Goal: Task Accomplishment & Management: Manage account settings

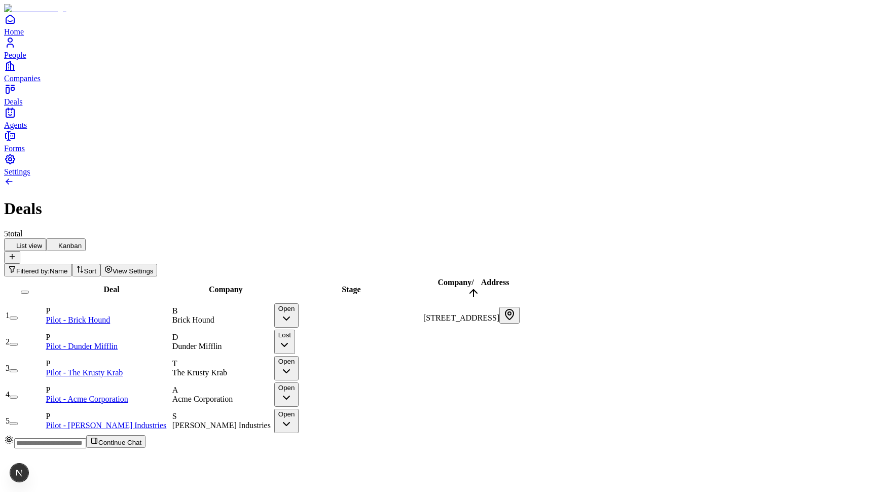
click at [50, 267] on span "Filtered by:" at bounding box center [32, 271] width 33 height 8
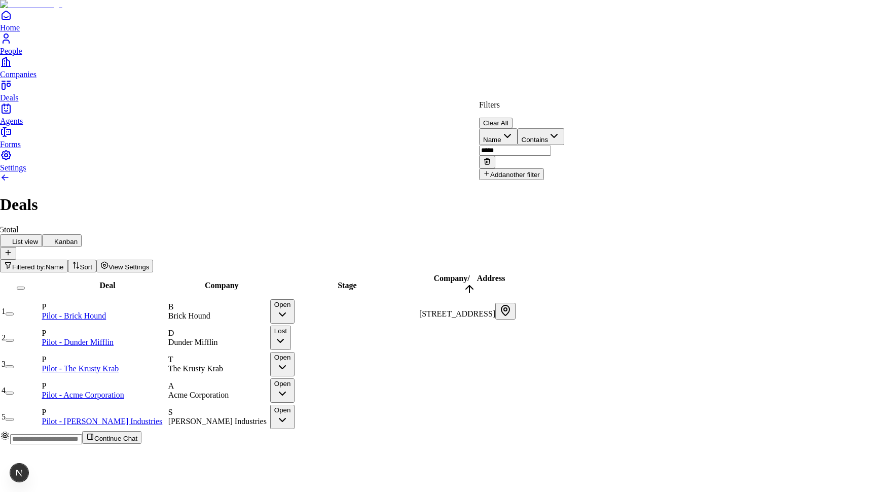
click at [512, 118] on button "Clear All" at bounding box center [495, 123] width 33 height 11
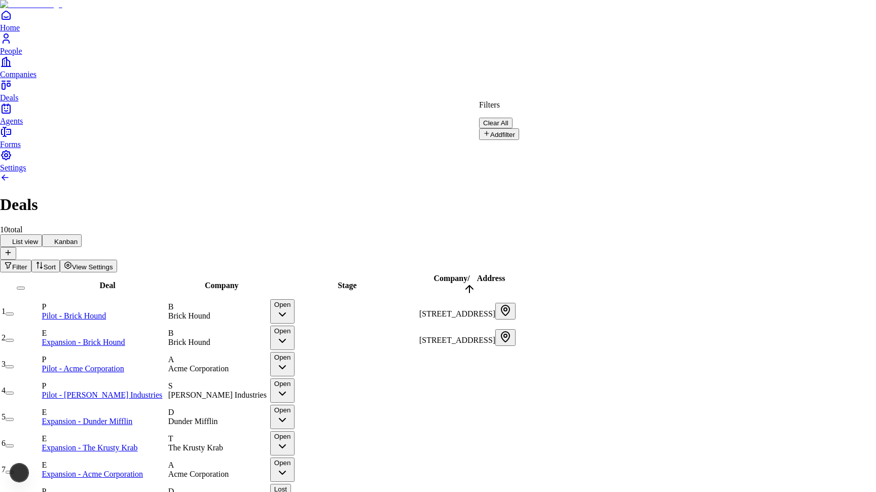
click at [708, 53] on html "Home People Companies Deals Agents Forms Settings Deals 10 total List view Kanb…" at bounding box center [438, 293] width 876 height 587
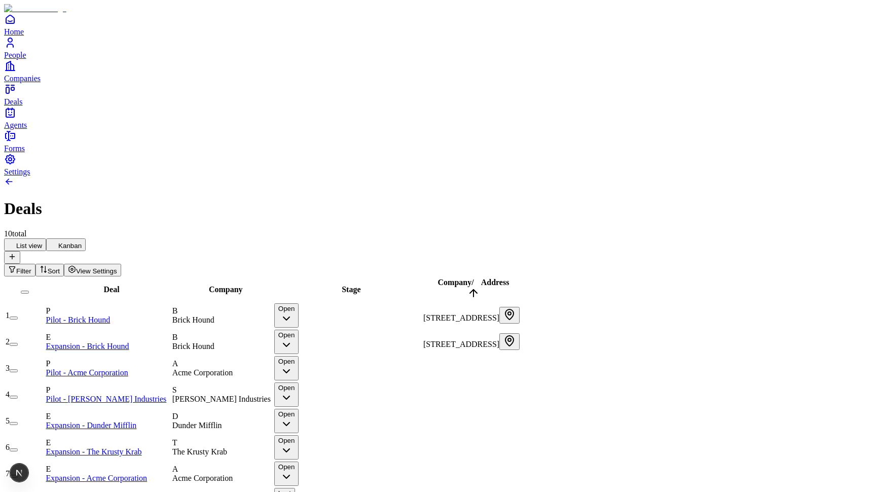
click at [35, 264] on button "Filter" at bounding box center [19, 270] width 31 height 13
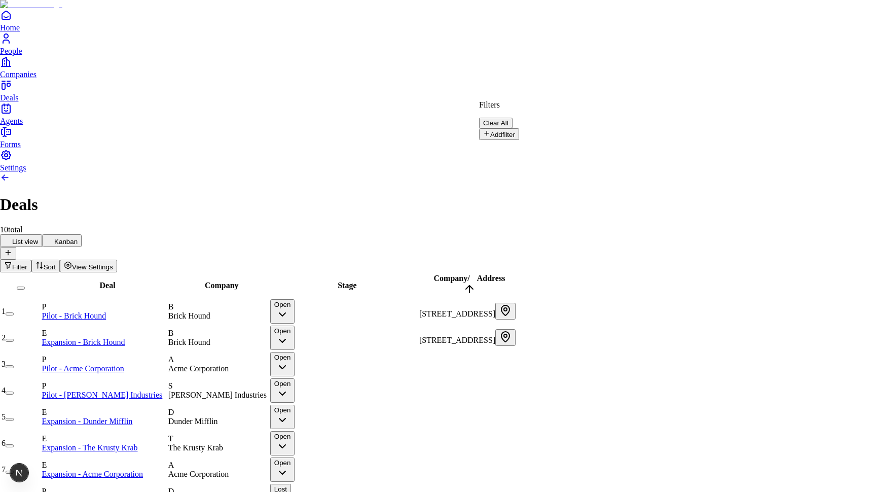
click at [512, 128] on button "Add filter" at bounding box center [499, 134] width 40 height 12
click at [697, 44] on html "Home People Companies Deals Agents Forms Settings Deals 10 total List view Kanb…" at bounding box center [438, 293] width 876 height 587
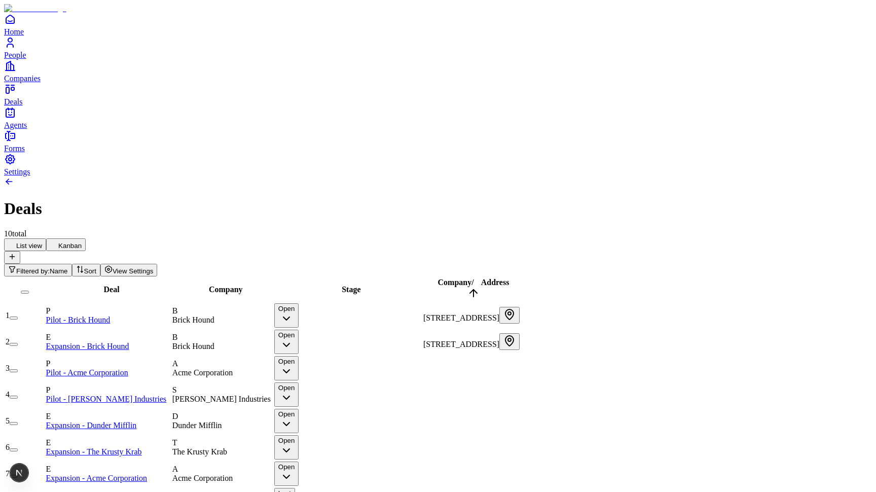
click at [50, 267] on span "Filtered by:" at bounding box center [32, 271] width 33 height 8
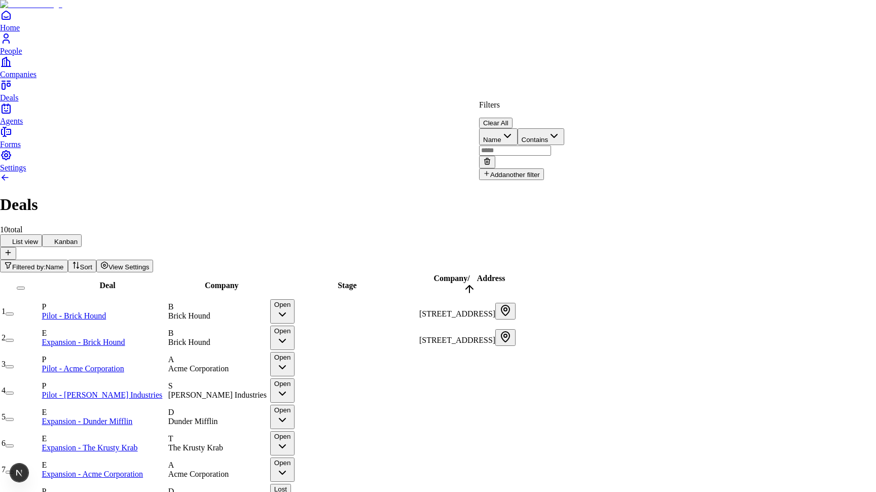
click at [512, 118] on button "Clear All" at bounding box center [495, 123] width 33 height 11
click at [657, 68] on html "Home People Companies Deals Agents Forms Settings Deals 10 total List view Kanb…" at bounding box center [438, 293] width 876 height 587
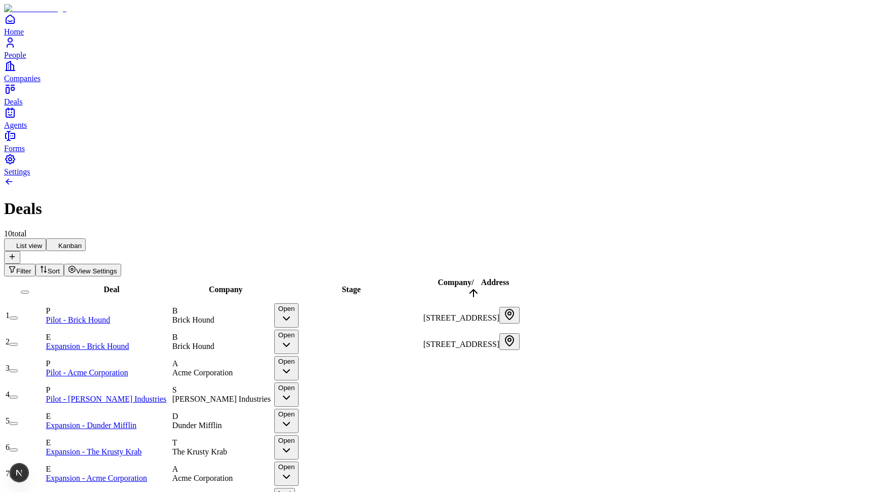
click at [18, 343] on button "button" at bounding box center [14, 344] width 8 height 3
click at [30, 333] on button "button" at bounding box center [20, 341] width 20 height 17
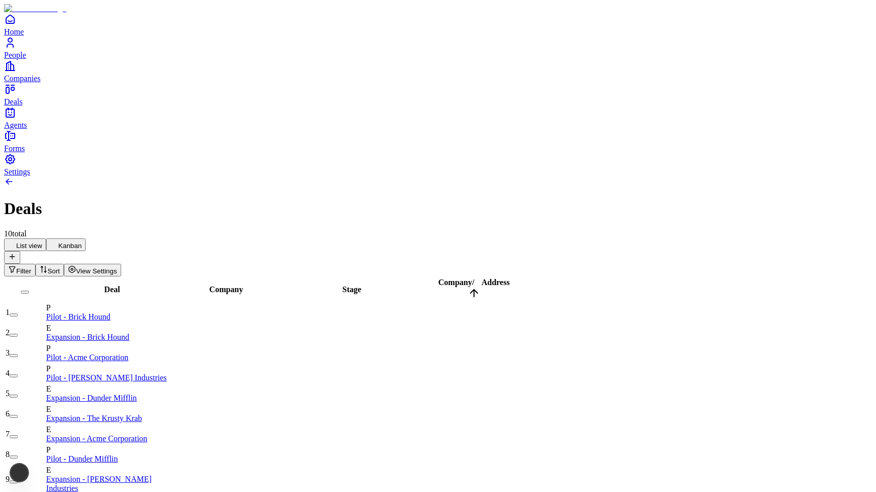
click at [18, 313] on button "button" at bounding box center [14, 314] width 8 height 3
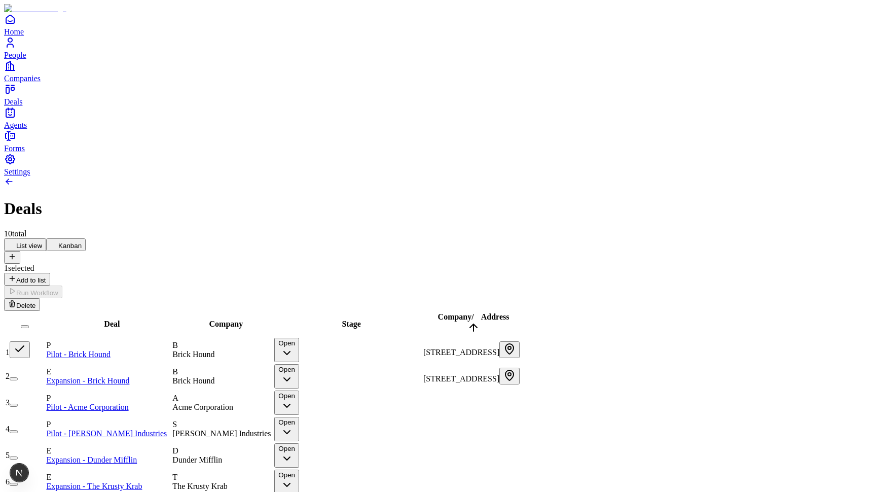
click at [30, 341] on button "button" at bounding box center [20, 349] width 20 height 17
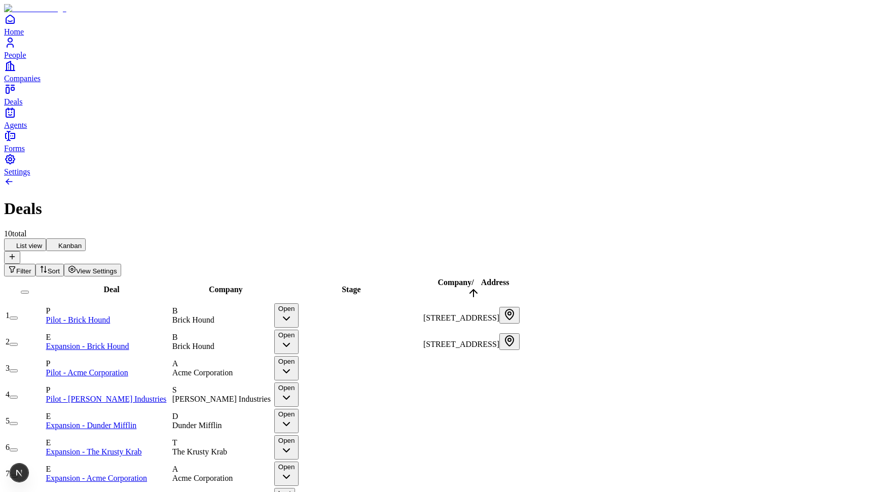
click at [18, 316] on button "button" at bounding box center [14, 317] width 8 height 3
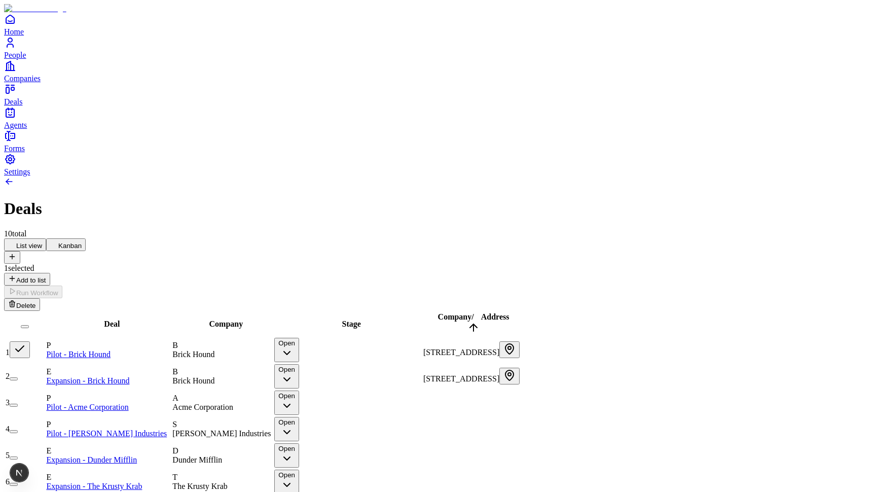
click at [30, 341] on button "button" at bounding box center [20, 349] width 20 height 17
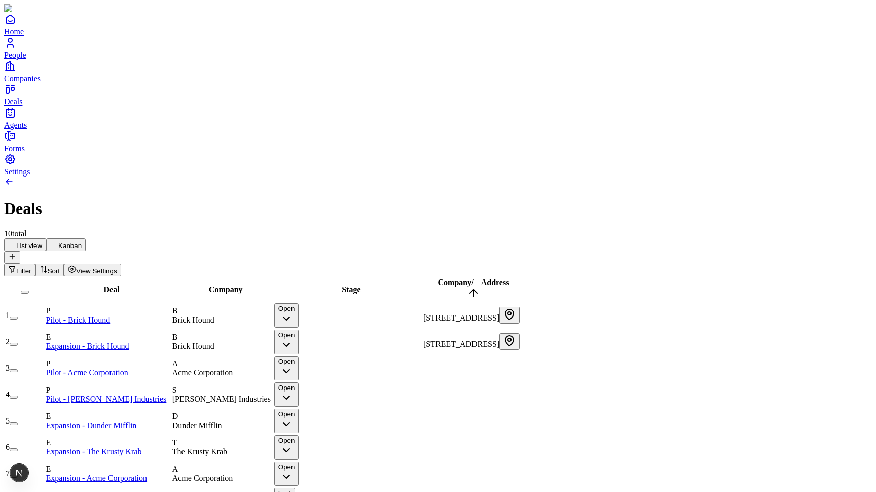
click at [18, 316] on button "button" at bounding box center [14, 317] width 8 height 3
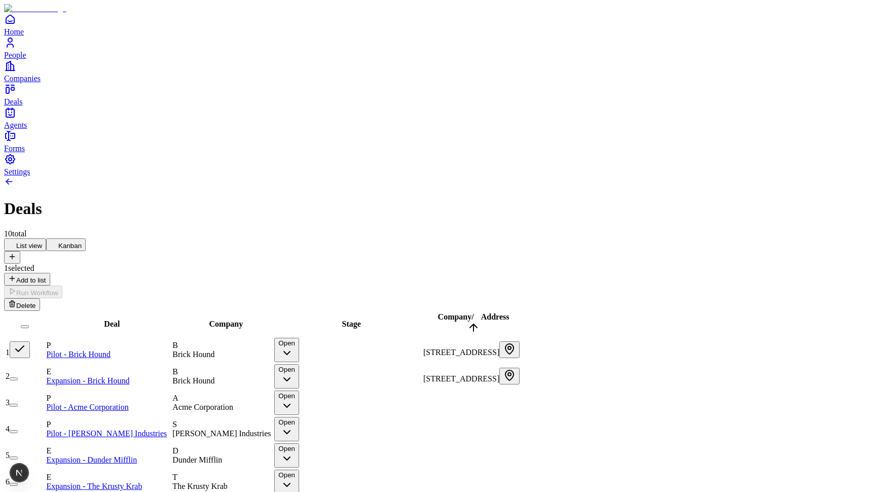
click at [30, 341] on button "button" at bounding box center [20, 349] width 20 height 17
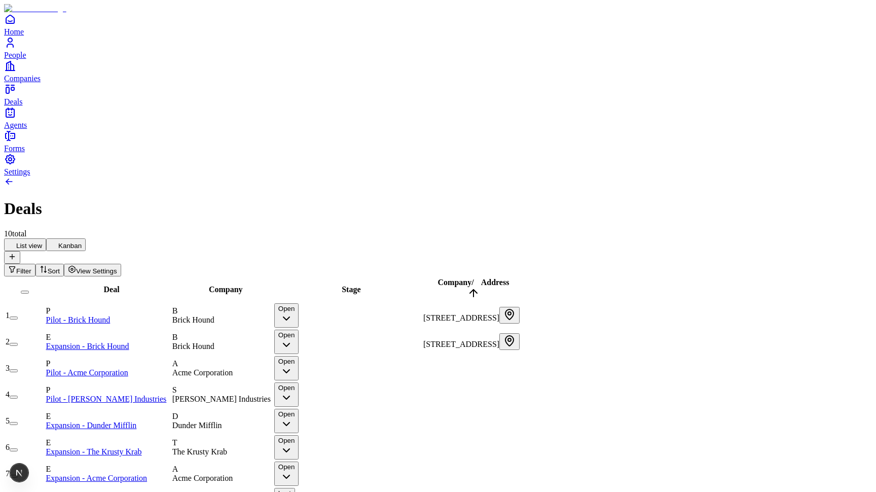
click at [18, 316] on button "button" at bounding box center [14, 317] width 8 height 3
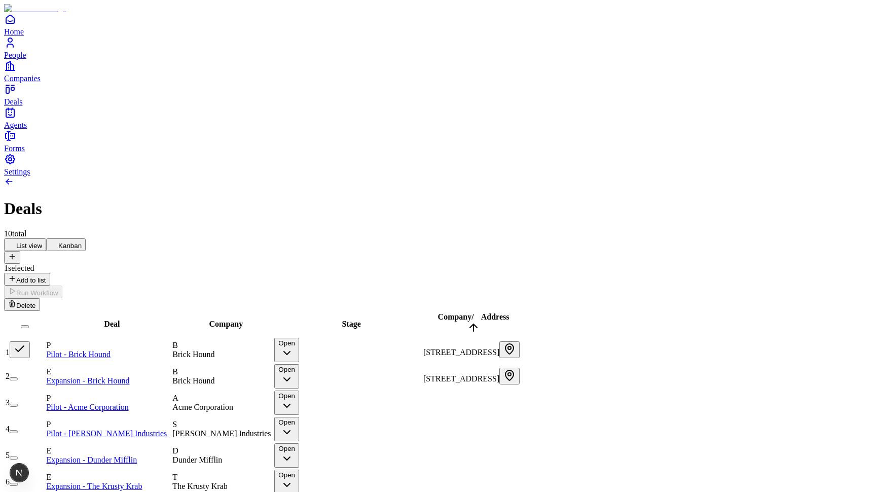
click at [18, 377] on button "button" at bounding box center [14, 378] width 8 height 3
click at [30, 368] on button "button" at bounding box center [20, 376] width 20 height 17
click at [30, 341] on button "button" at bounding box center [20, 349] width 20 height 17
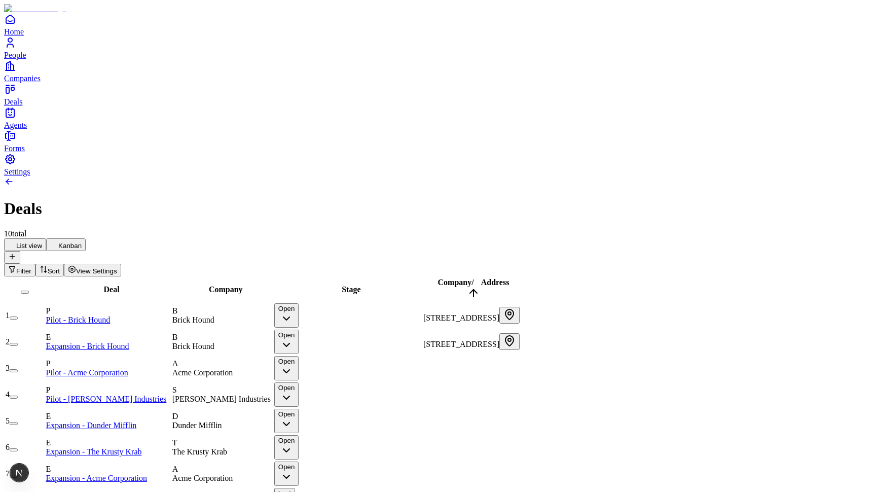
click at [18, 316] on button "button" at bounding box center [14, 317] width 8 height 3
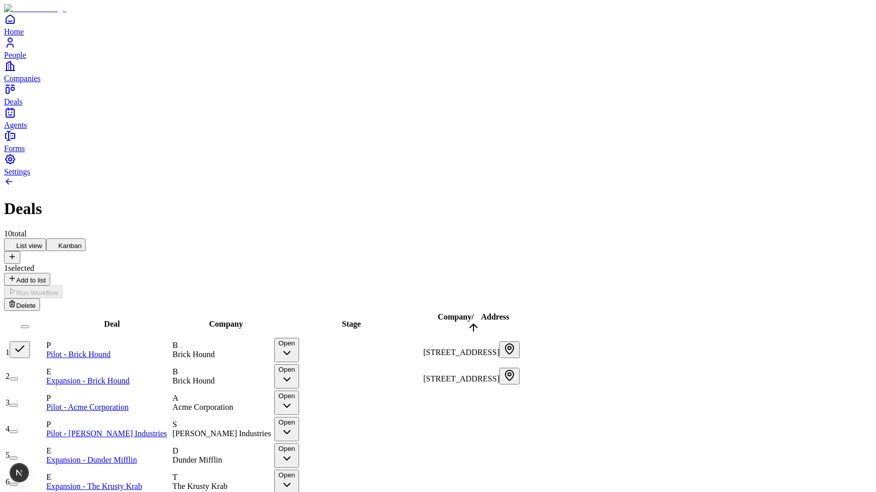
click at [30, 341] on button "button" at bounding box center [20, 349] width 20 height 17
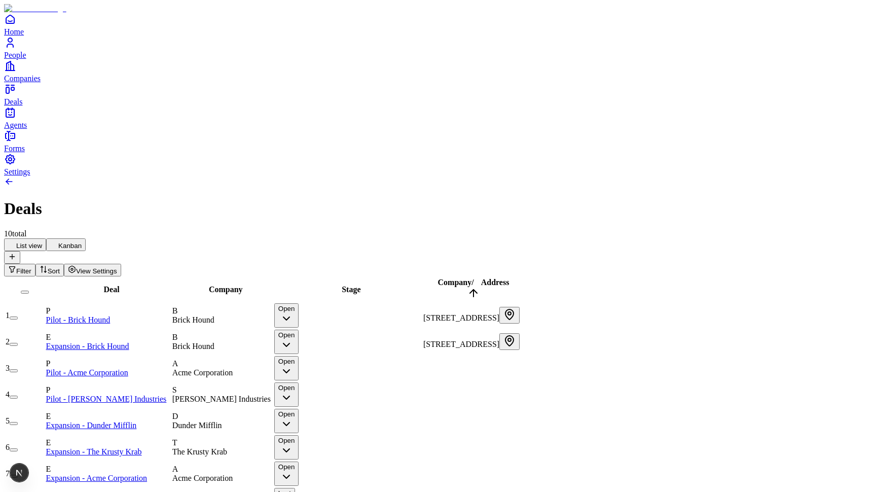
click at [29, 290] on button "button" at bounding box center [25, 291] width 8 height 3
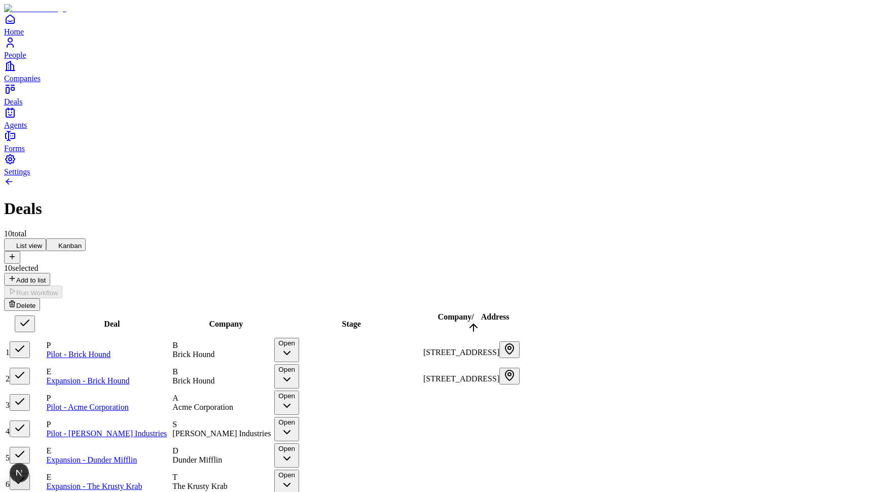
click at [35, 315] on button "button" at bounding box center [25, 323] width 20 height 17
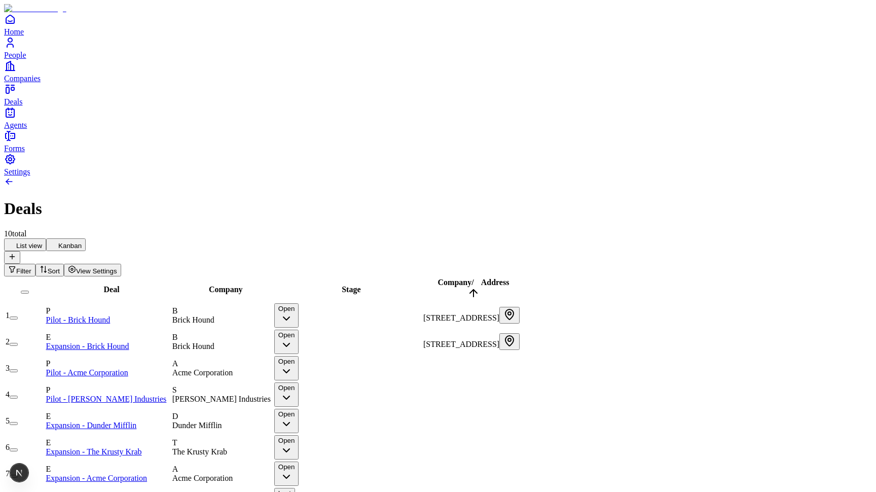
click at [18, 316] on button "button" at bounding box center [14, 317] width 8 height 3
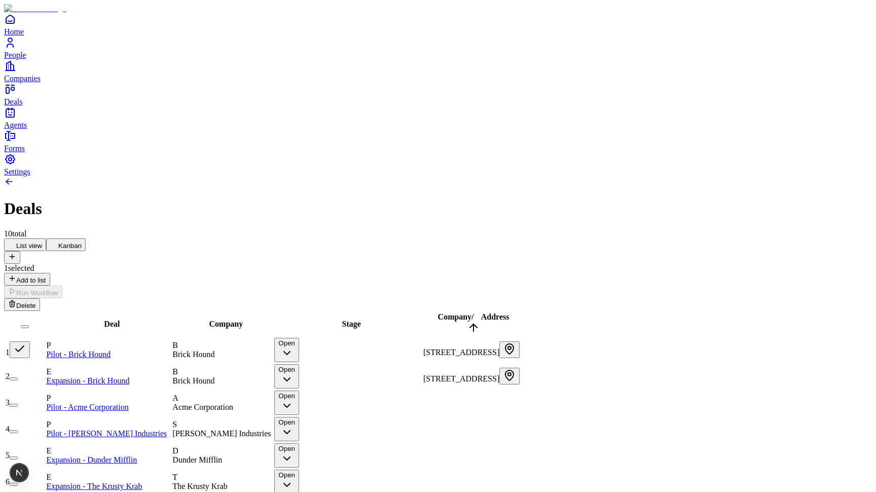
click at [30, 341] on button "button" at bounding box center [20, 349] width 20 height 17
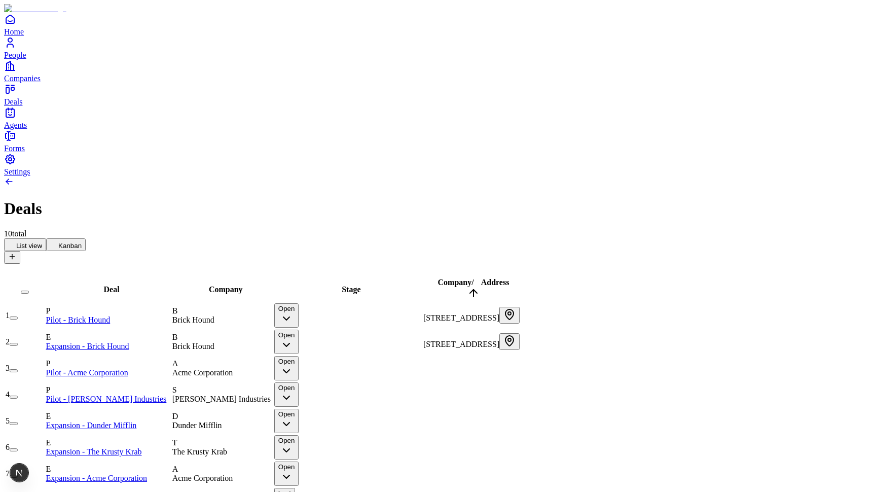
click at [18, 316] on button "button" at bounding box center [14, 317] width 8 height 3
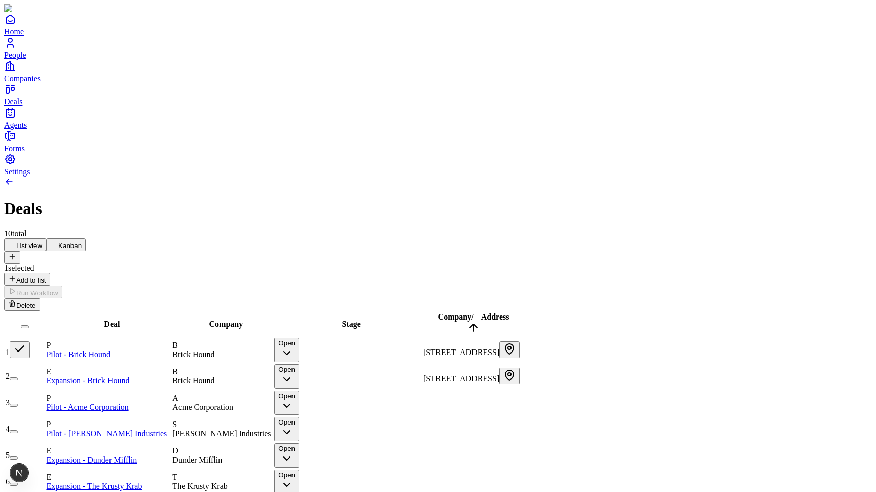
click at [30, 341] on button "button" at bounding box center [20, 349] width 20 height 17
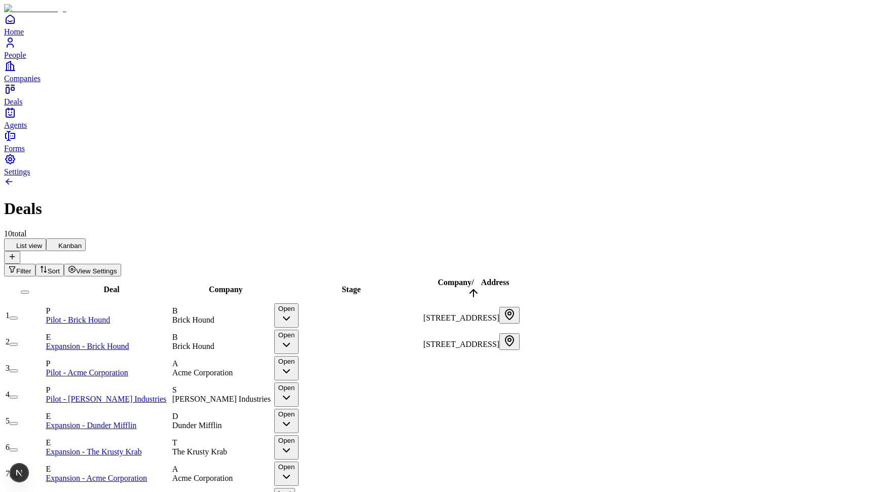
click at [18, 316] on button "button" at bounding box center [14, 317] width 8 height 3
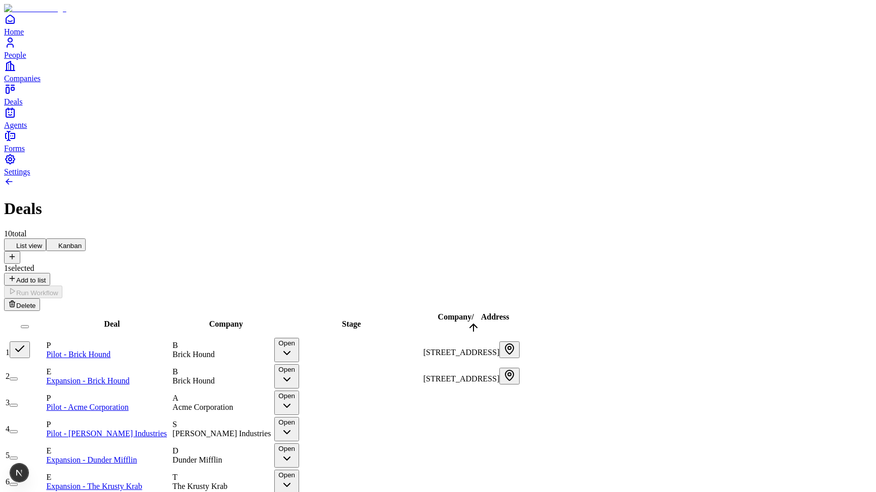
click at [30, 341] on button "button" at bounding box center [20, 349] width 20 height 17
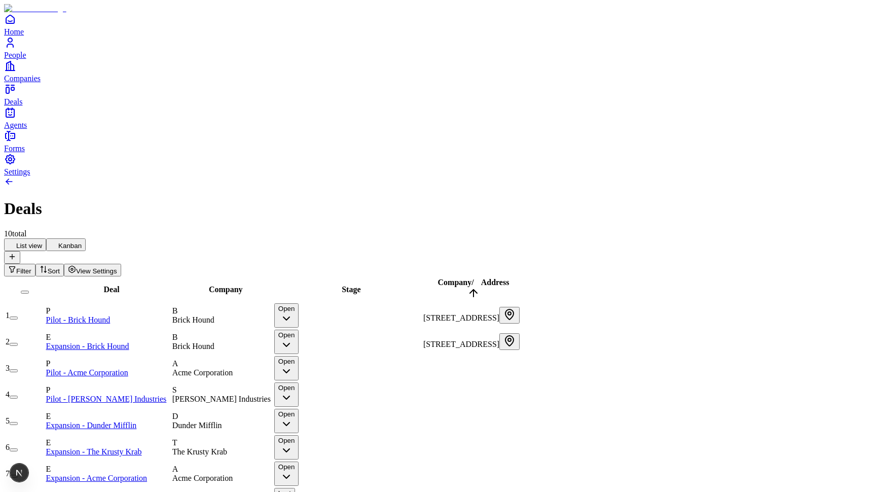
click at [18, 316] on button "button" at bounding box center [14, 317] width 8 height 3
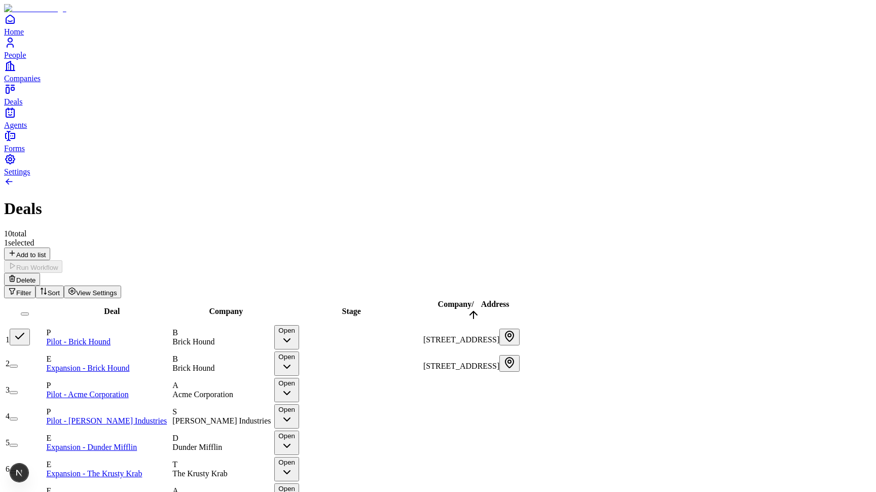
click at [30, 328] on button "button" at bounding box center [20, 336] width 20 height 17
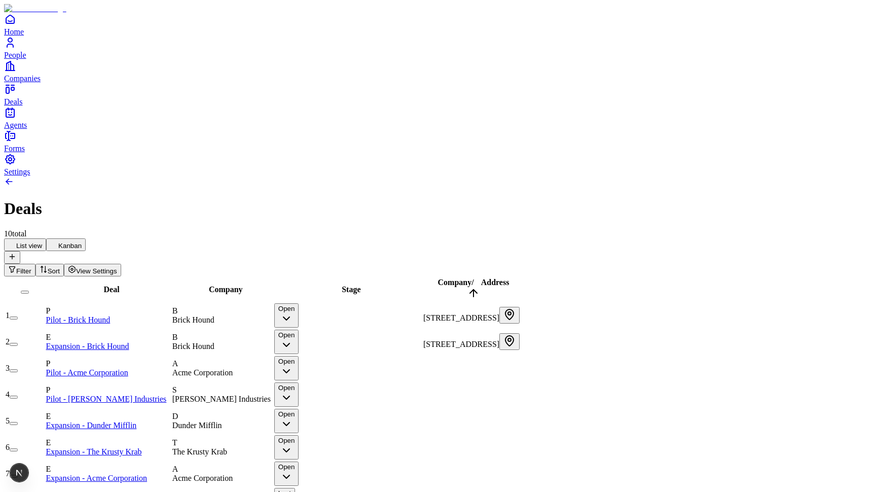
click at [18, 316] on button "button" at bounding box center [14, 317] width 8 height 3
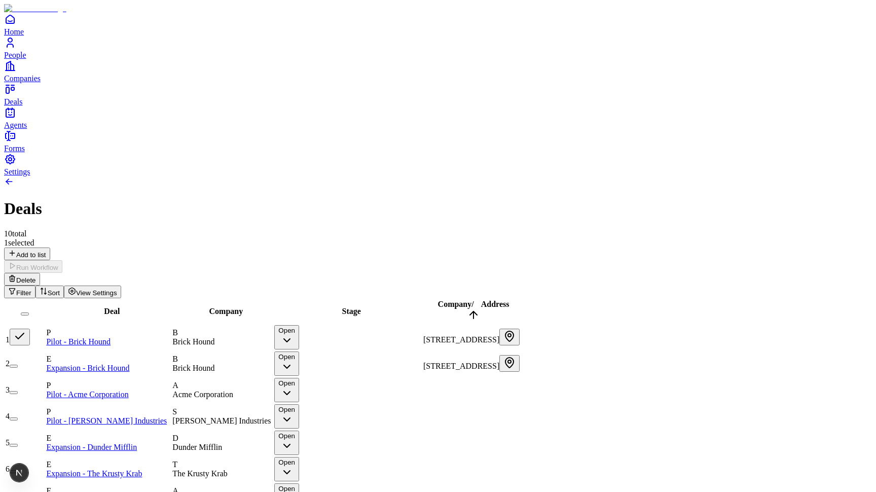
click at [30, 328] on button "button" at bounding box center [20, 336] width 20 height 17
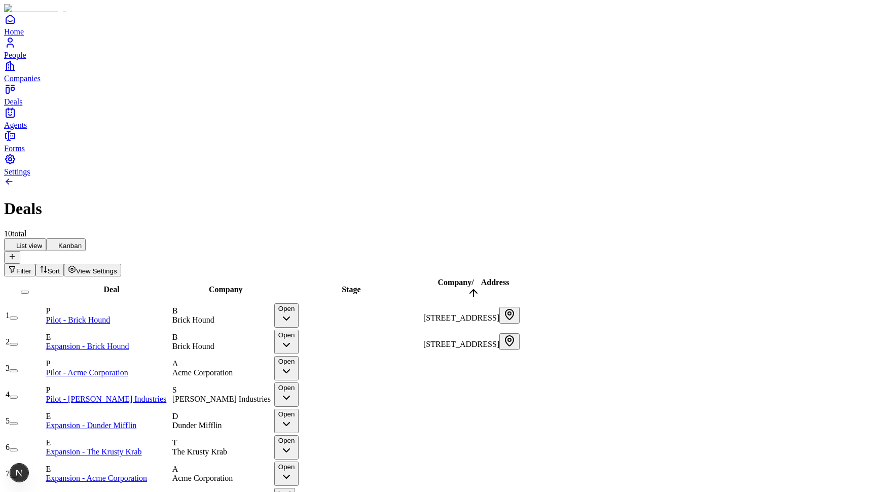
click at [18, 316] on button "button" at bounding box center [14, 317] width 8 height 3
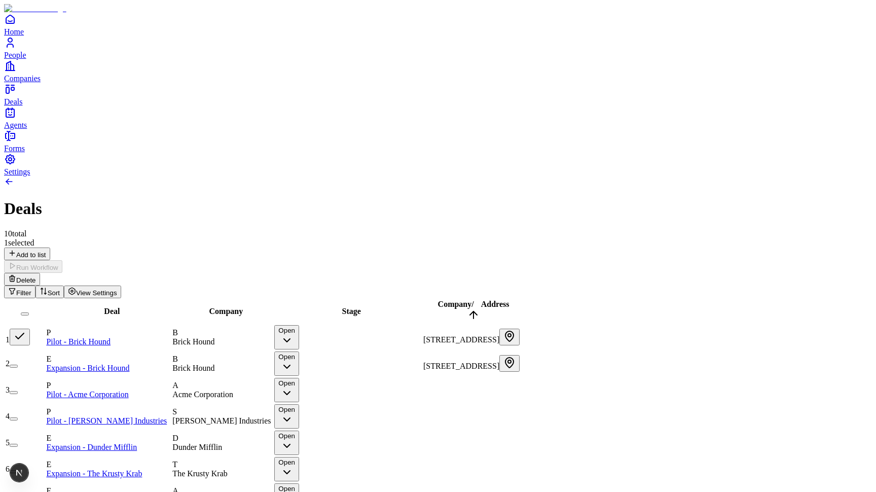
click at [30, 328] on button "button" at bounding box center [20, 336] width 20 height 17
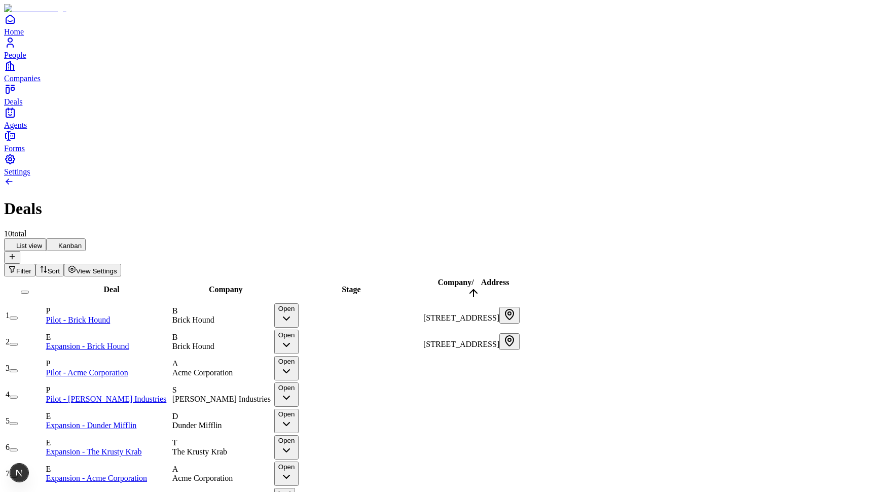
click at [18, 316] on button "button" at bounding box center [14, 317] width 8 height 3
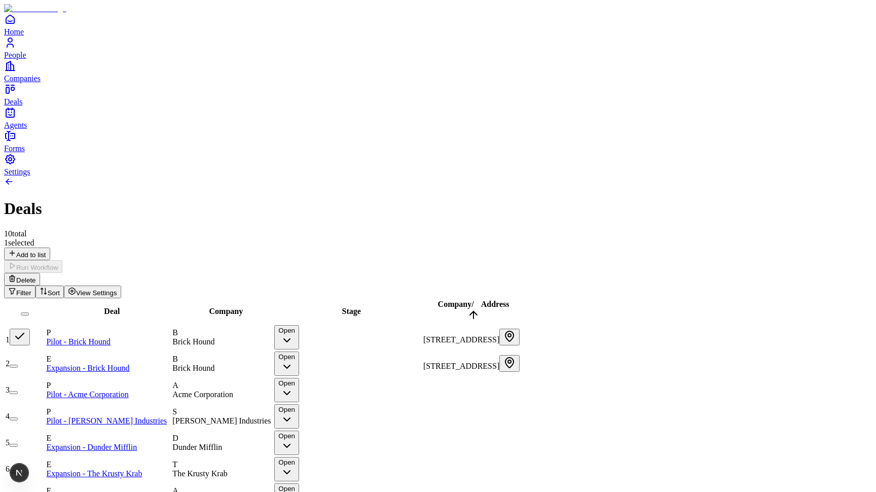
click at [30, 328] on button "button" at bounding box center [20, 336] width 20 height 17
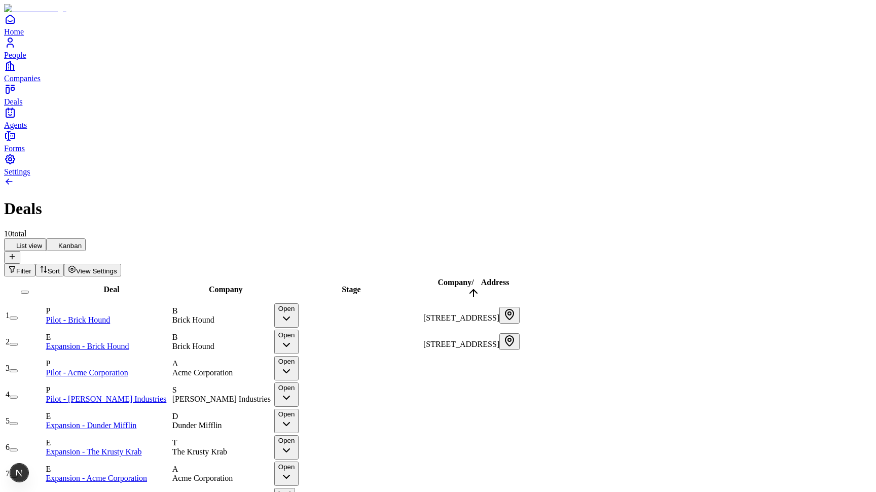
click at [18, 316] on button "button" at bounding box center [14, 317] width 8 height 3
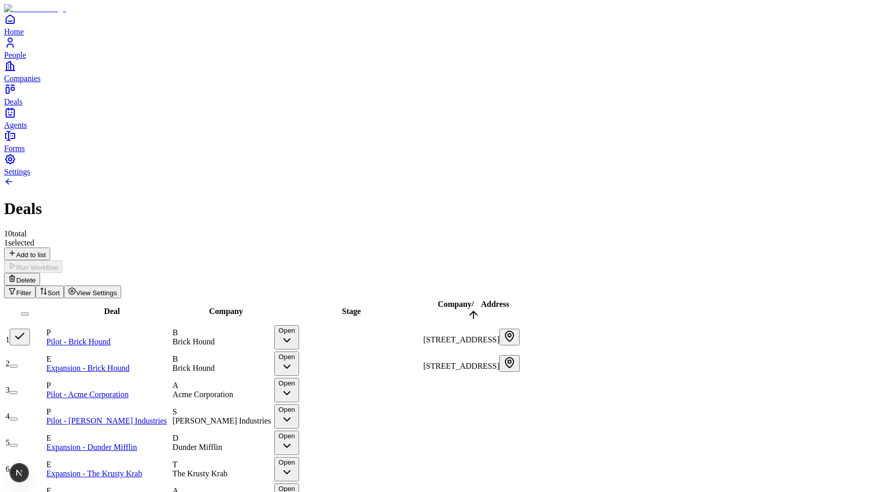
click at [30, 328] on button "button" at bounding box center [20, 336] width 20 height 17
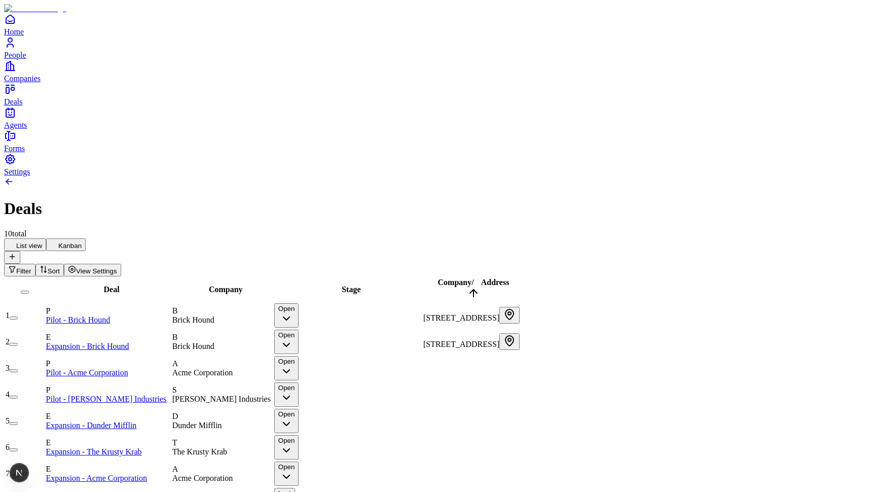
click at [18, 316] on button "button" at bounding box center [14, 317] width 8 height 3
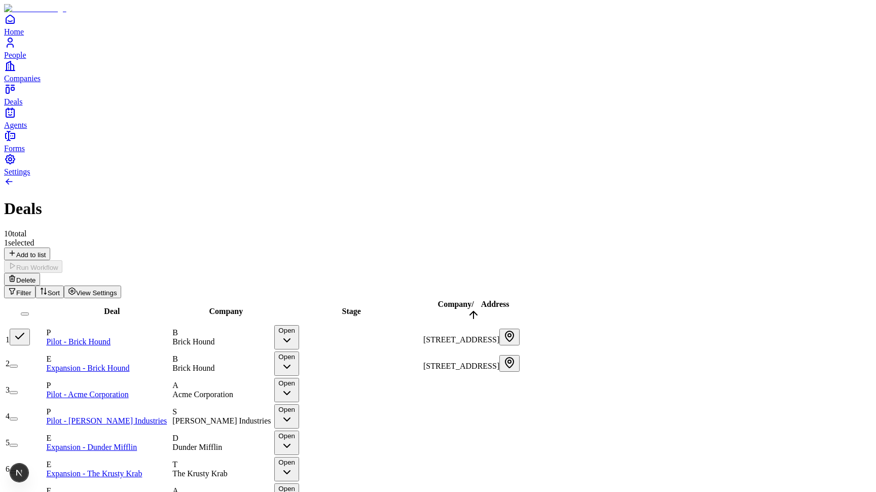
click at [30, 328] on button "button" at bounding box center [20, 336] width 20 height 17
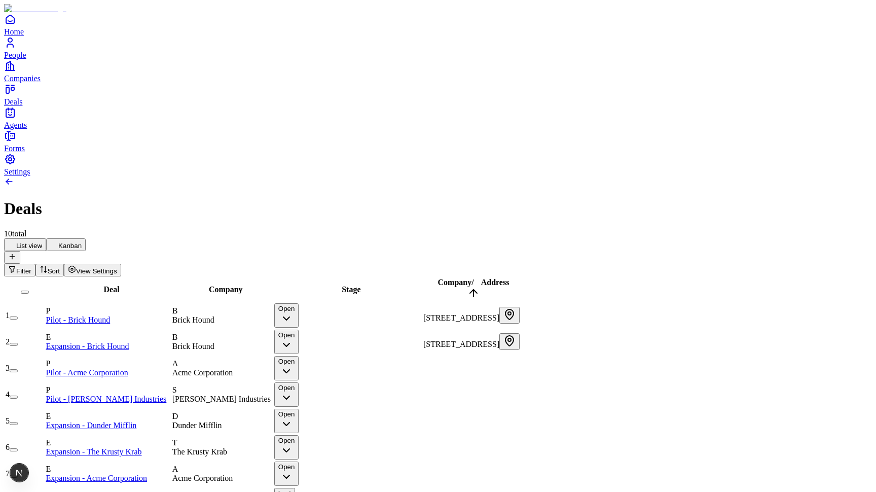
click at [18, 316] on button "button" at bounding box center [14, 317] width 8 height 3
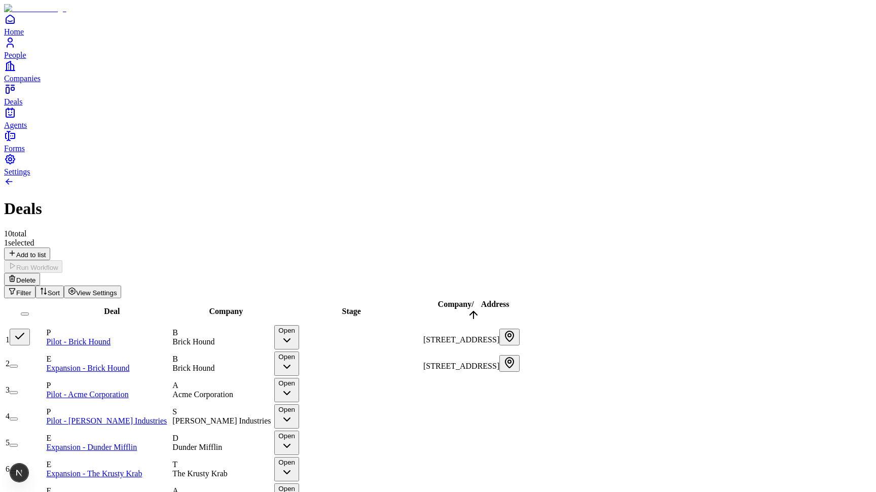
click at [45, 351] on td "2" at bounding box center [25, 363] width 40 height 25
click at [18, 364] on button "button" at bounding box center [14, 365] width 8 height 3
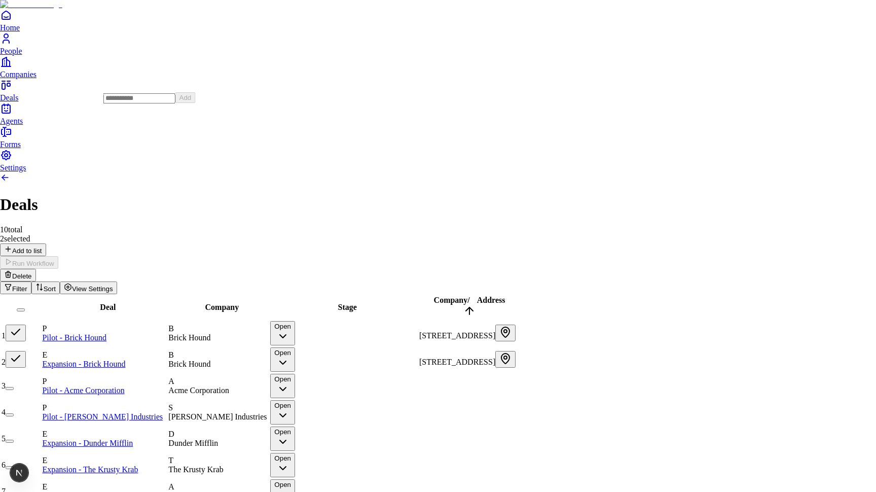
click at [140, 76] on html "Home People Companies Deals Agents Forms Settings Deals 10 total 2 selected Add…" at bounding box center [438, 304] width 876 height 609
click at [134, 60] on html "Home People Companies Deals Agents Forms Settings Deals 10 total 2 selected Add…" at bounding box center [438, 304] width 876 height 609
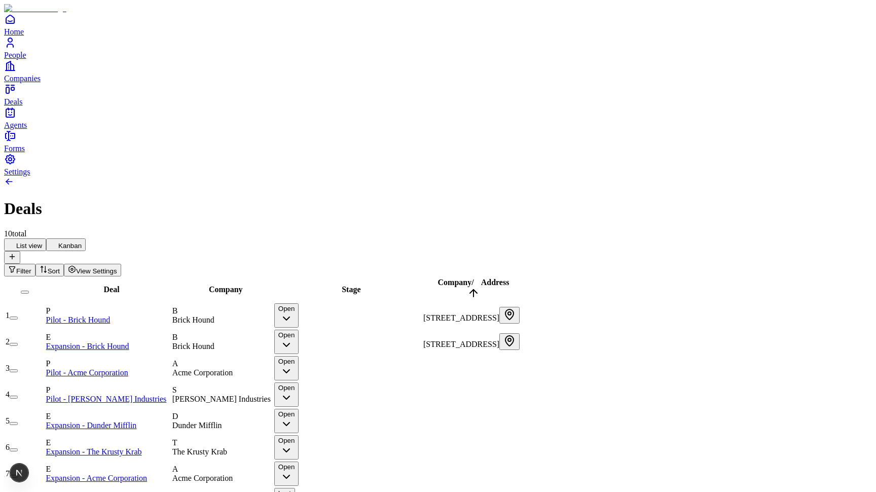
click at [18, 316] on button "button" at bounding box center [14, 317] width 8 height 3
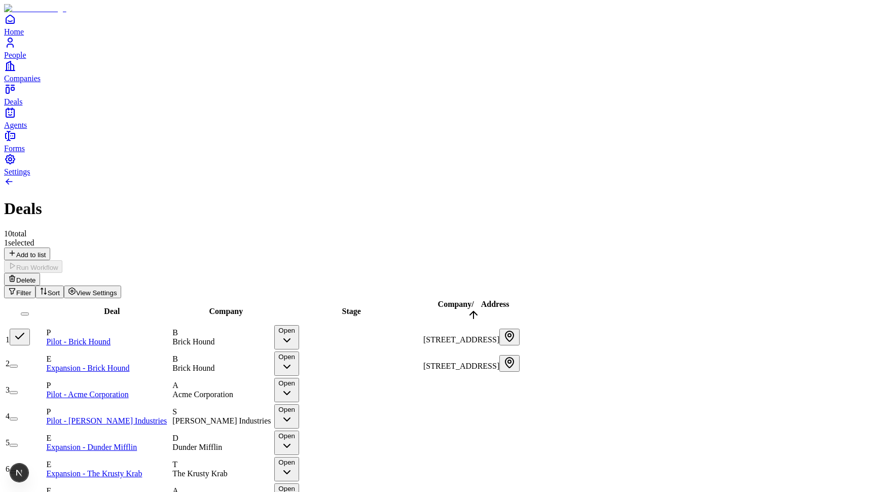
click at [18, 364] on button "button" at bounding box center [14, 365] width 8 height 3
click at [143, 81] on html "Home People Companies Deals Agents Forms Settings Deals 10 total 2 selected Add…" at bounding box center [438, 306] width 876 height 613
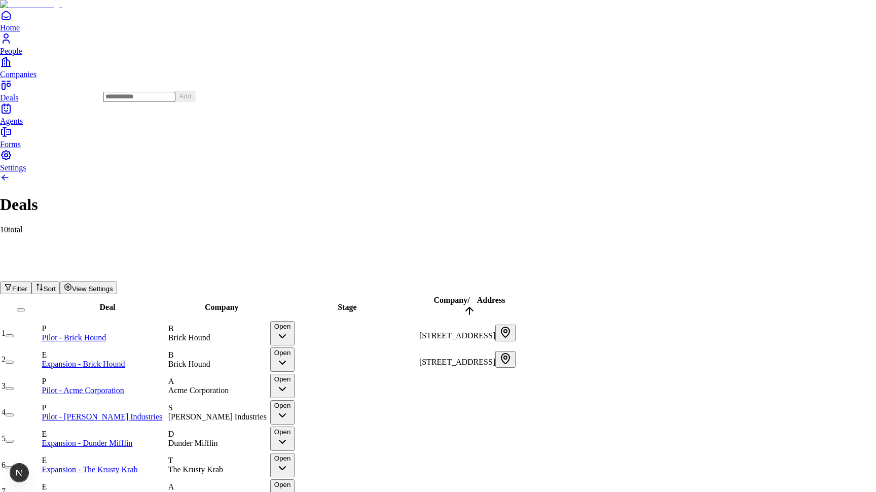
click at [142, 102] on input at bounding box center [139, 97] width 72 height 10
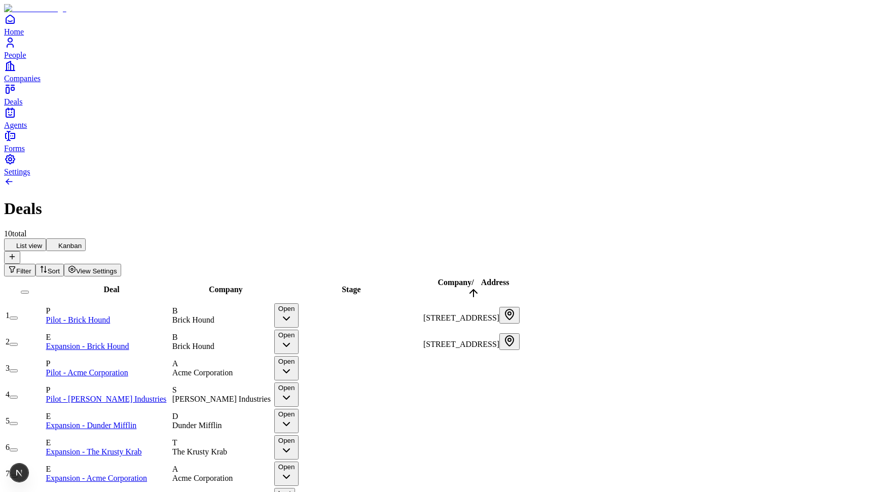
click at [18, 316] on button "button" at bounding box center [14, 317] width 8 height 3
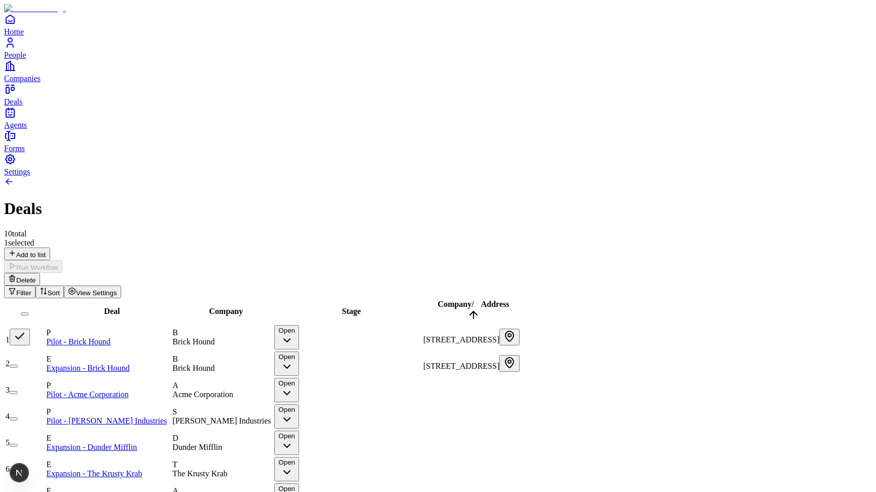
click at [18, 364] on button "button" at bounding box center [14, 365] width 8 height 3
click at [40, 273] on button "Delete" at bounding box center [22, 279] width 36 height 13
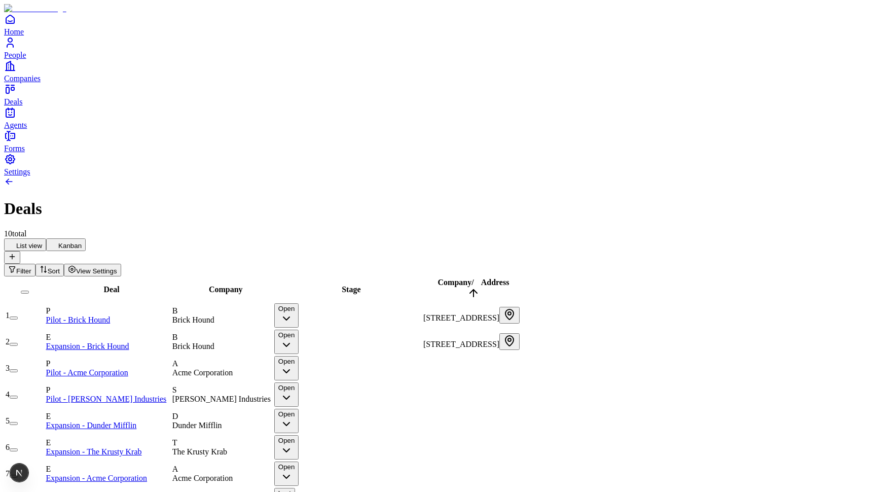
click at [45, 303] on td "1" at bounding box center [25, 315] width 40 height 25
click at [18, 316] on button "button" at bounding box center [14, 317] width 8 height 3
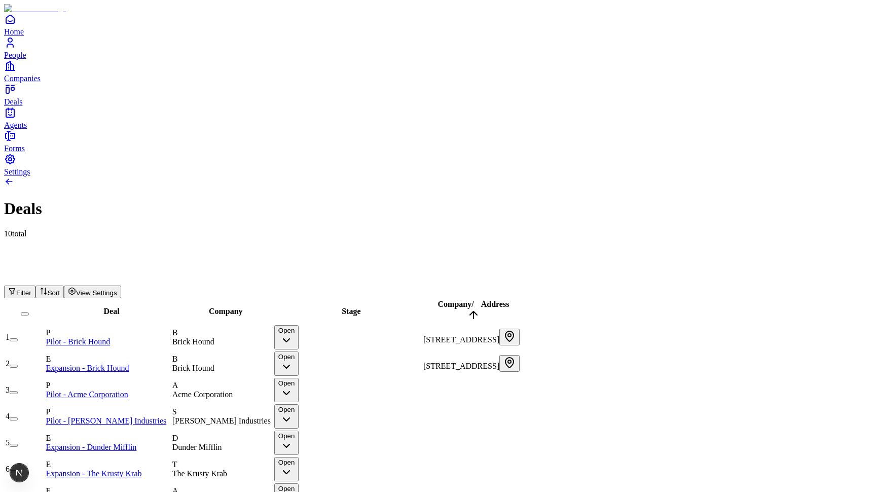
click at [159, 229] on div "10 total" at bounding box center [438, 233] width 868 height 9
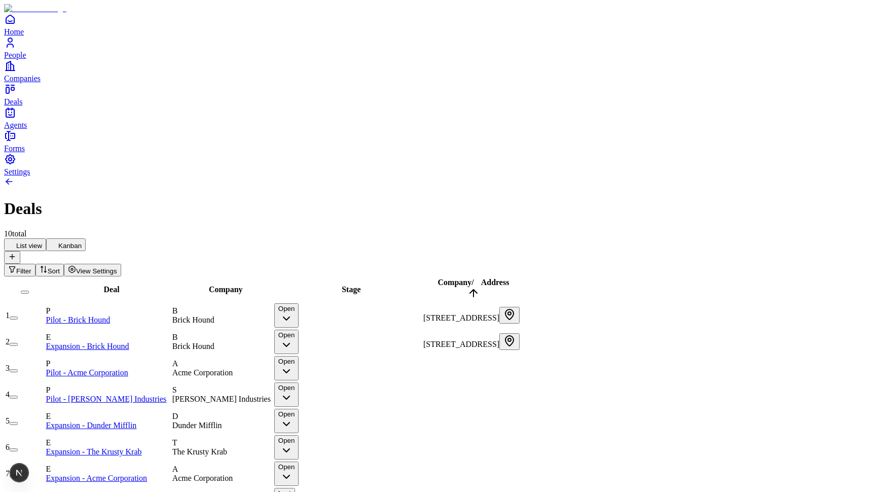
click at [18, 316] on button "button" at bounding box center [14, 317] width 8 height 3
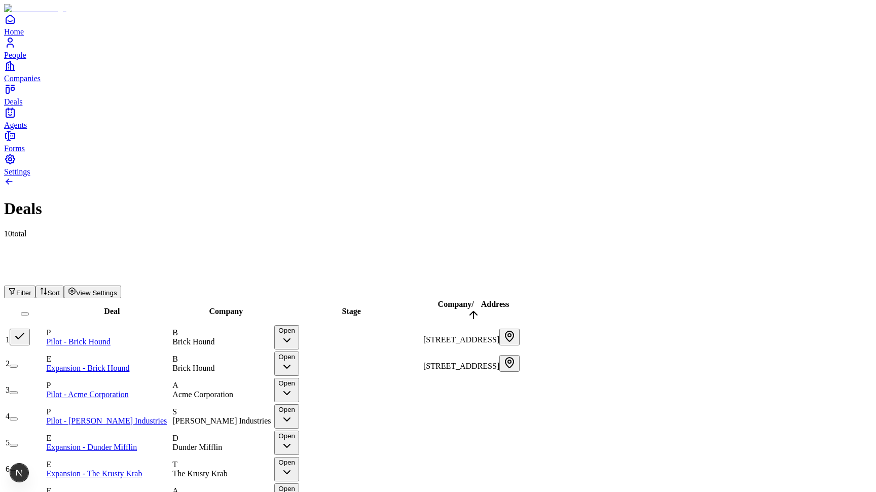
click at [327, 238] on div "1 selected Add to list Run Workflow Delete Filter Sort View Settings" at bounding box center [438, 268] width 868 height 60
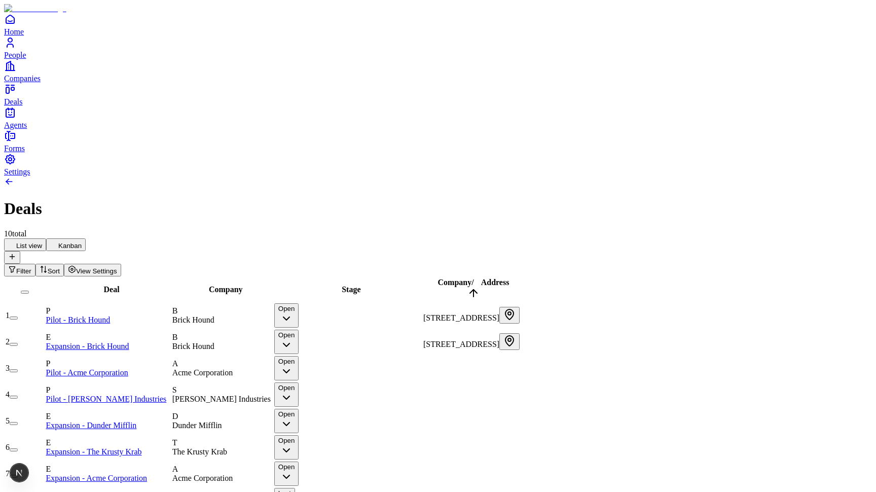
click at [18, 343] on button "button" at bounding box center [14, 344] width 8 height 3
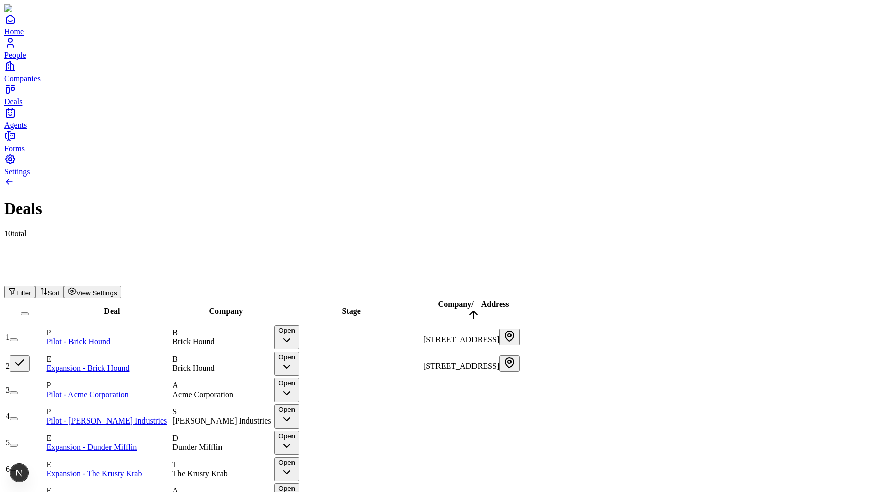
click at [40, 273] on button "Delete" at bounding box center [22, 279] width 36 height 13
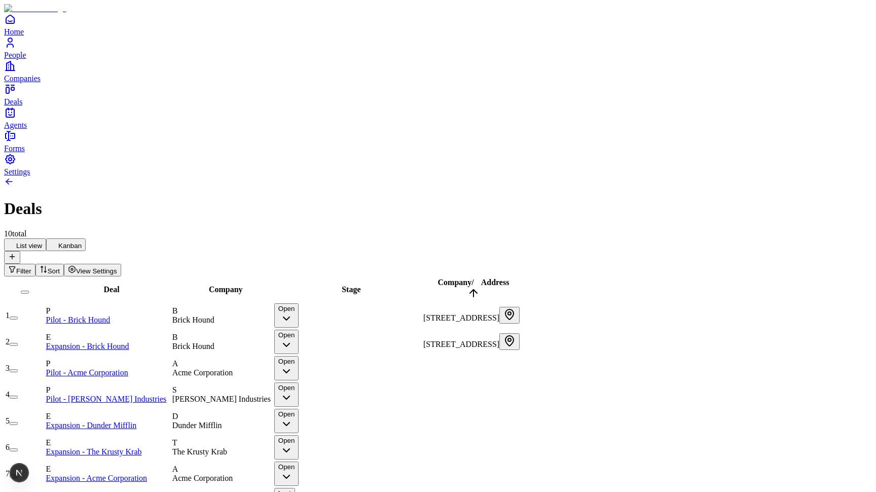
click at [18, 343] on button "button" at bounding box center [14, 344] width 8 height 3
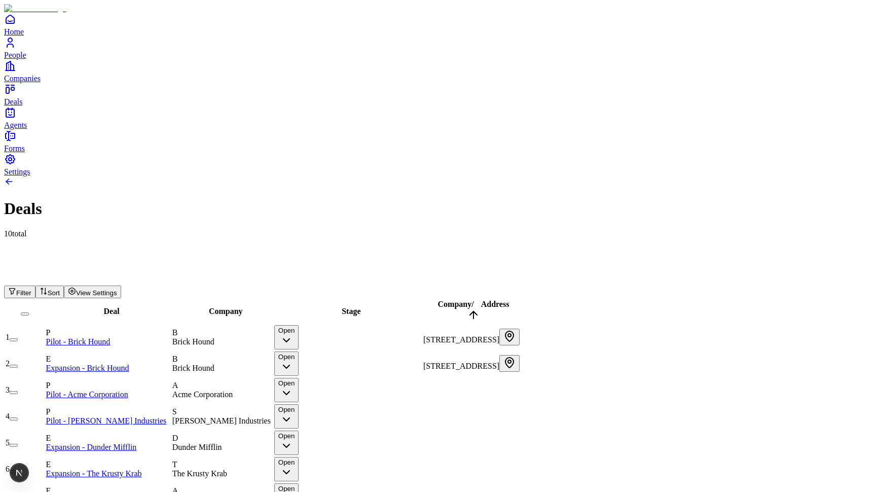
click at [281, 176] on div "Deals 10 total" at bounding box center [438, 207] width 868 height 62
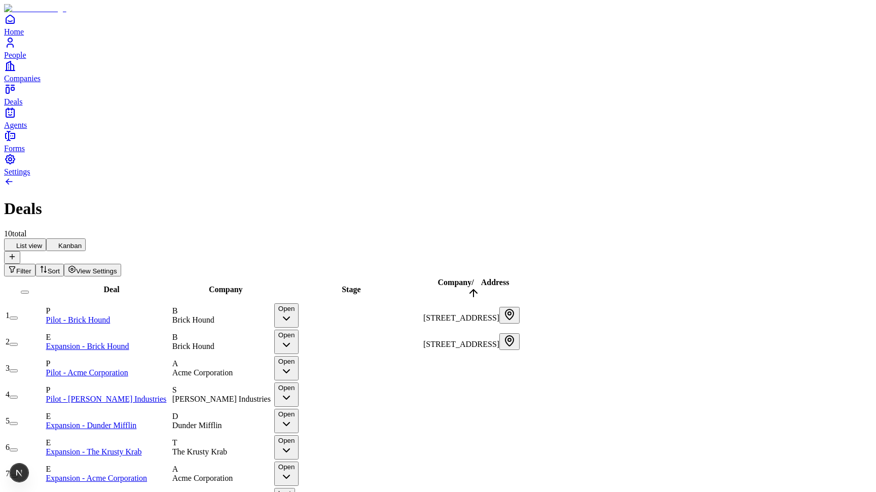
click at [18, 343] on button "button" at bounding box center [14, 344] width 8 height 3
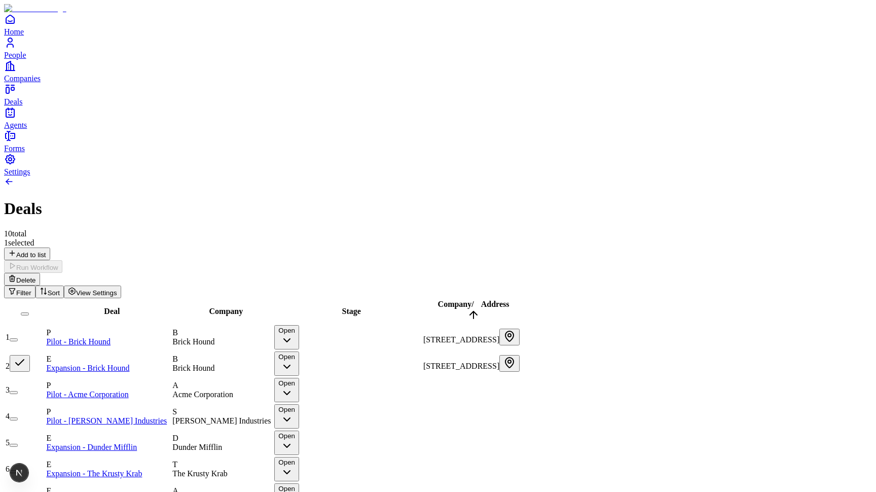
click at [18, 338] on button "button" at bounding box center [14, 339] width 8 height 3
click at [395, 238] on div "2 selected Add to list Run Workflow Delete Filter Sort View Settings" at bounding box center [438, 268] width 868 height 60
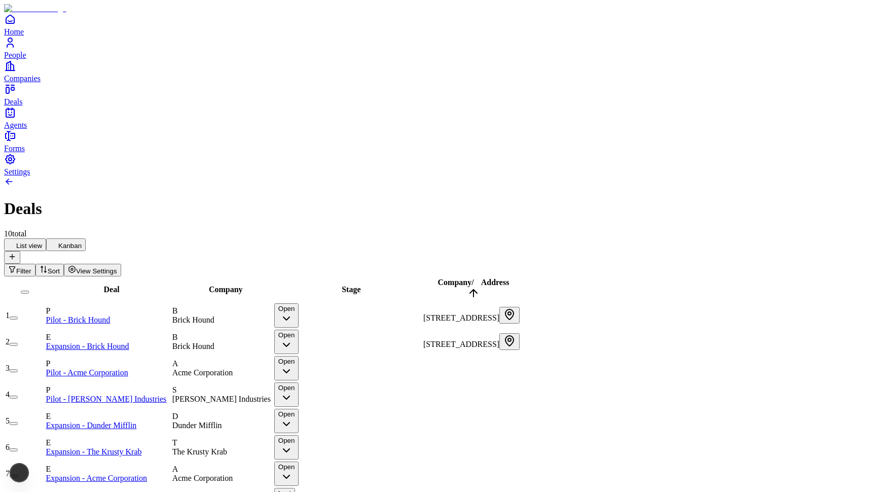
click at [18, 369] on button "button" at bounding box center [14, 370] width 8 height 3
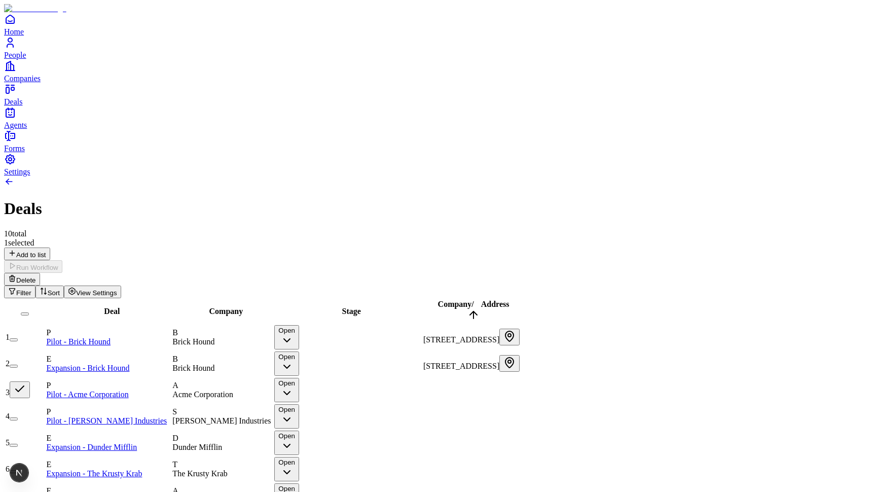
click at [18, 417] on button "button" at bounding box center [14, 418] width 8 height 3
click at [14, 179] on link at bounding box center [9, 183] width 10 height 9
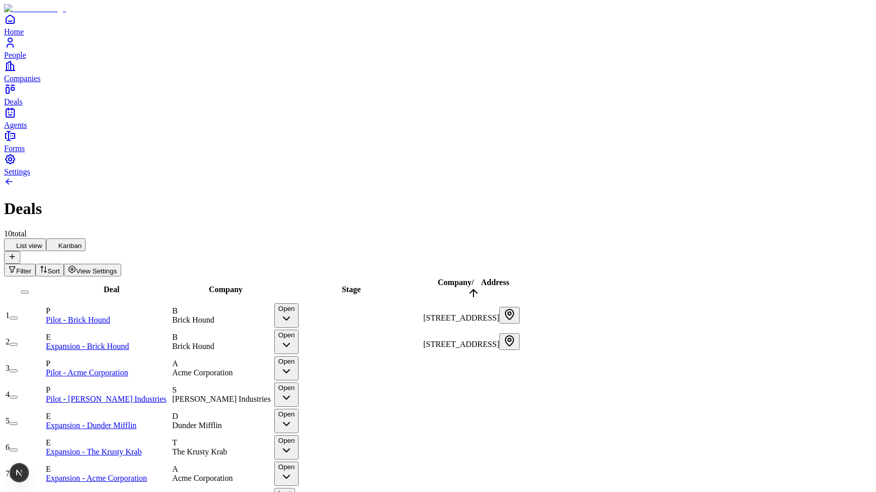
click at [112, 229] on div "10 total" at bounding box center [438, 233] width 868 height 9
click at [18, 316] on button "button" at bounding box center [14, 317] width 8 height 3
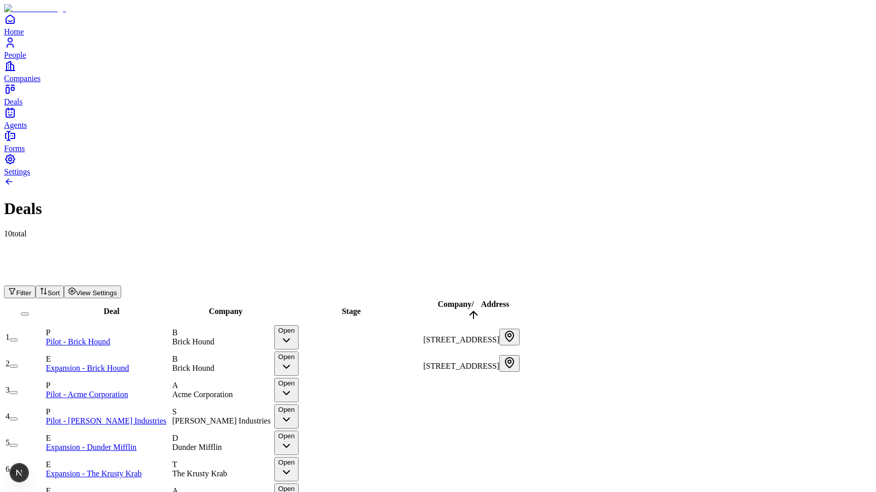
click at [149, 199] on div "Deals 10 total" at bounding box center [438, 218] width 868 height 39
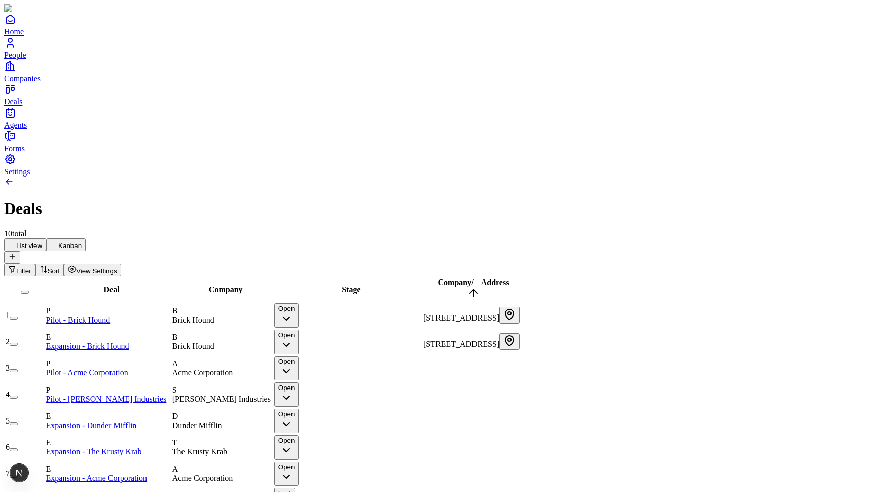
click at [18, 316] on button "button" at bounding box center [14, 317] width 8 height 3
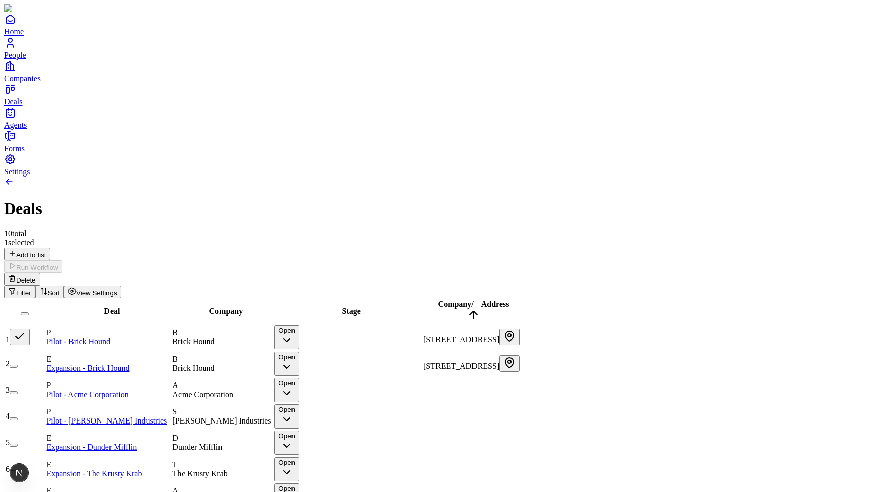
click at [30, 328] on button "button" at bounding box center [20, 336] width 20 height 17
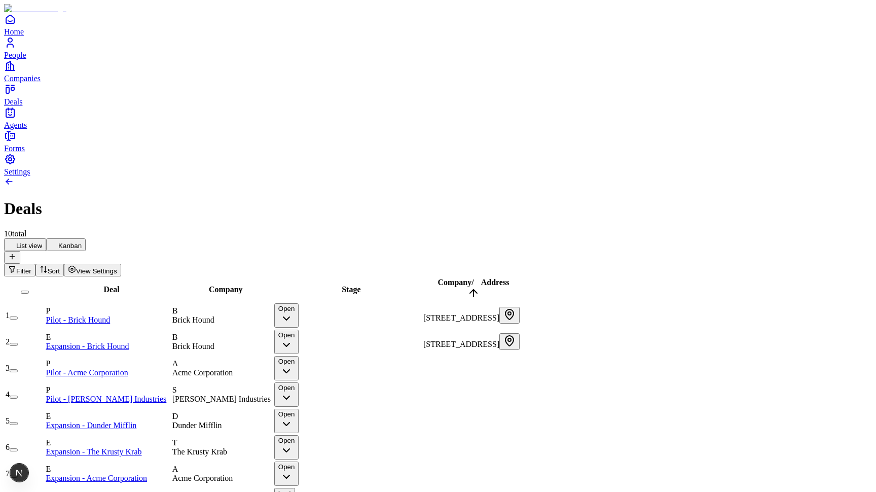
click at [18, 316] on button "button" at bounding box center [14, 317] width 8 height 3
click at [30, 307] on button "button" at bounding box center [20, 315] width 20 height 17
click at [29, 290] on button "button" at bounding box center [25, 291] width 8 height 3
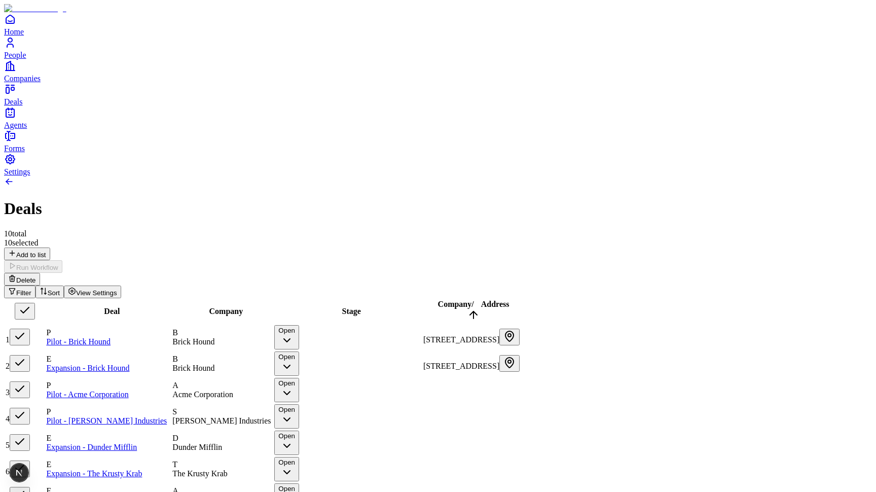
click at [35, 303] on button "button" at bounding box center [25, 311] width 20 height 17
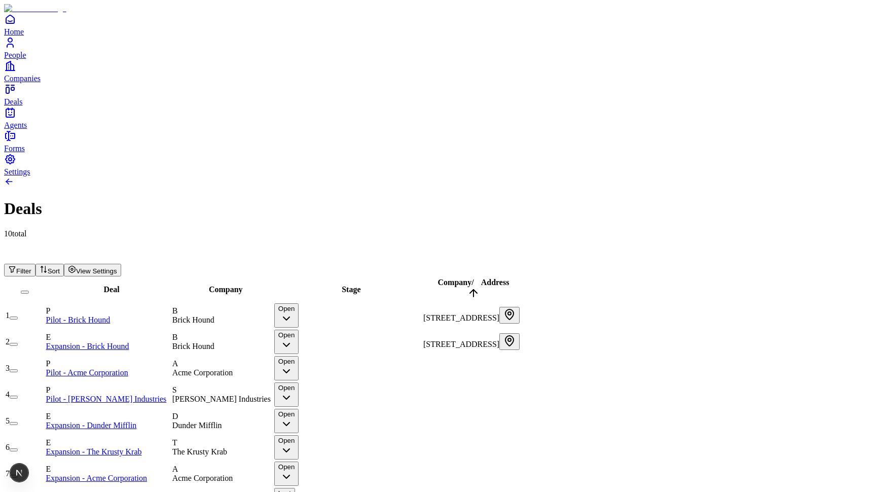
click at [29, 290] on button "button" at bounding box center [25, 291] width 8 height 3
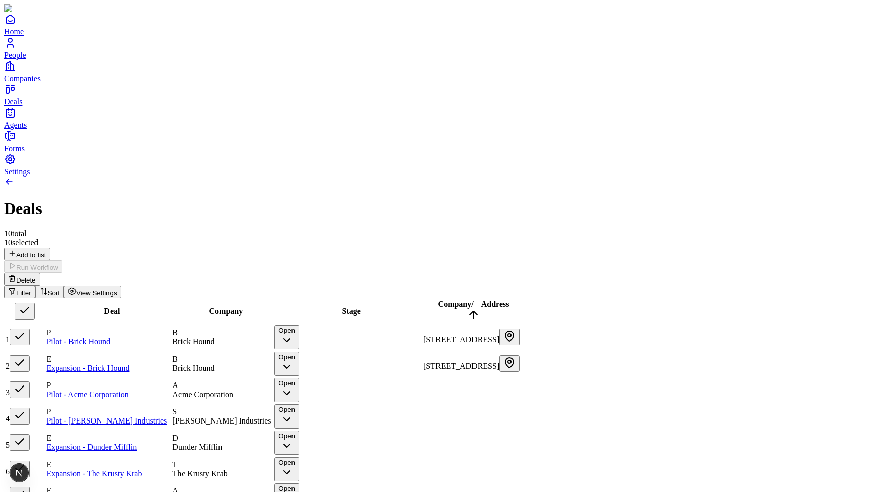
click at [35, 303] on button "button" at bounding box center [25, 311] width 20 height 17
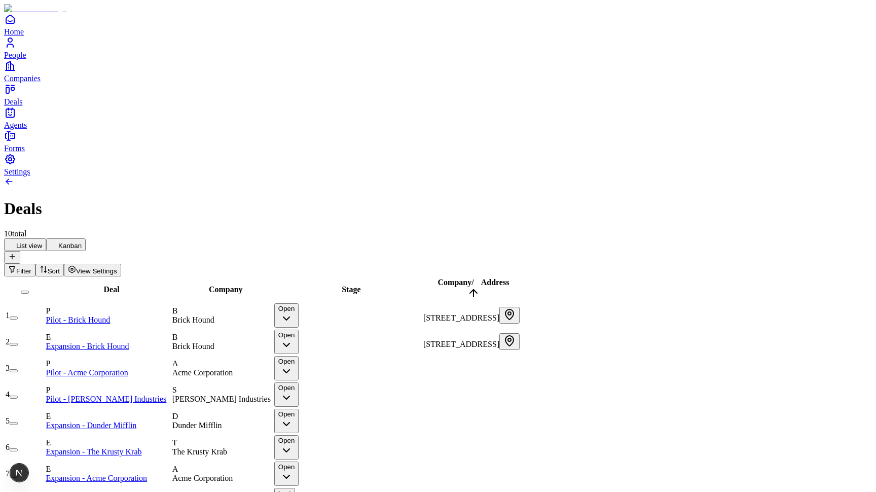
click at [18, 316] on button "button" at bounding box center [14, 317] width 8 height 3
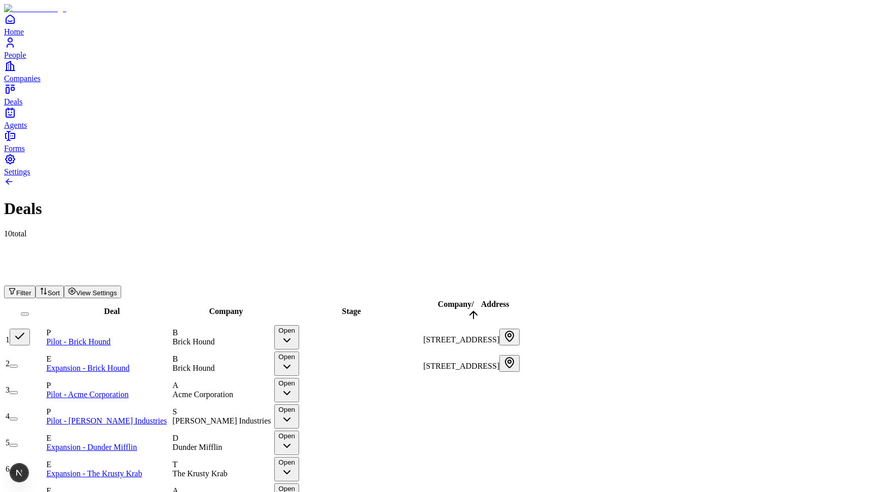
click at [310, 199] on div "Deals 10 total" at bounding box center [438, 218] width 868 height 39
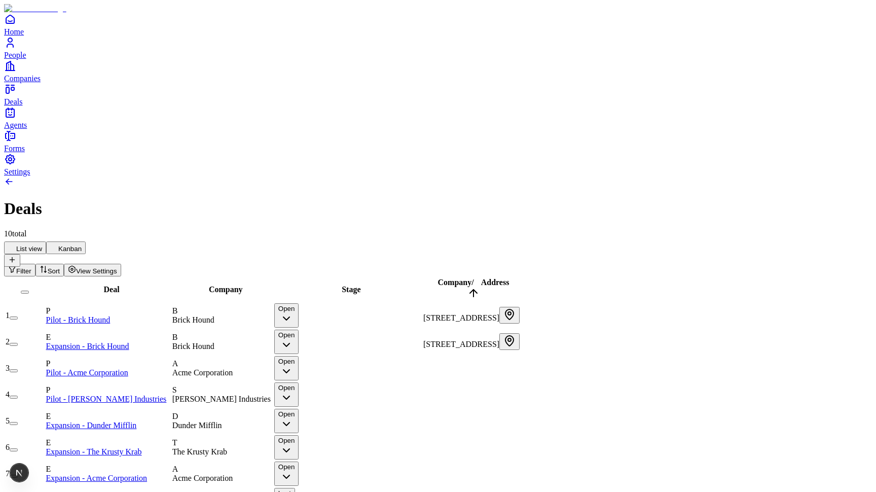
click at [310, 199] on div "Deals 10 total" at bounding box center [438, 218] width 868 height 39
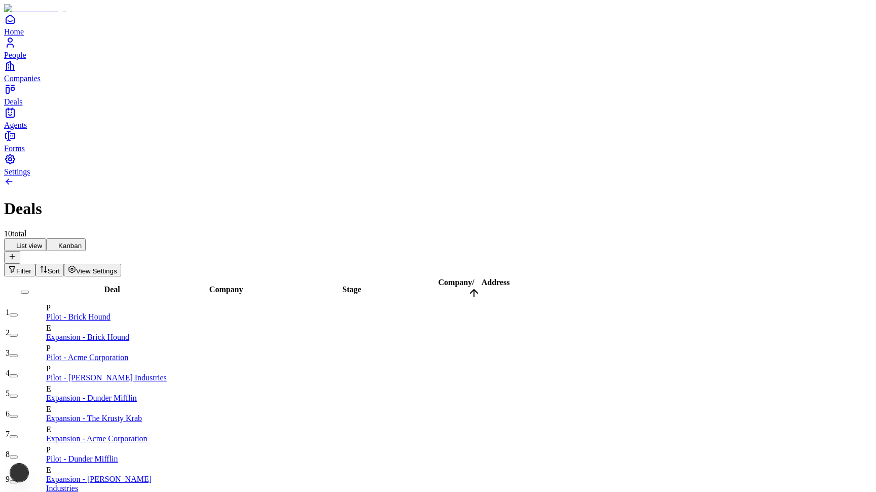
click at [18, 313] on button "button" at bounding box center [14, 314] width 8 height 3
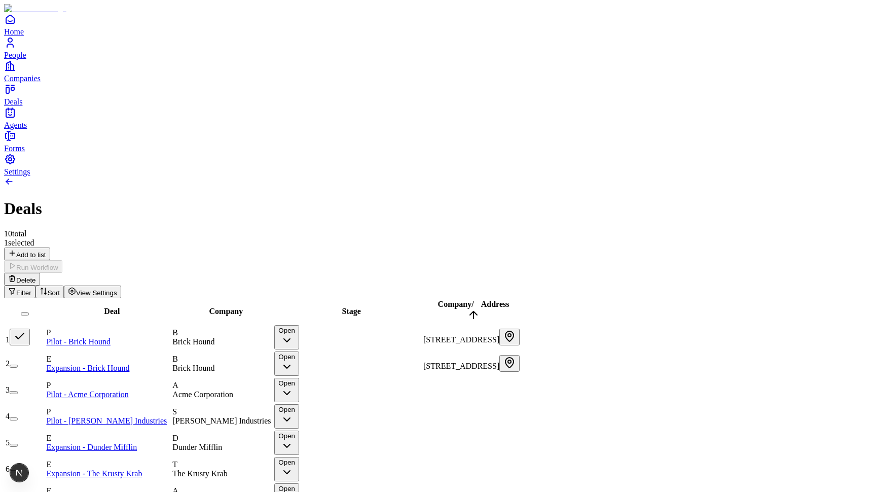
click at [325, 199] on h1 "Deals" at bounding box center [438, 208] width 868 height 19
click at [131, 86] on html "Home People Companies Deals Agents Forms Settings Deals 10 total 1 selected Add…" at bounding box center [438, 306] width 876 height 613
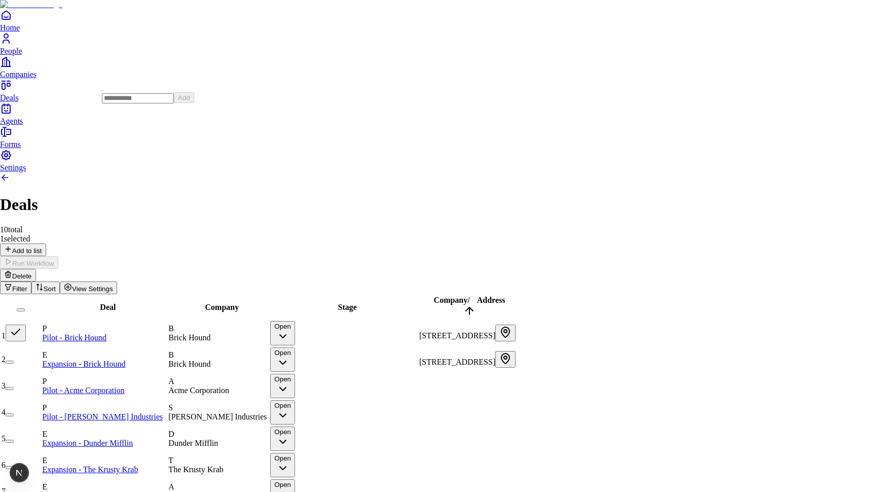
click at [225, 41] on html "Home People Companies Deals Agents Forms Settings Deals 10 total 1 selected Add…" at bounding box center [438, 304] width 876 height 609
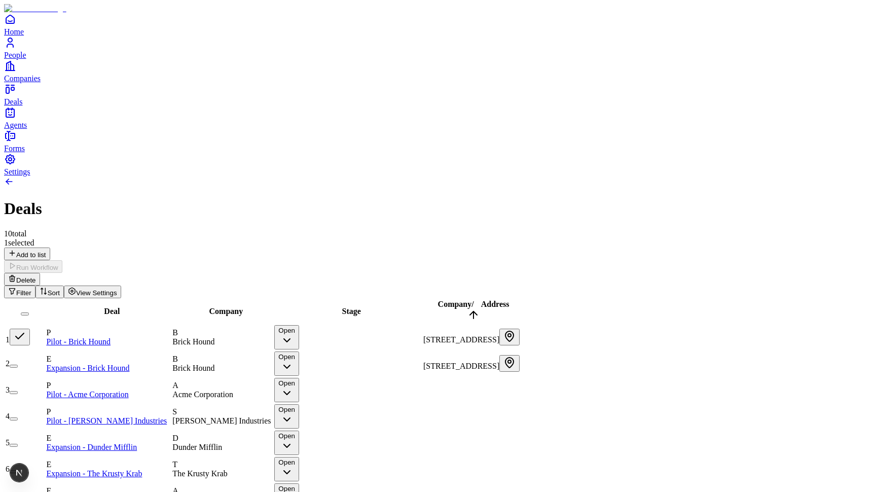
click at [40, 273] on button "Delete" at bounding box center [22, 279] width 36 height 13
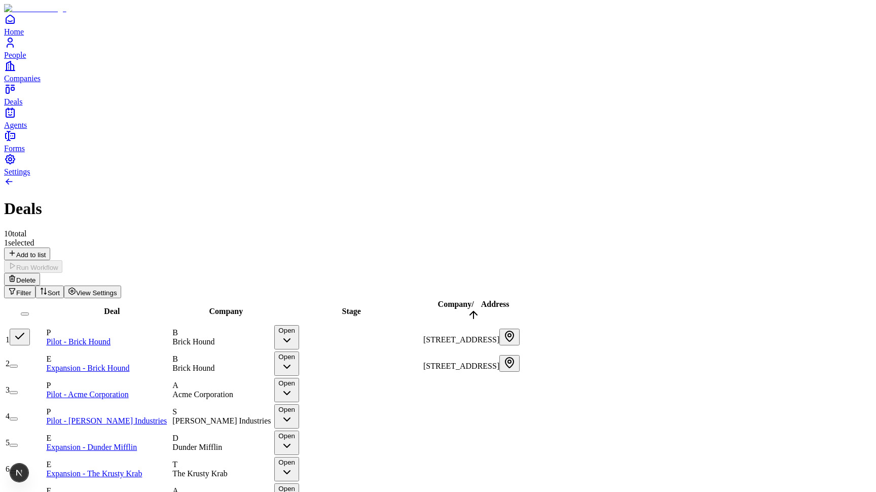
click at [30, 328] on button "button" at bounding box center [20, 336] width 20 height 17
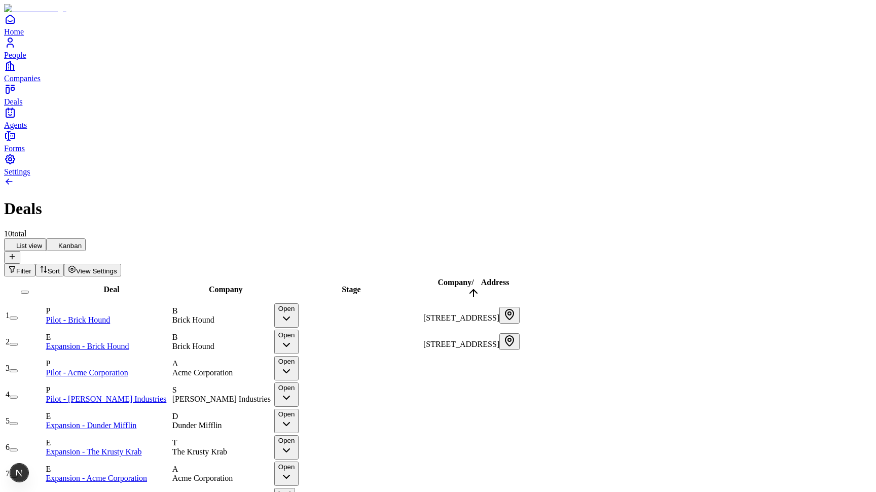
click at [18, 316] on button "button" at bounding box center [14, 317] width 8 height 3
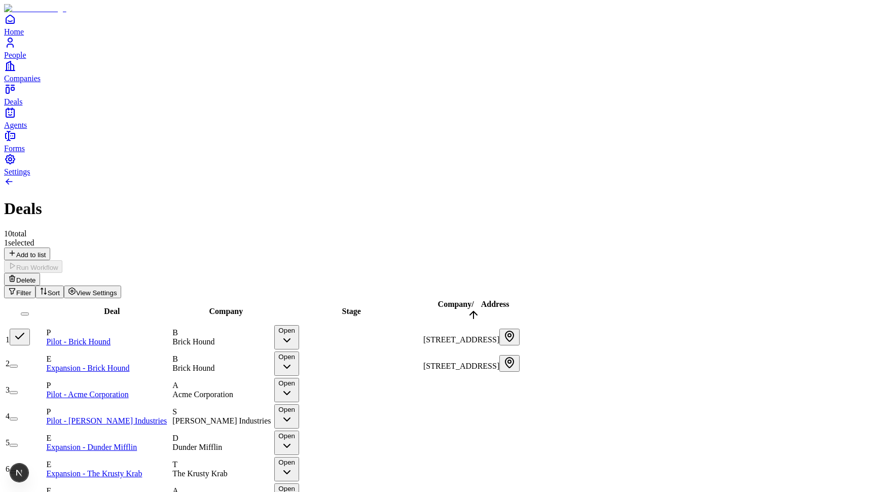
click at [18, 364] on button "button" at bounding box center [14, 365] width 8 height 3
click at [30, 328] on button "button" at bounding box center [20, 336] width 20 height 17
click at [30, 355] on button "button" at bounding box center [20, 363] width 20 height 17
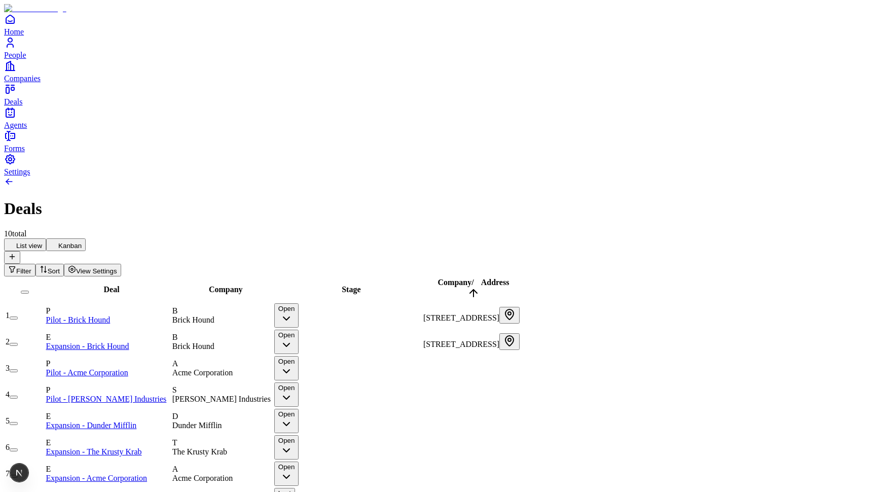
click at [18, 343] on button "button" at bounding box center [14, 344] width 8 height 3
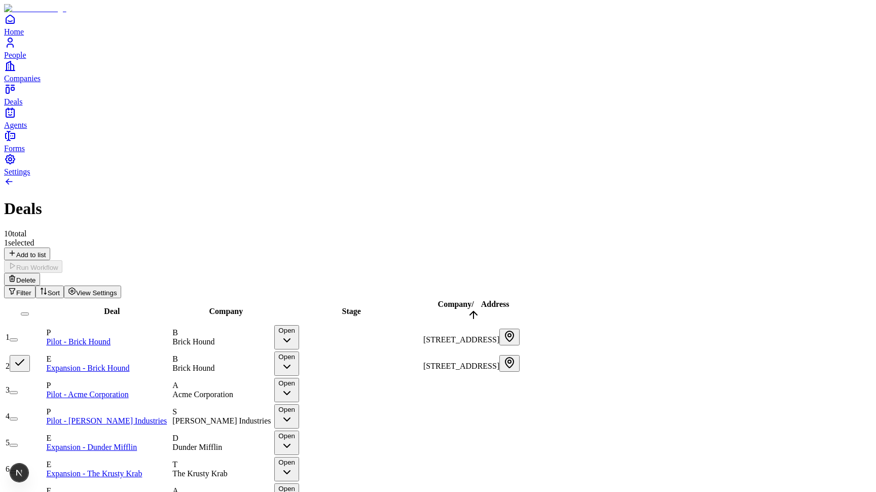
click at [18, 338] on button "button" at bounding box center [14, 339] width 8 height 3
click at [30, 328] on button "button" at bounding box center [20, 336] width 20 height 17
click at [30, 355] on button "button" at bounding box center [20, 363] width 20 height 17
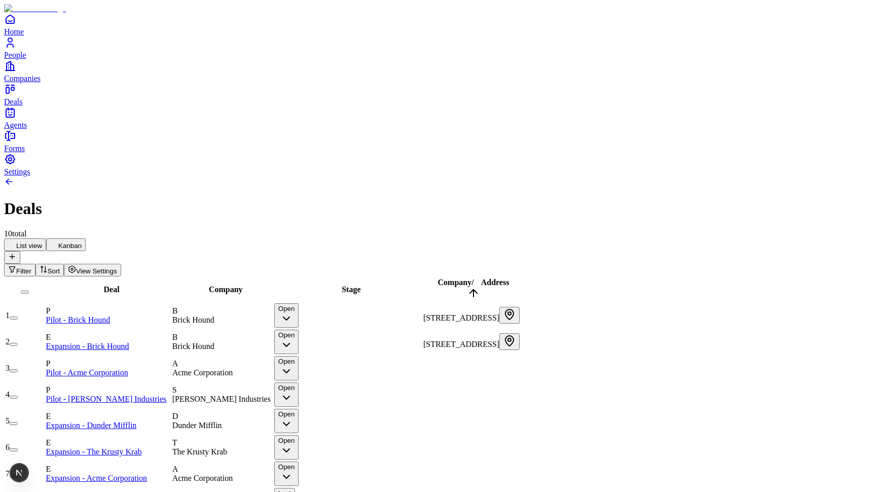
click at [18, 316] on button "button" at bounding box center [14, 317] width 8 height 3
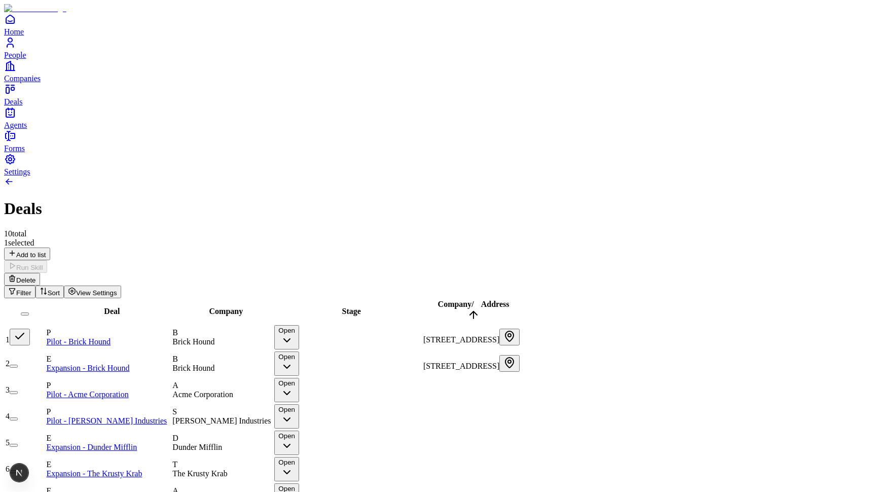
click at [40, 273] on button "Delete" at bounding box center [22, 279] width 36 height 13
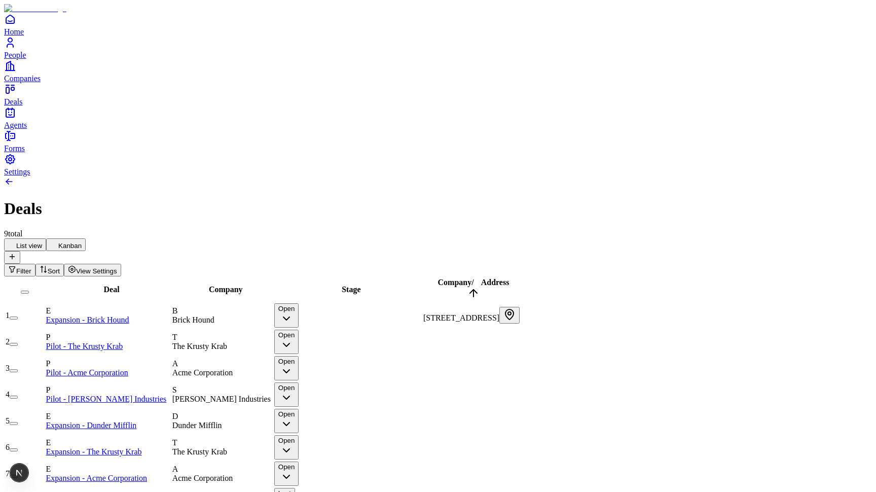
drag, startPoint x: 772, startPoint y: 456, endPoint x: 807, endPoint y: 456, distance: 35.5
click at [18, 316] on button "button" at bounding box center [14, 317] width 8 height 3
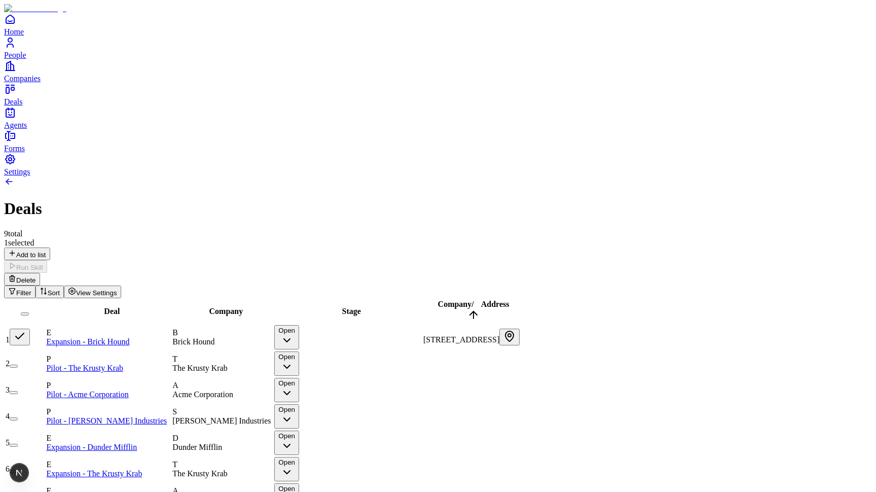
click at [30, 328] on button "button" at bounding box center [20, 336] width 20 height 17
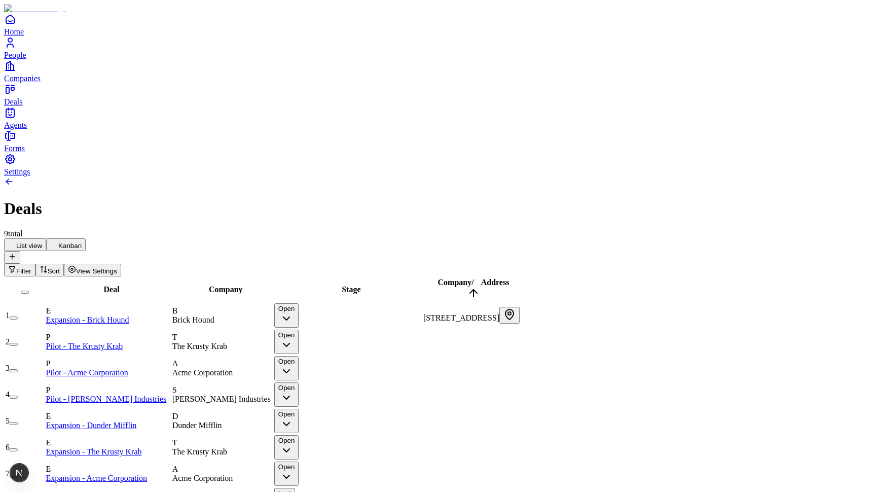
click at [18, 316] on button "button" at bounding box center [14, 317] width 8 height 3
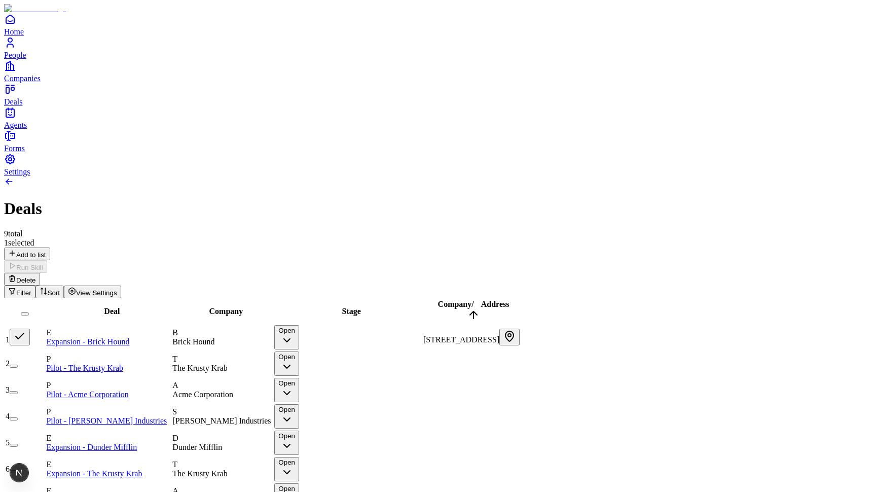
click at [40, 273] on button "Delete" at bounding box center [22, 279] width 36 height 13
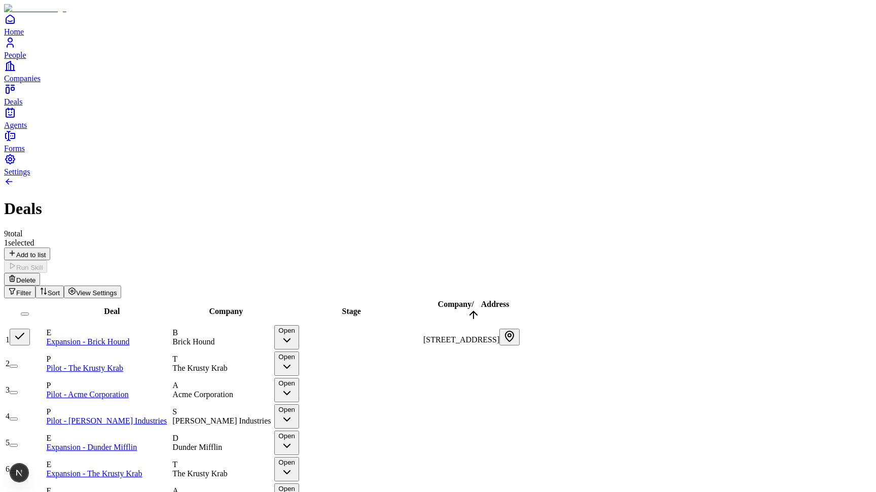
click at [30, 328] on button "button" at bounding box center [20, 336] width 20 height 17
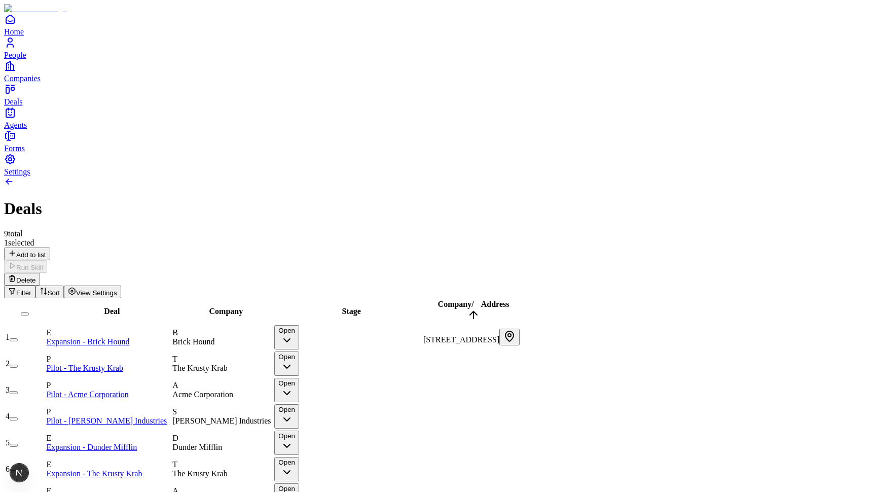
click at [40, 273] on button "Delete" at bounding box center [22, 279] width 36 height 13
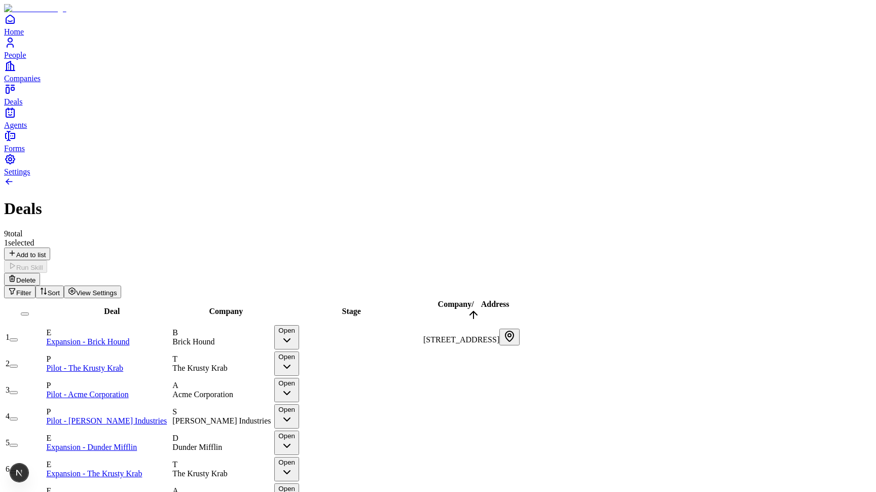
click at [40, 273] on button "Delete" at bounding box center [22, 279] width 36 height 13
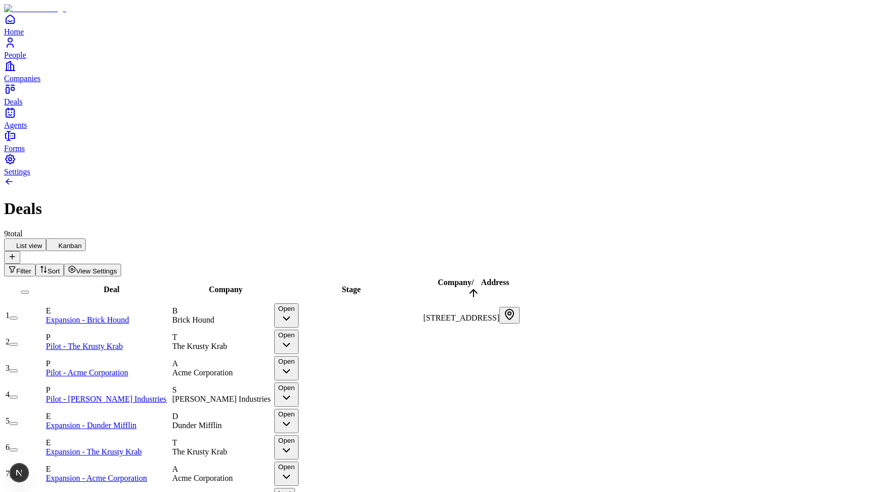
click at [50, 240] on use at bounding box center [50, 240] width 0 height 0
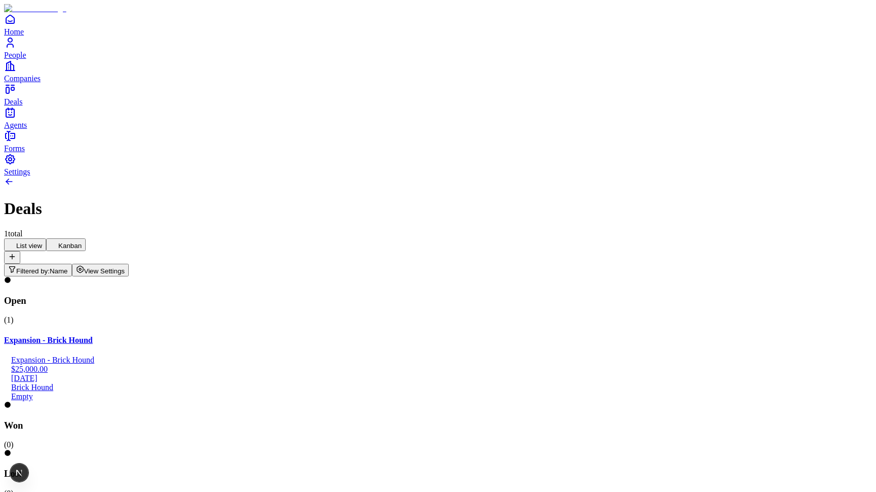
click at [72, 264] on button "Filtered by: Name" at bounding box center [38, 270] width 68 height 13
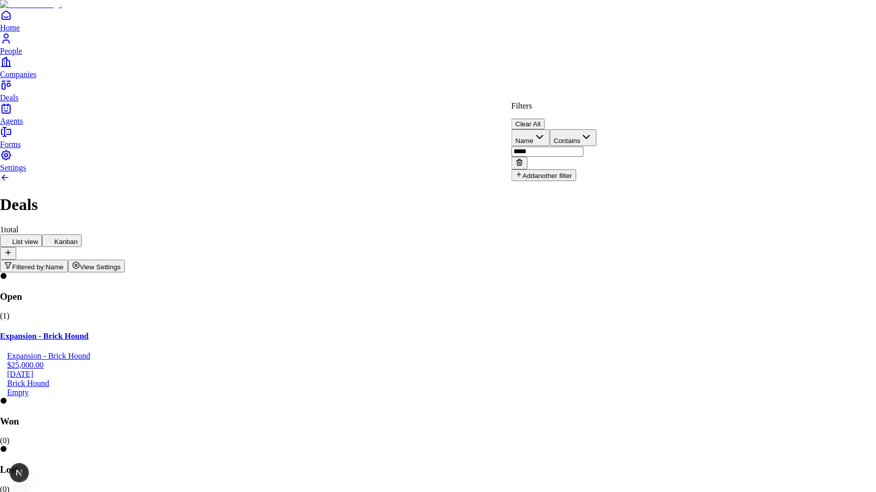
click at [545, 119] on button "Clear All" at bounding box center [527, 124] width 33 height 11
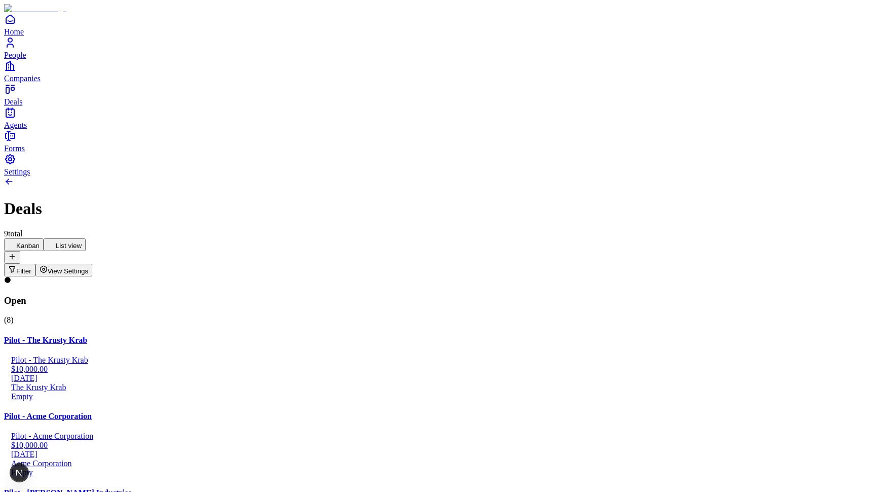
click at [44, 238] on button "Kanban" at bounding box center [24, 244] width 40 height 13
click at [86, 238] on button "List view" at bounding box center [65, 244] width 42 height 13
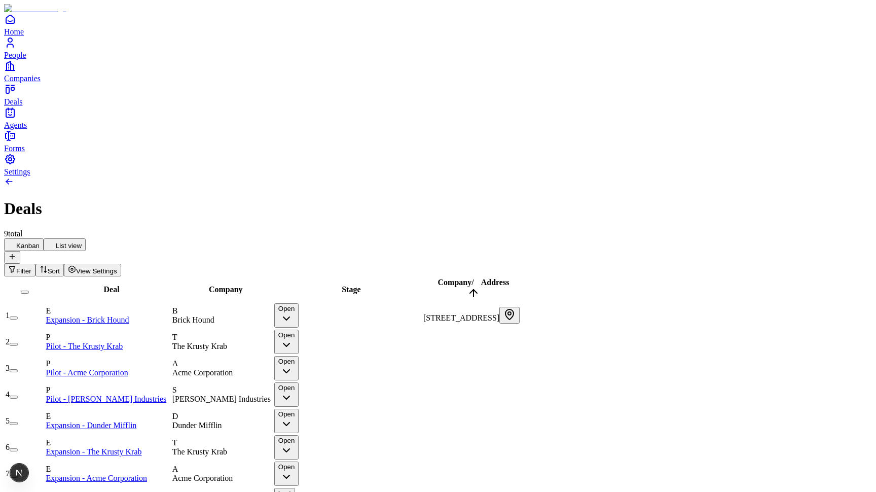
click at [18, 343] on button "button" at bounding box center [14, 344] width 8 height 3
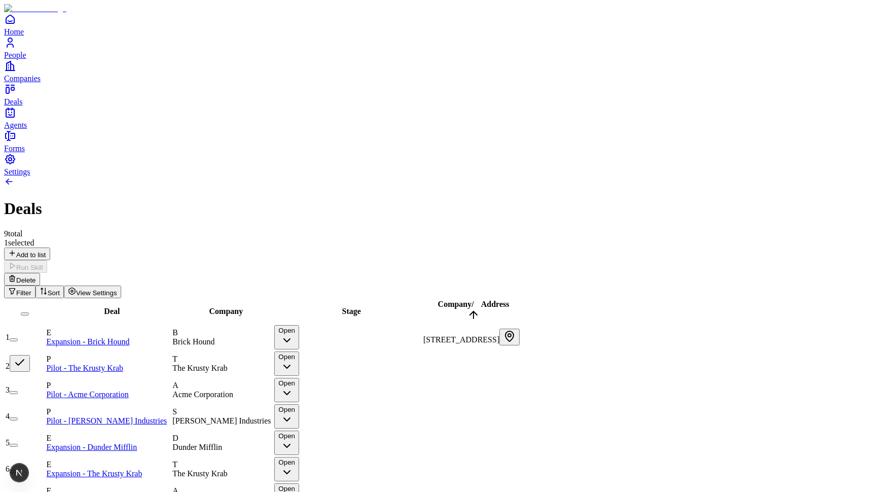
click at [40, 273] on button "Delete" at bounding box center [22, 279] width 36 height 13
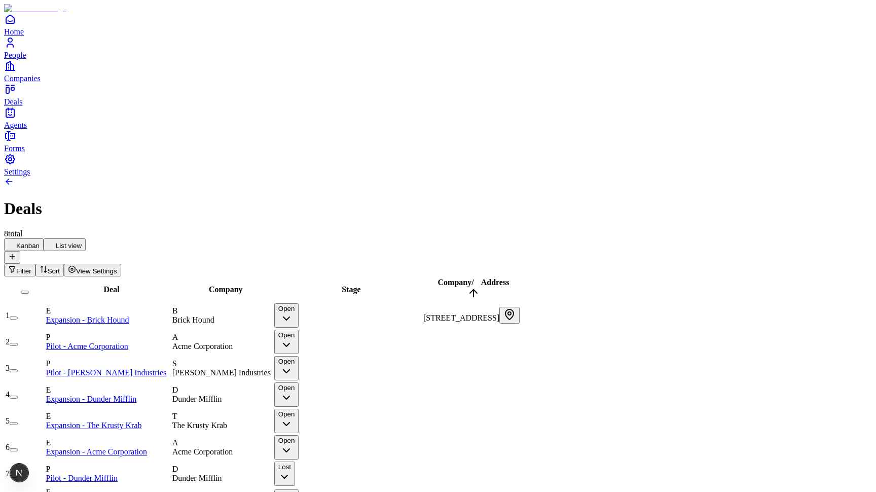
click at [44, 238] on button "Kanban" at bounding box center [24, 244] width 40 height 13
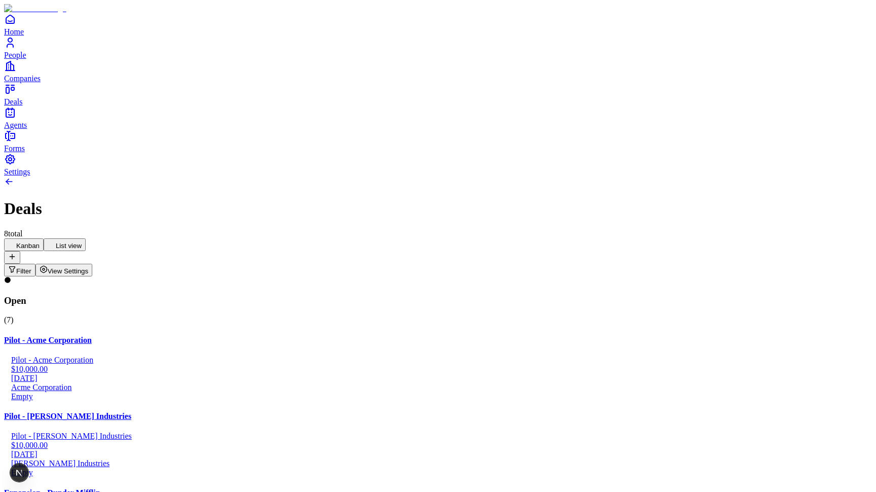
click at [86, 238] on button "List view" at bounding box center [65, 244] width 42 height 13
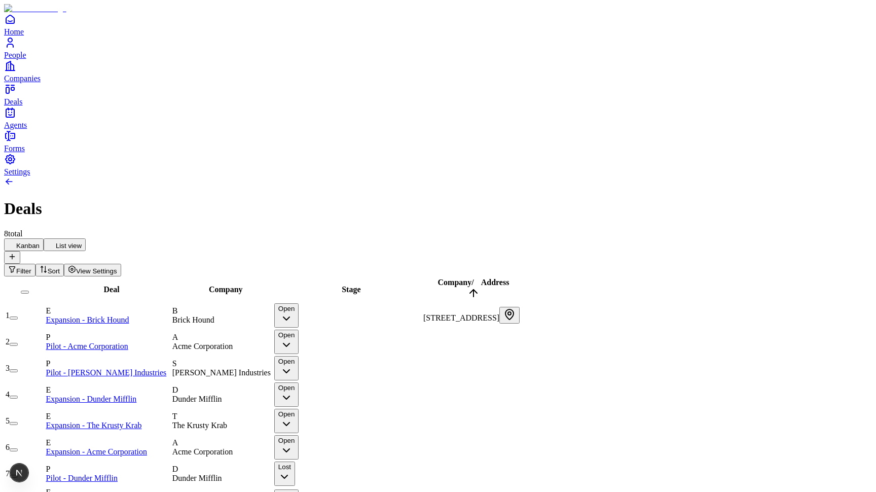
click at [18, 316] on button "button" at bounding box center [14, 317] width 8 height 3
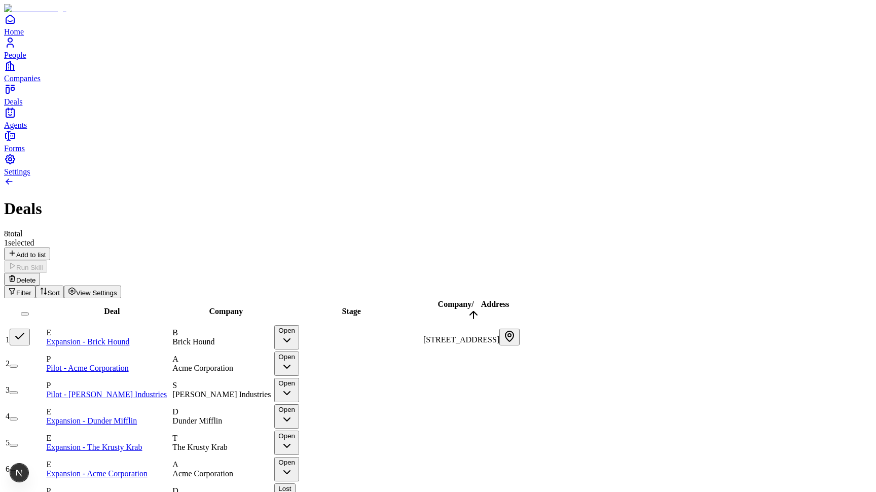
click at [18, 364] on button "button" at bounding box center [14, 365] width 8 height 3
click at [30, 355] on button "button" at bounding box center [20, 363] width 20 height 17
click at [30, 328] on button "button" at bounding box center [20, 336] width 20 height 17
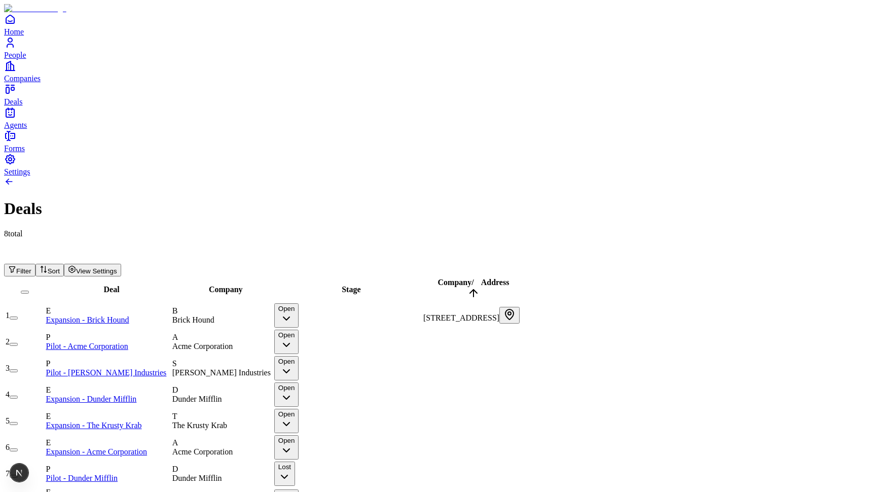
click at [18, 316] on button "button" at bounding box center [14, 317] width 8 height 3
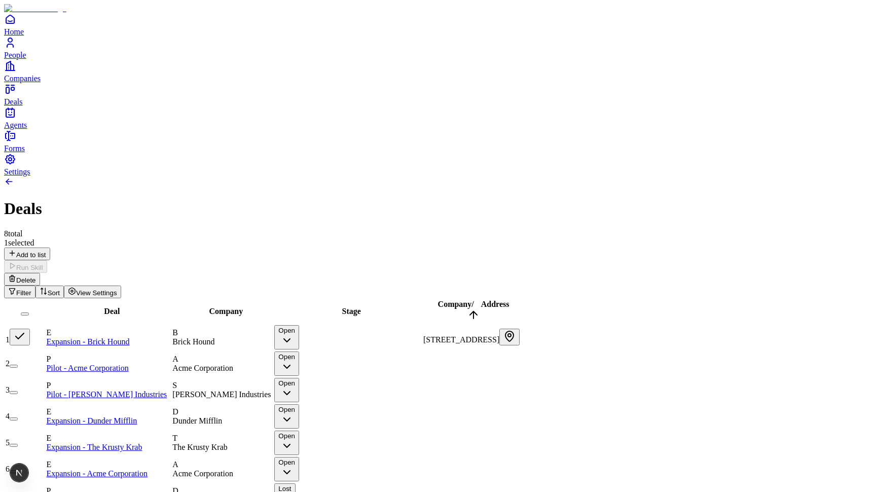
click at [18, 364] on button "button" at bounding box center [14, 365] width 8 height 3
click at [150, 77] on html "Home People Companies Deals Agents Forms Settings Deals 8 total 2 selected Add …" at bounding box center [438, 280] width 876 height 560
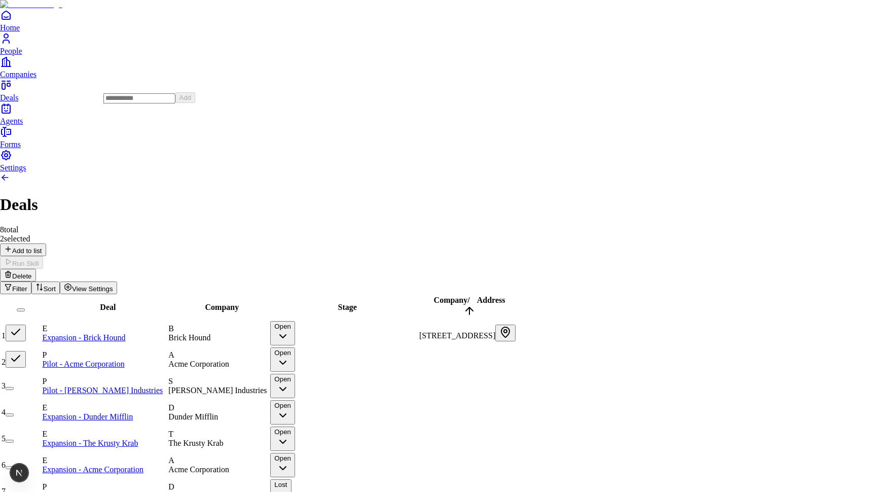
click at [139, 85] on html "Home People Companies Deals Agents Forms Settings Deals 8 total 2 selected Add …" at bounding box center [438, 278] width 876 height 556
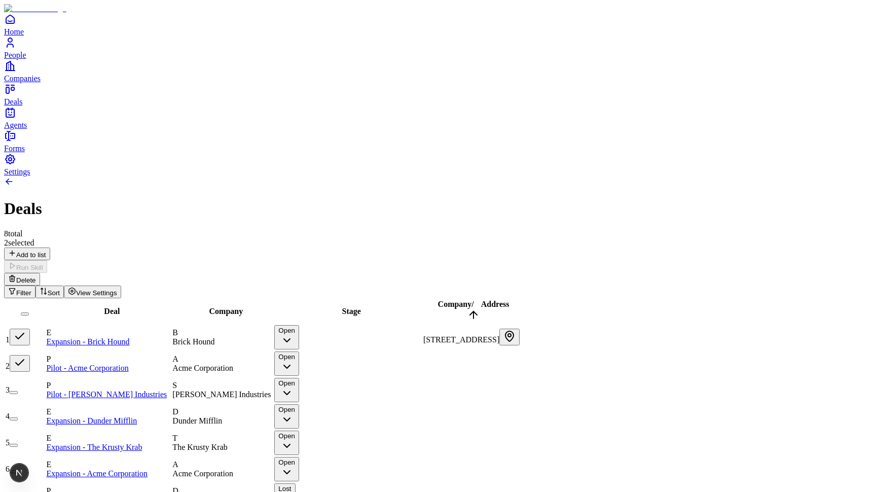
click at [30, 328] on button "button" at bounding box center [20, 336] width 20 height 17
click at [30, 355] on button "button" at bounding box center [20, 363] width 20 height 17
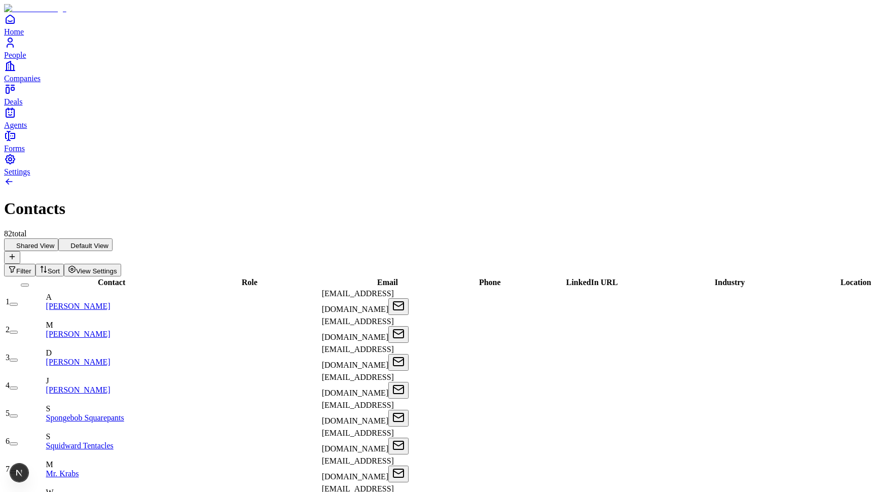
click at [18, 303] on button "button" at bounding box center [14, 304] width 8 height 3
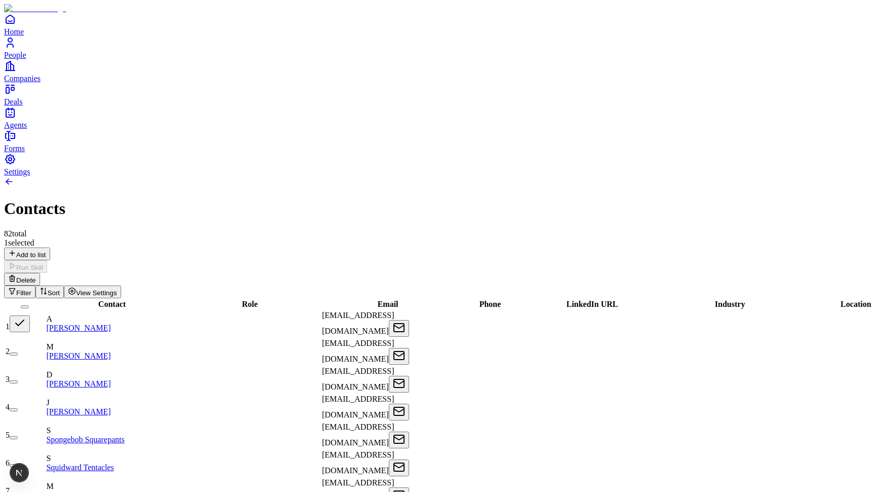
click at [30, 315] on button "button" at bounding box center [20, 323] width 20 height 17
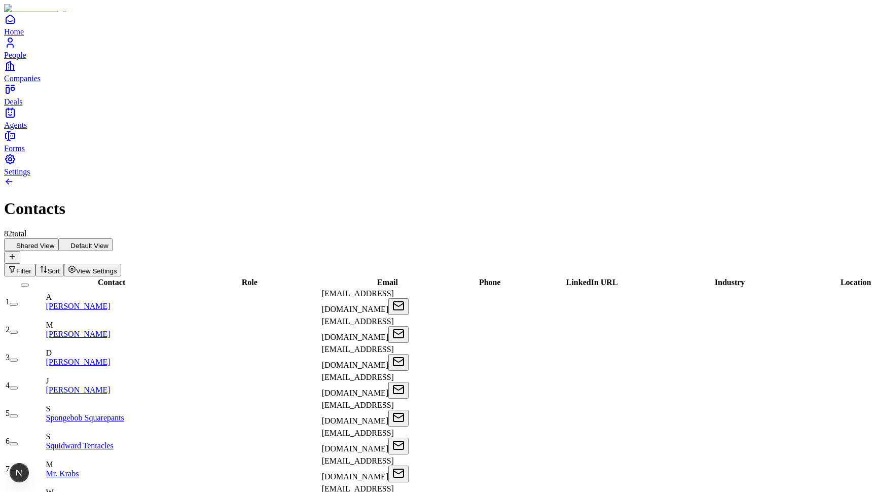
click at [18, 303] on button "button" at bounding box center [14, 304] width 8 height 3
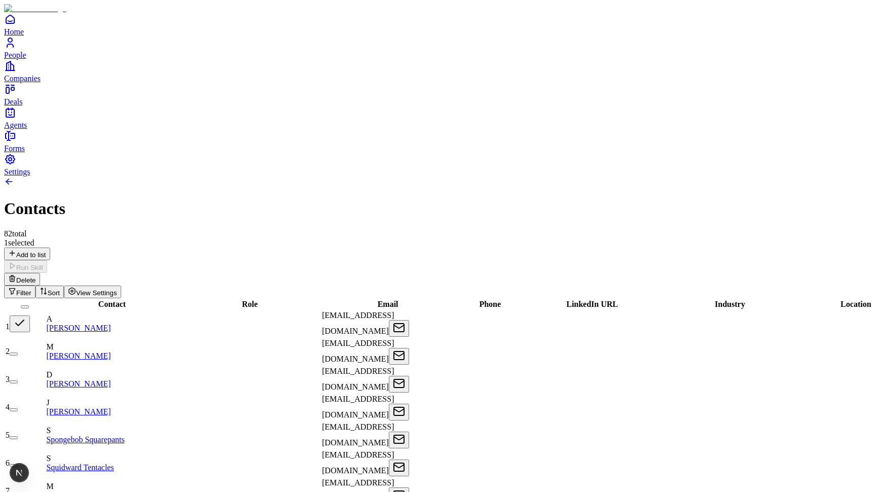
click at [18, 352] on button "button" at bounding box center [14, 353] width 8 height 3
click at [30, 343] on button "button" at bounding box center [20, 351] width 20 height 17
click at [30, 315] on button "button" at bounding box center [20, 323] width 20 height 17
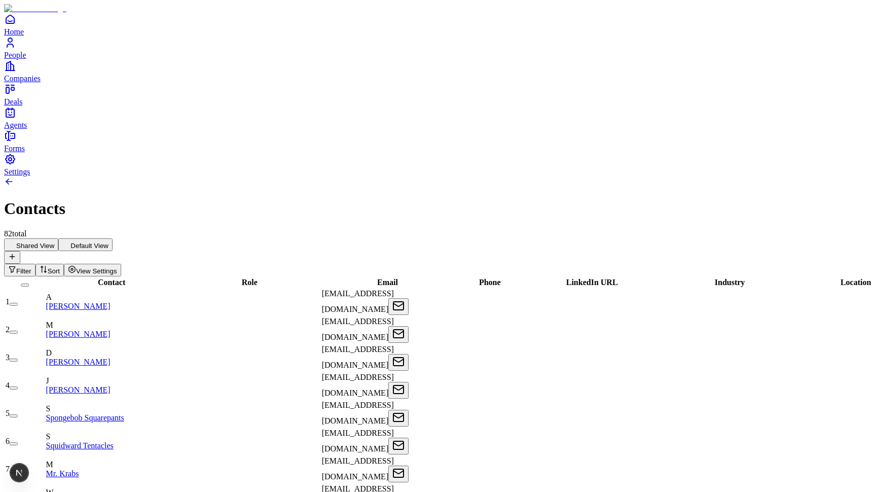
click at [29, 283] on button "button" at bounding box center [25, 284] width 8 height 3
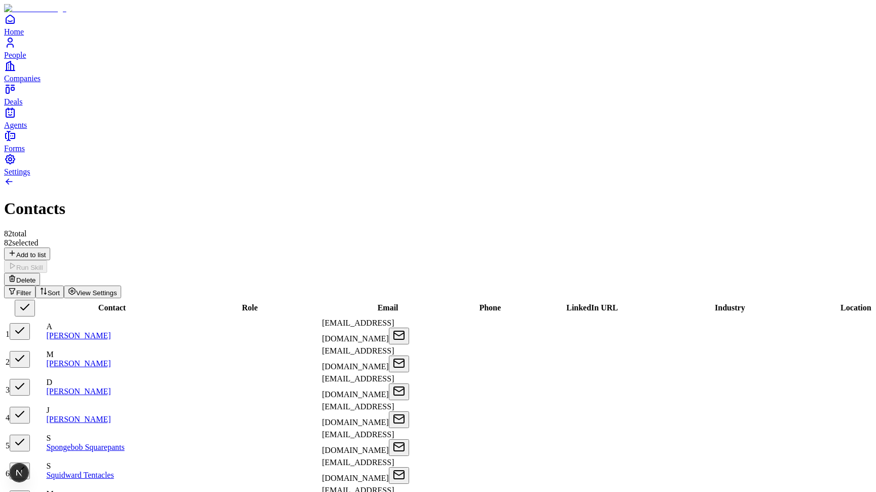
click at [35, 300] on button "button" at bounding box center [25, 308] width 20 height 17
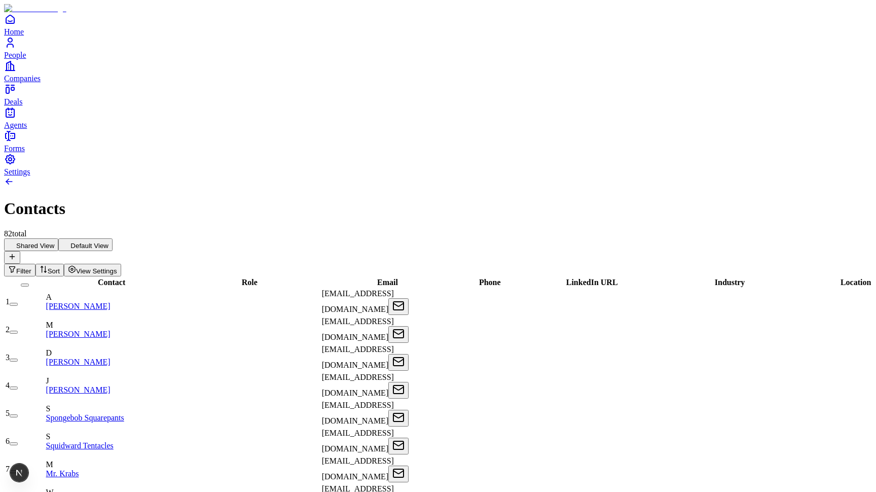
click at [113, 278] on span "Contact" at bounding box center [111, 282] width 27 height 9
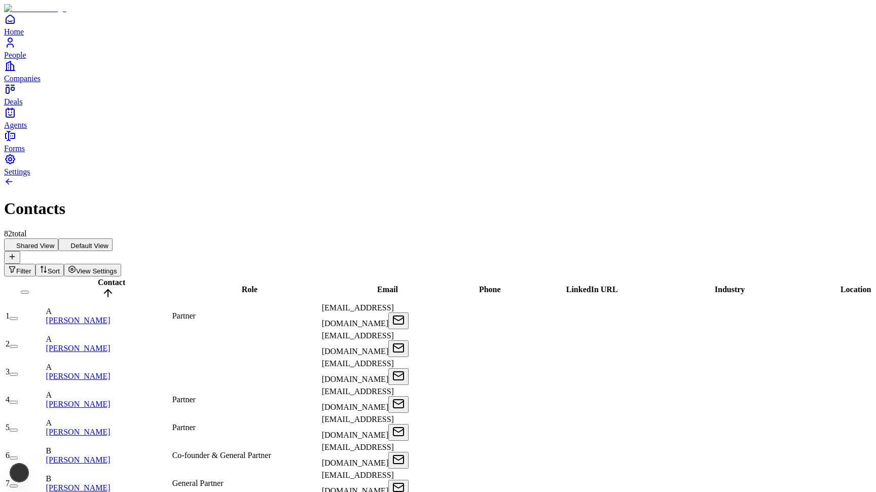
click at [113, 278] on span "Contact" at bounding box center [111, 282] width 27 height 9
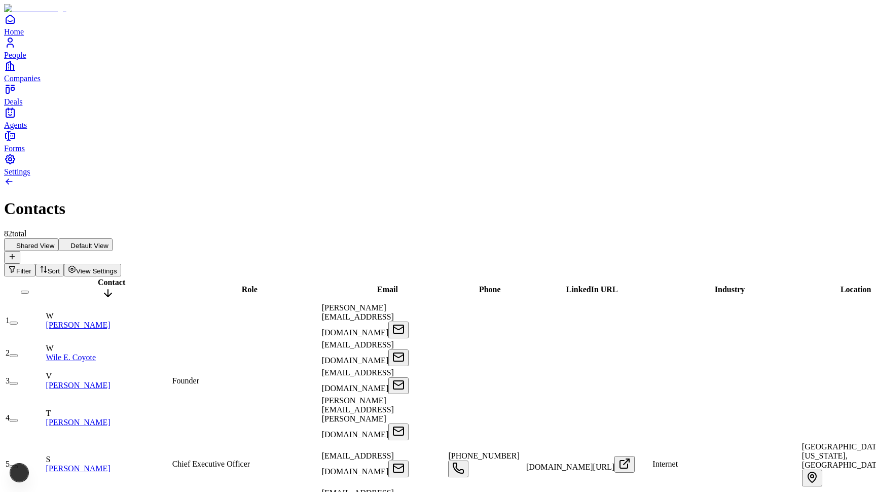
click at [113, 278] on span "Contact" at bounding box center [111, 282] width 27 height 9
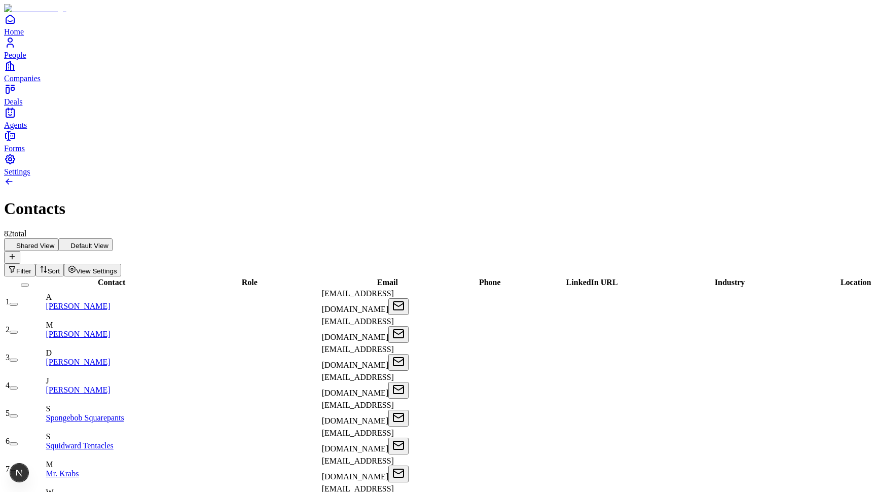
click at [18, 303] on button "button" at bounding box center [14, 304] width 8 height 3
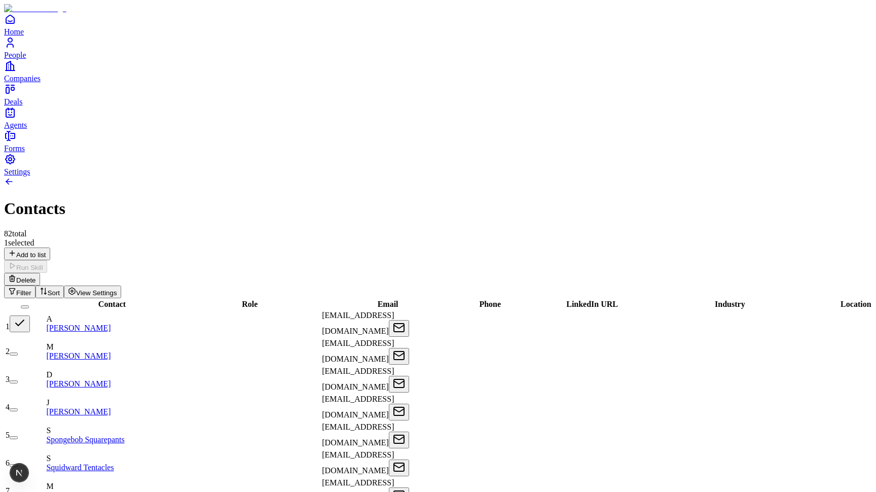
click at [30, 315] on button "button" at bounding box center [20, 323] width 20 height 17
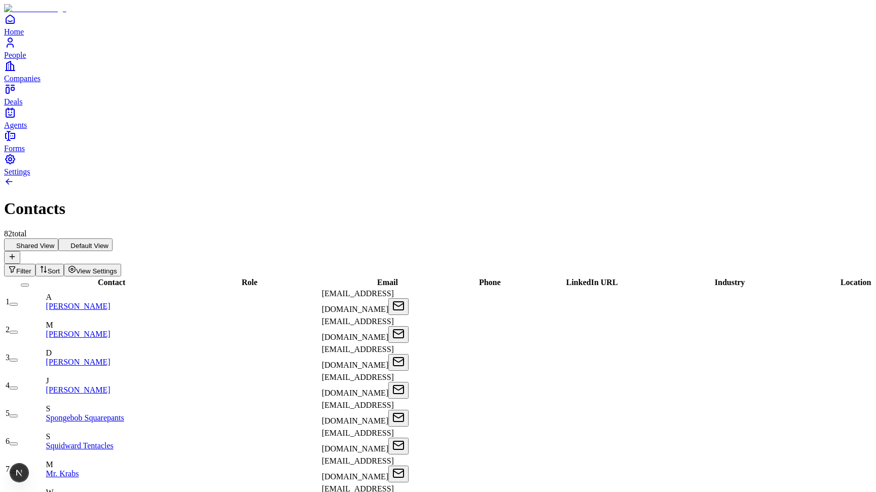
click at [18, 303] on button "button" at bounding box center [14, 304] width 8 height 3
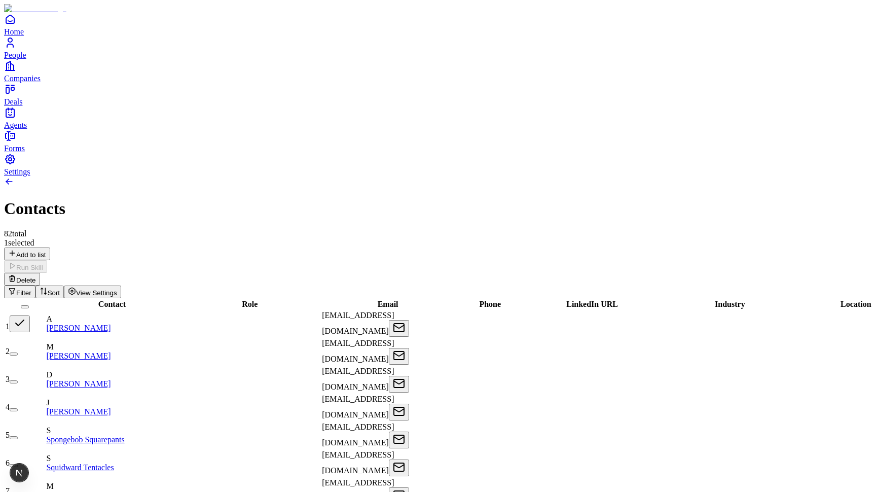
click at [18, 352] on button "button" at bounding box center [14, 353] width 8 height 3
click at [30, 343] on button "button" at bounding box center [20, 351] width 20 height 17
click at [30, 315] on button "button" at bounding box center [20, 323] width 20 height 17
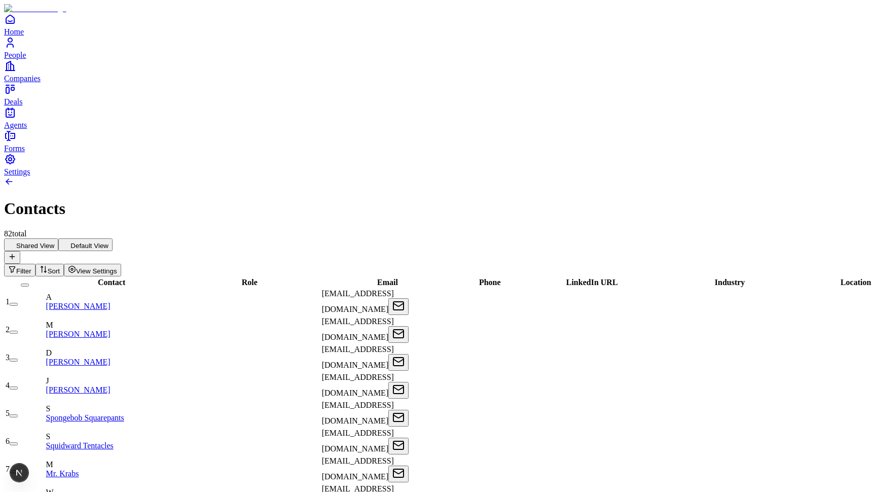
click at [18, 303] on button "button" at bounding box center [14, 304] width 8 height 3
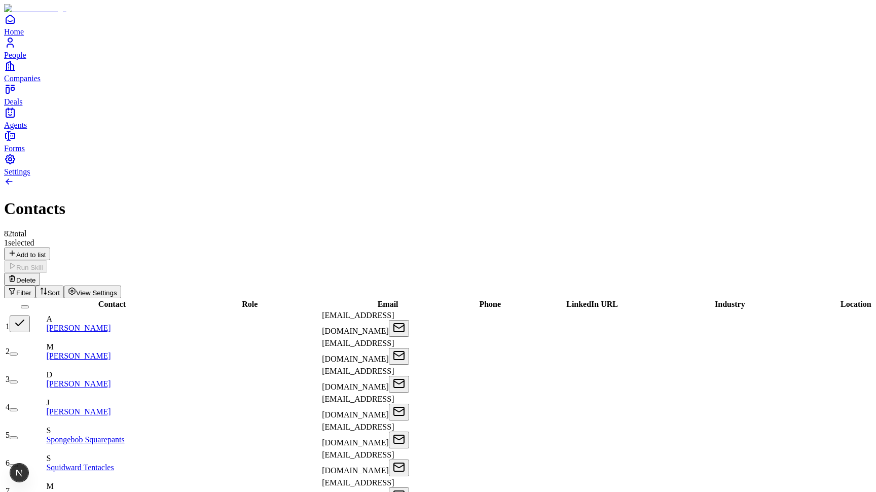
click at [30, 315] on button "button" at bounding box center [20, 323] width 20 height 17
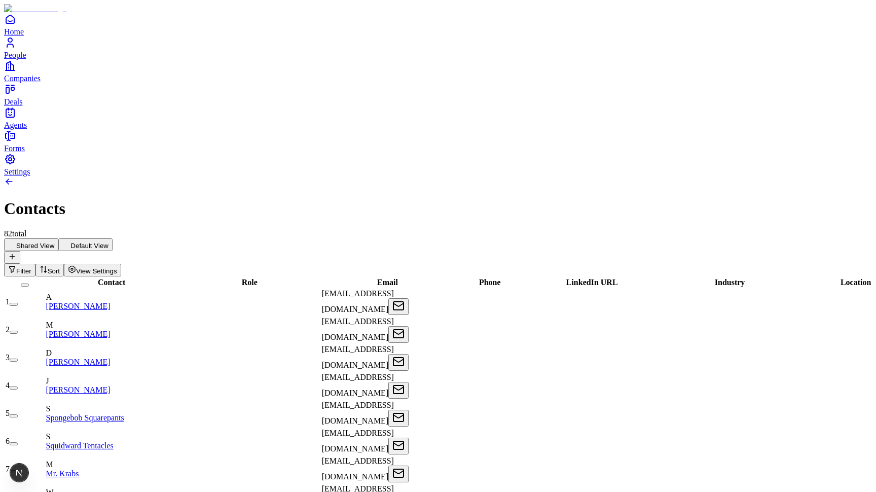
click at [18, 303] on button "button" at bounding box center [14, 304] width 8 height 3
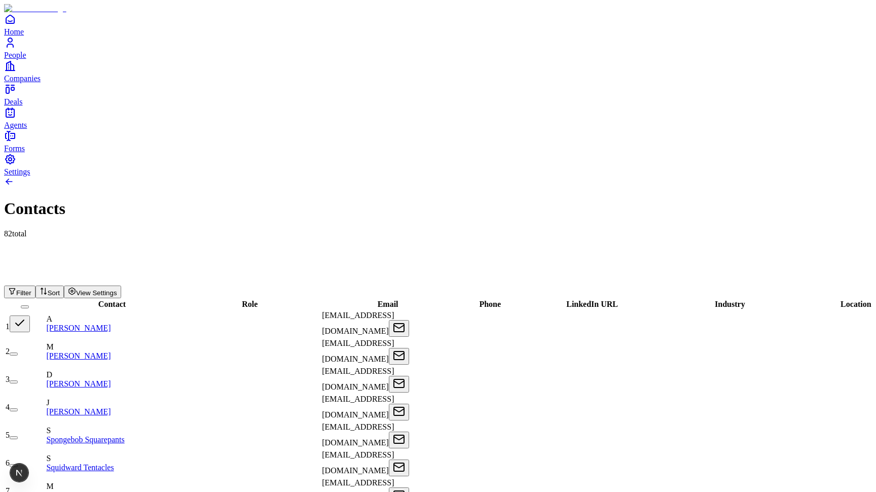
click at [30, 315] on button "button" at bounding box center [20, 323] width 20 height 17
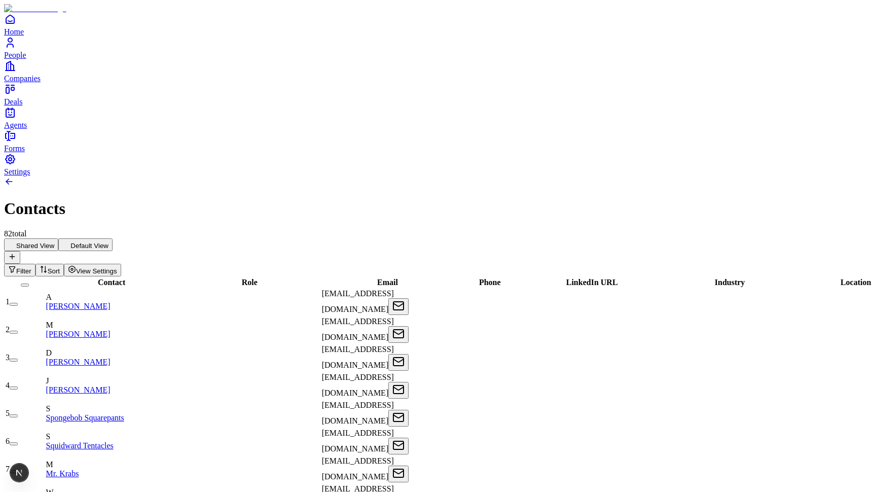
click at [29, 283] on button "button" at bounding box center [25, 284] width 8 height 3
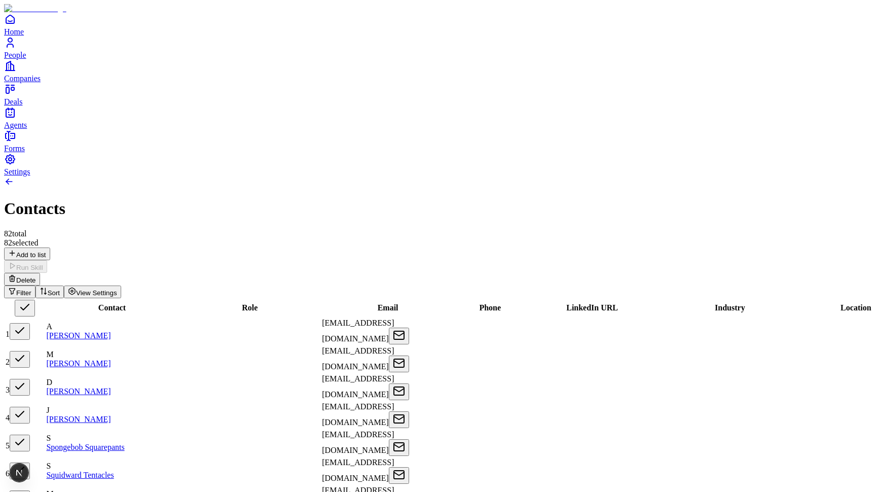
click at [35, 300] on button "button" at bounding box center [25, 308] width 20 height 17
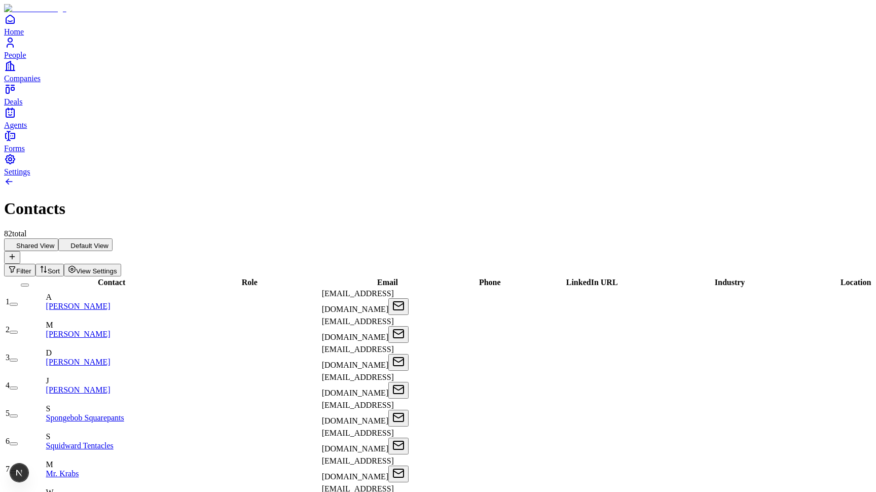
scroll to position [0, 299]
click at [44, 297] on div "1" at bounding box center [25, 301] width 39 height 9
click at [18, 303] on button "button" at bounding box center [14, 304] width 8 height 3
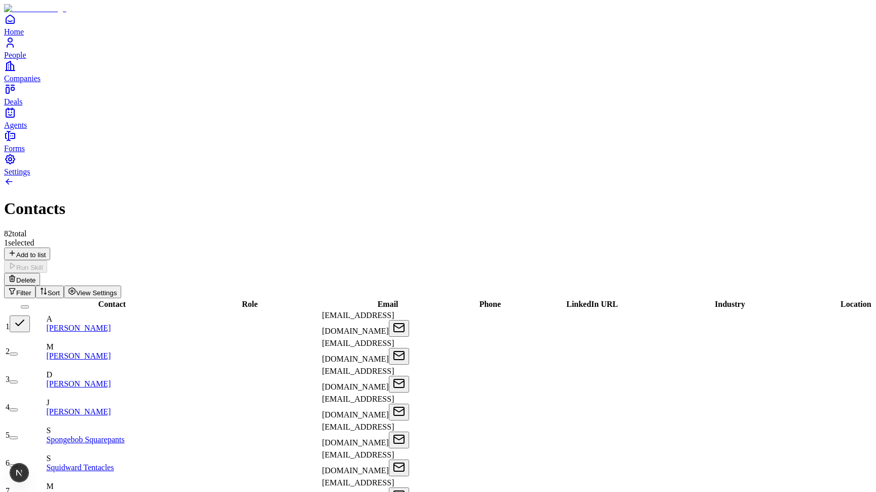
click at [45, 310] on td "1" at bounding box center [25, 323] width 40 height 27
click at [30, 315] on button "button" at bounding box center [20, 323] width 20 height 17
click at [18, 324] on button "button" at bounding box center [14, 325] width 8 height 3
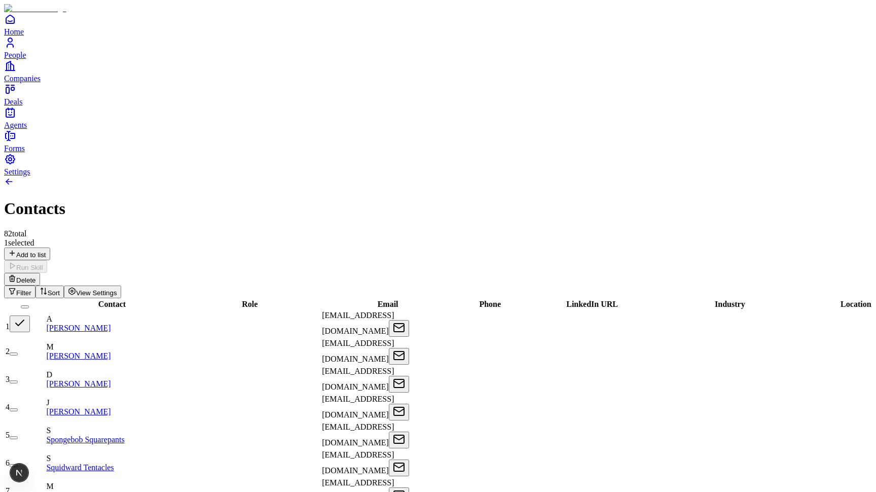
click at [18, 352] on button "button" at bounding box center [14, 353] width 8 height 3
click at [30, 343] on button "button" at bounding box center [20, 351] width 20 height 17
click at [30, 315] on button "button" at bounding box center [20, 323] width 20 height 17
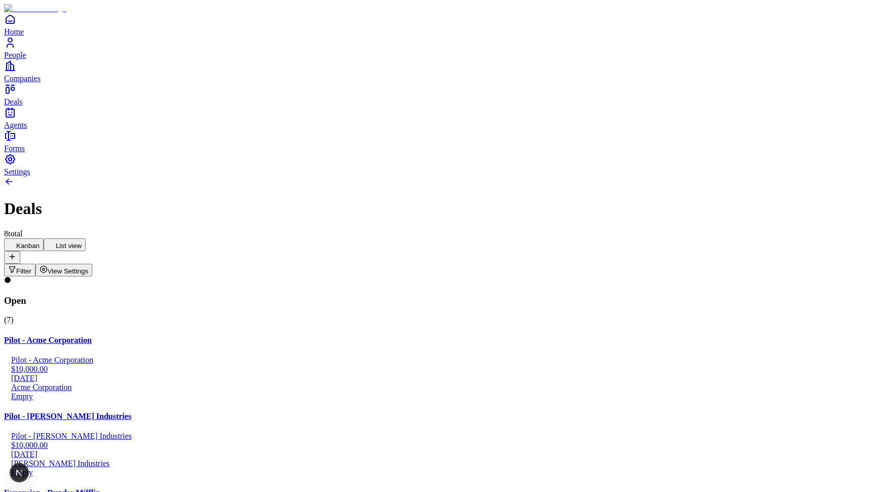
click at [131, 238] on div "Kanban List view Filter View Settings" at bounding box center [438, 257] width 868 height 38
click at [86, 238] on button "List view" at bounding box center [65, 244] width 42 height 13
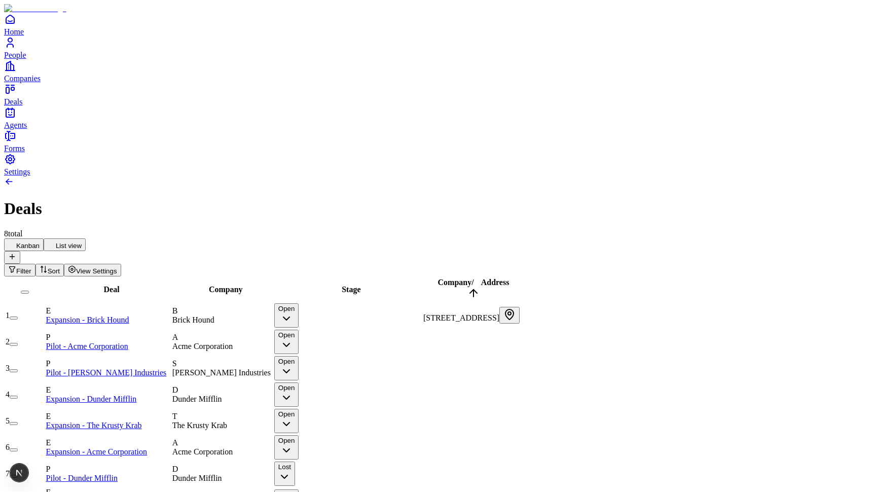
click at [18, 316] on button "button" at bounding box center [14, 317] width 8 height 3
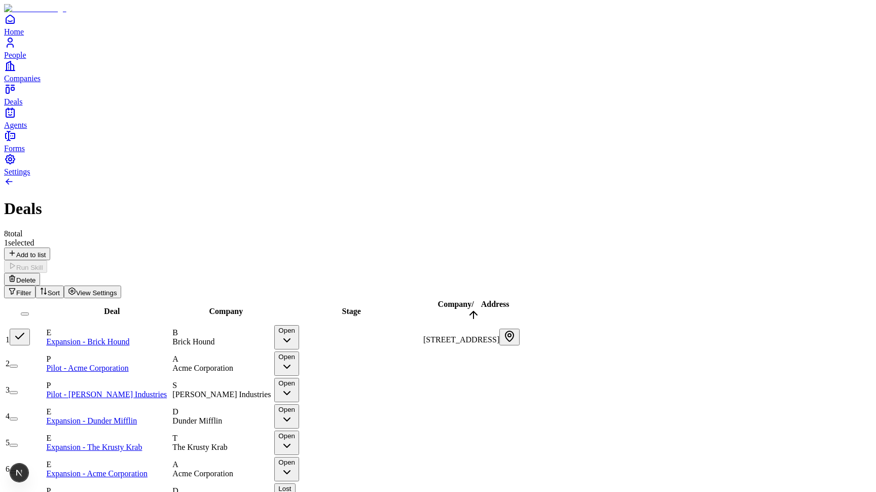
click at [45, 351] on td "2" at bounding box center [25, 363] width 40 height 25
click at [18, 364] on button "button" at bounding box center [14, 365] width 8 height 3
click at [128, 83] on html "Home People Companies Deals Agents Forms Settings Deals 8 total 2 selected Add …" at bounding box center [438, 280] width 876 height 560
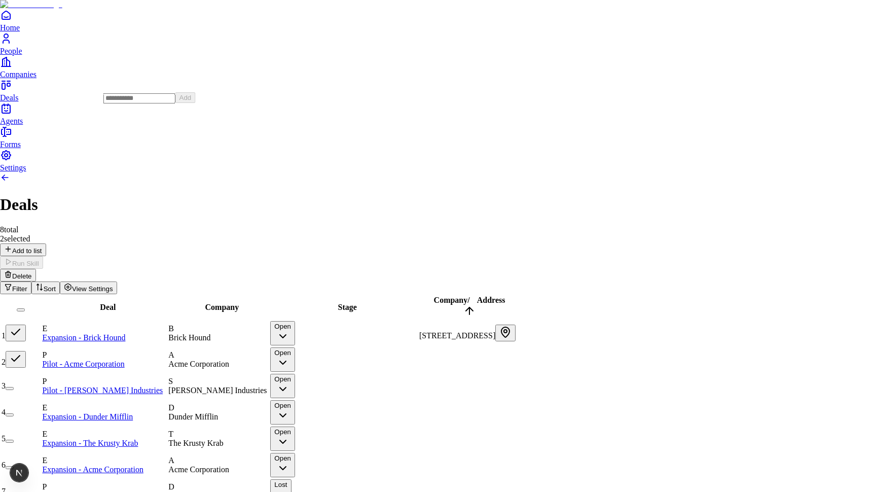
click at [140, 103] on input at bounding box center [139, 98] width 72 height 10
type input "**********"
click at [196, 103] on button "Add" at bounding box center [185, 97] width 20 height 11
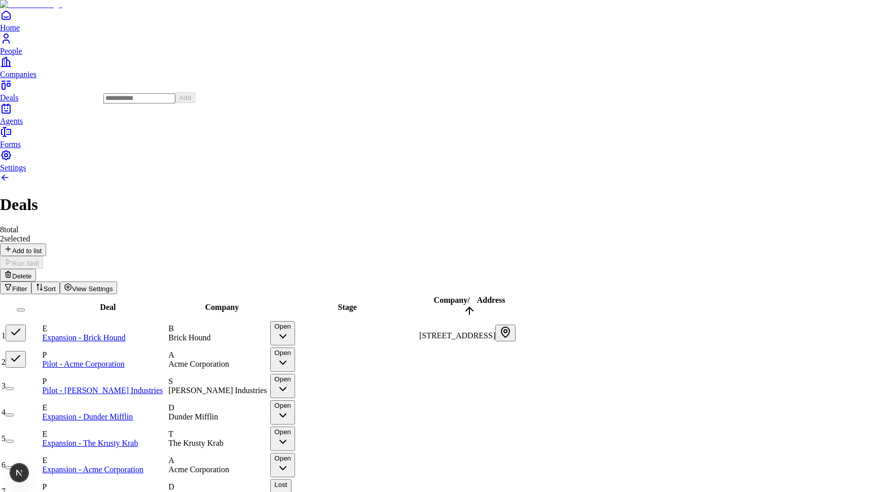
drag, startPoint x: 804, startPoint y: 470, endPoint x: 696, endPoint y: 446, distance: 110.6
drag, startPoint x: 683, startPoint y: 445, endPoint x: 684, endPoint y: 456, distance: 11.2
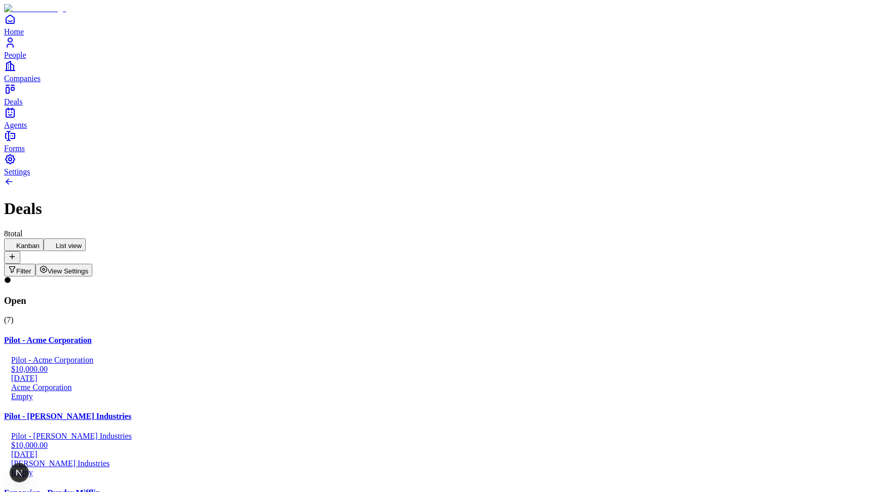
click at [86, 238] on button "List view" at bounding box center [65, 244] width 42 height 13
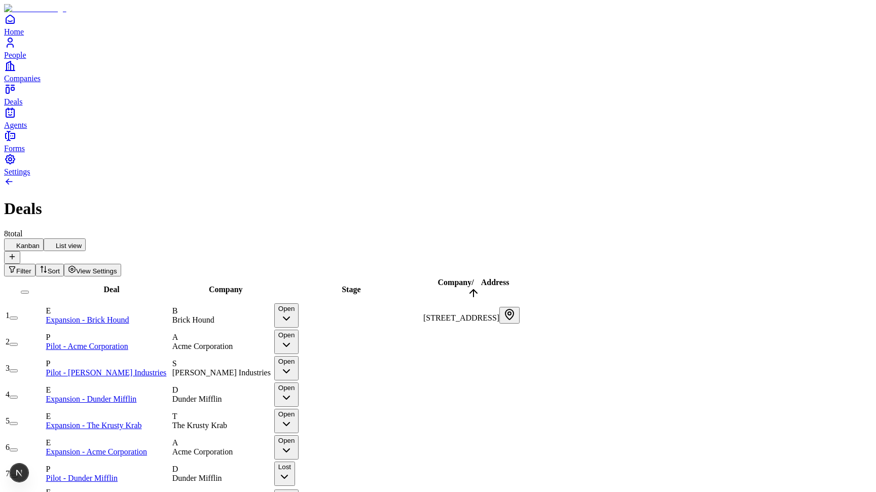
click at [44, 238] on button "Kanban" at bounding box center [24, 244] width 40 height 13
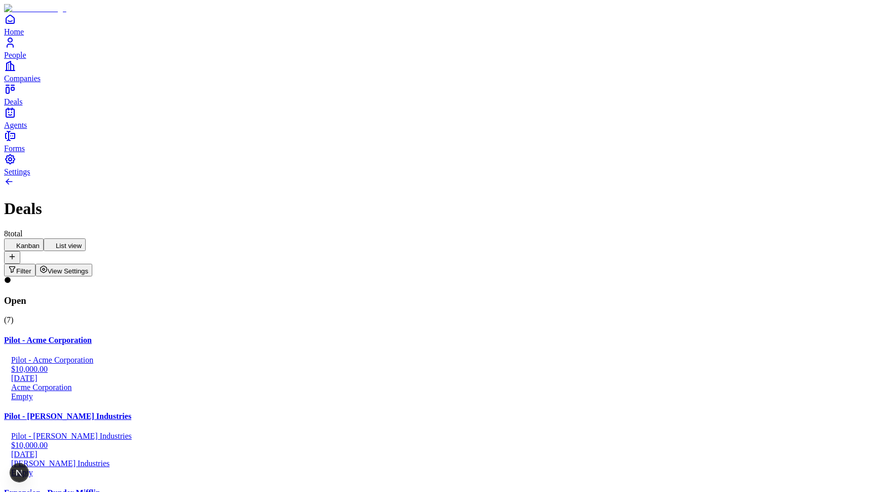
click at [20, 251] on button at bounding box center [12, 257] width 16 height 13
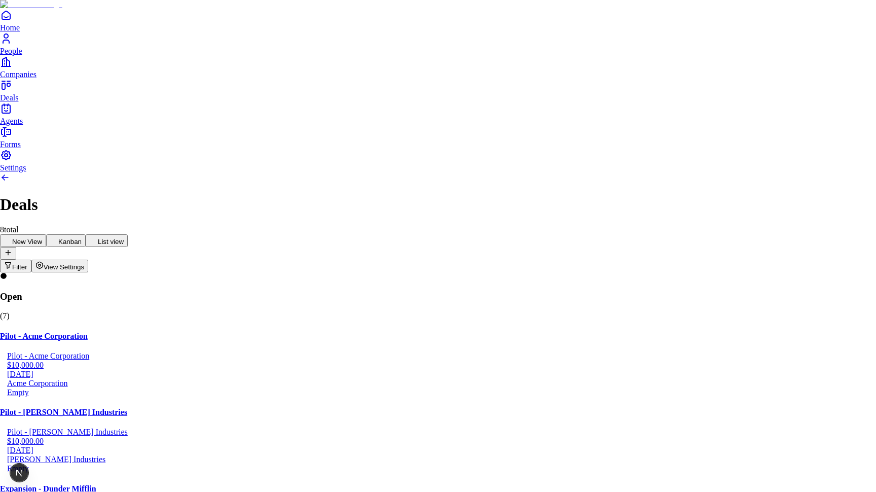
type input "********"
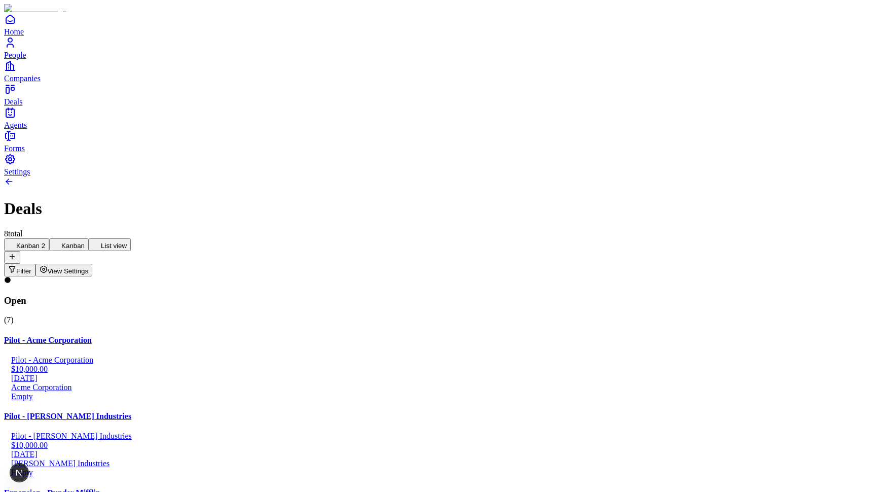
click at [89, 238] on button "Kanban" at bounding box center [69, 244] width 40 height 13
click at [49, 238] on button "Kanban 2" at bounding box center [26, 244] width 45 height 13
click at [93, 264] on button "View Settings" at bounding box center [63, 270] width 57 height 13
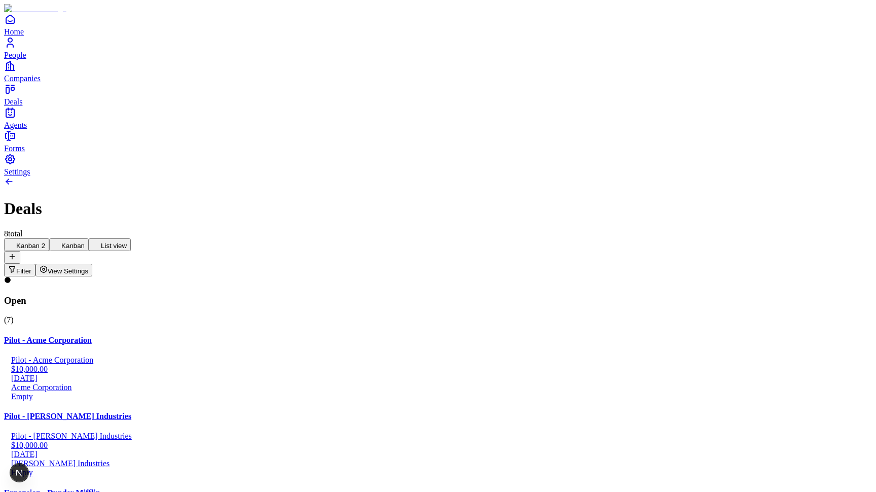
click at [35, 264] on button "Filter" at bounding box center [19, 270] width 31 height 13
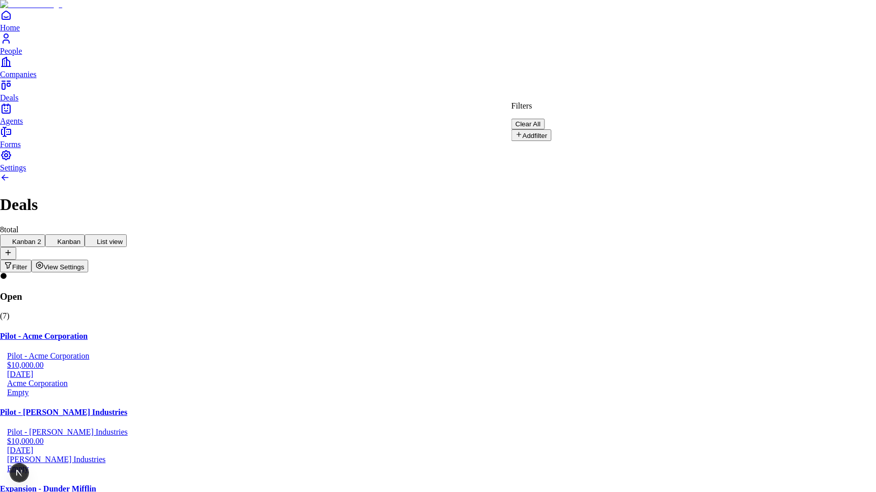
click at [552, 129] on button "Add filter" at bounding box center [531, 135] width 40 height 12
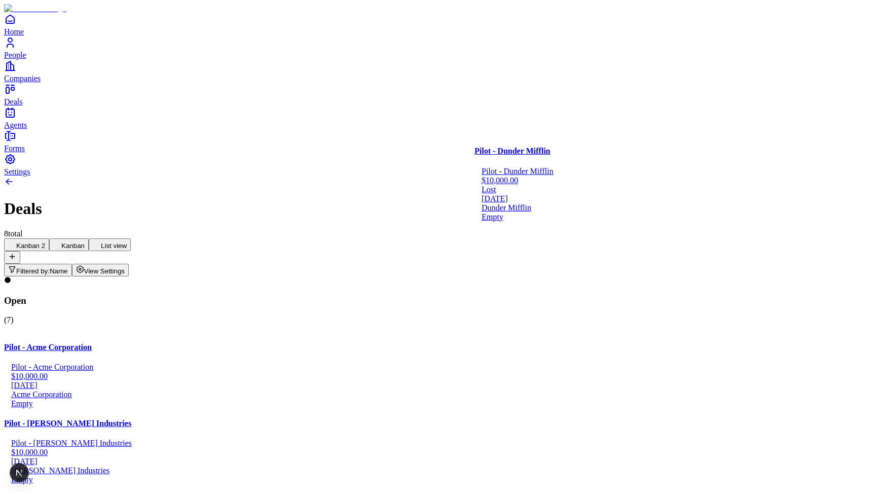
drag, startPoint x: 584, startPoint y: 154, endPoint x: 552, endPoint y: 148, distance: 33.0
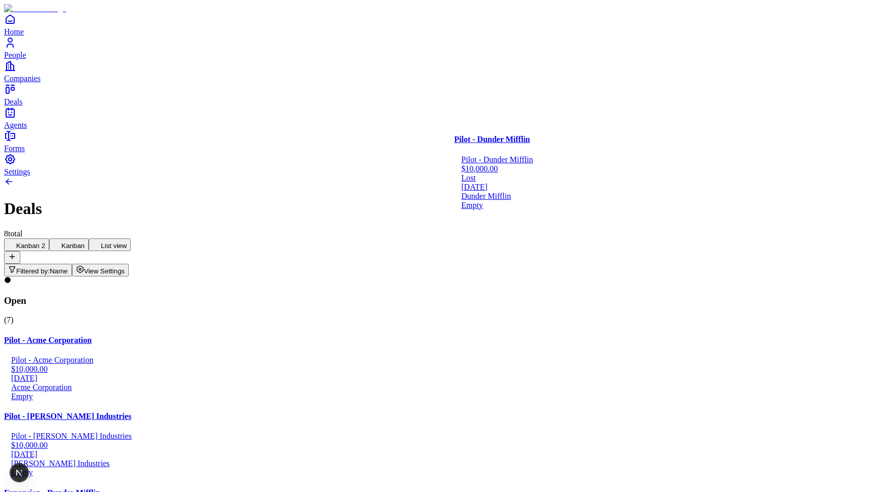
drag, startPoint x: 571, startPoint y: 175, endPoint x: 552, endPoint y: 165, distance: 21.5
click at [89, 238] on button "Kanban" at bounding box center [69, 244] width 40 height 13
click at [49, 238] on button "Kanban 2" at bounding box center [26, 244] width 45 height 13
click at [131, 238] on button "List view" at bounding box center [110, 244] width 42 height 13
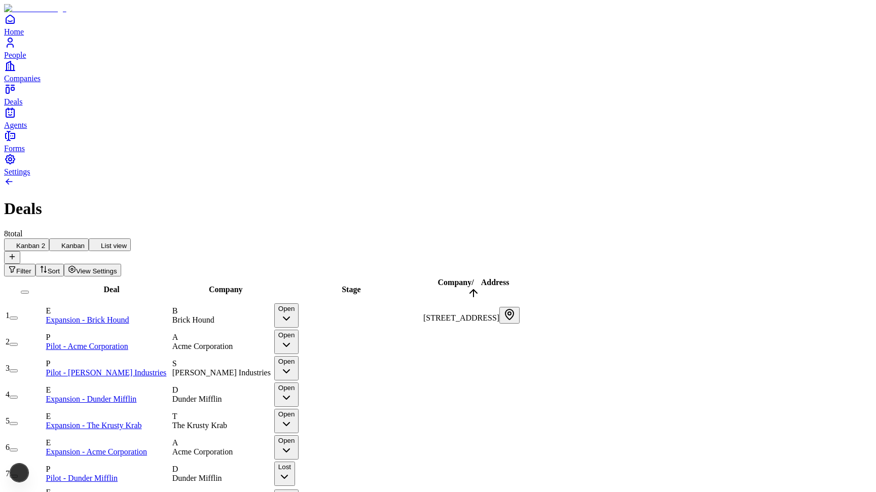
click at [89, 238] on button "Kanban" at bounding box center [69, 244] width 40 height 13
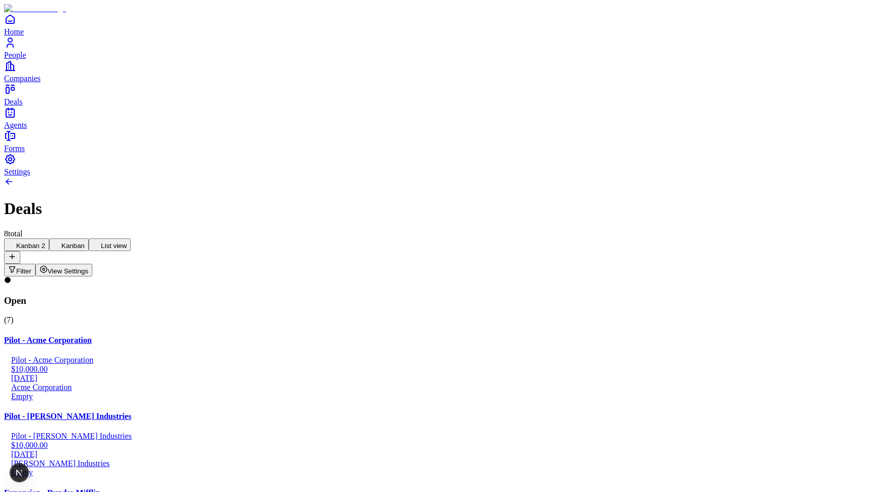
click at [49, 238] on button "Kanban 2" at bounding box center [26, 244] width 45 height 13
click at [61, 240] on icon at bounding box center [57, 244] width 8 height 8
click at [49, 238] on button "Kanban 2" at bounding box center [26, 244] width 45 height 13
click at [72, 264] on button "Filtered by: Name" at bounding box center [38, 270] width 68 height 13
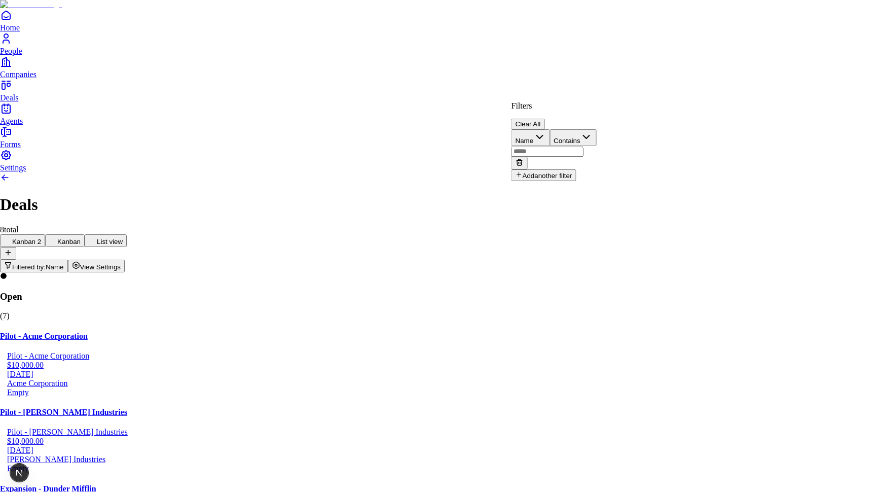
click at [583, 146] on input "text" at bounding box center [547, 151] width 72 height 10
type input "******"
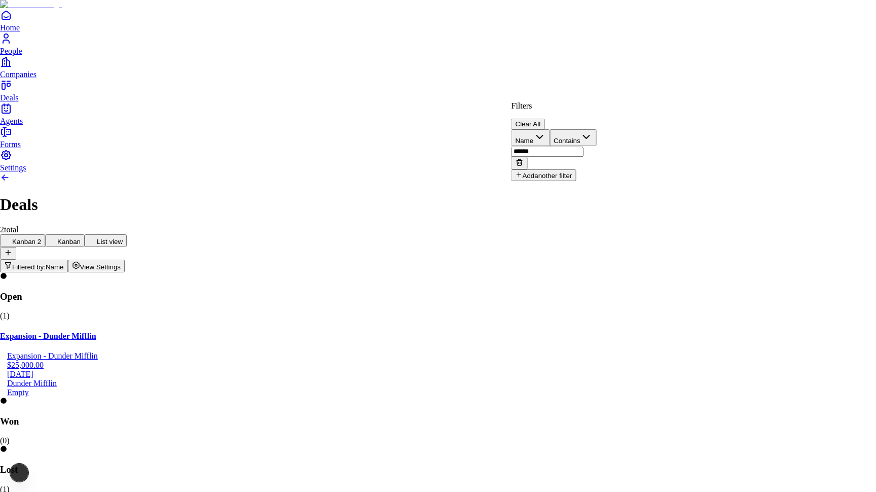
click at [606, 53] on html "Home People Companies Deals Agents Forms Settings Deals 2 total [GEOGRAPHIC_DAT…" at bounding box center [438, 296] width 876 height 592
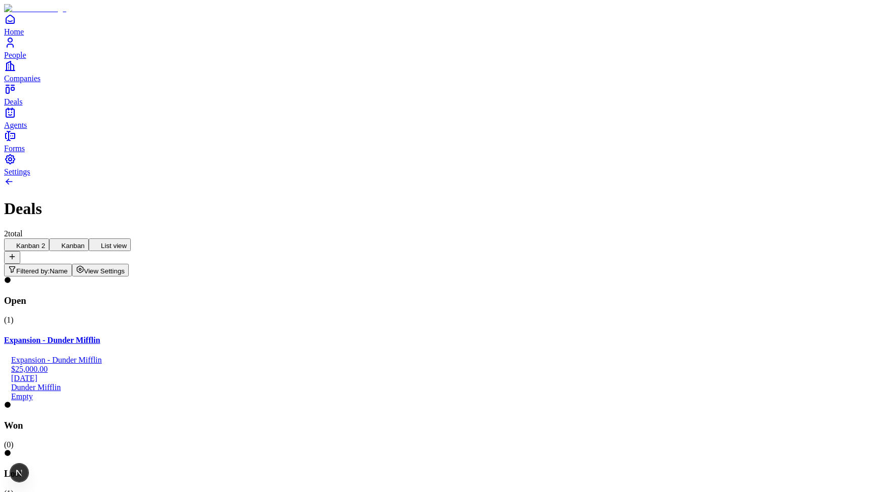
click at [89, 238] on button "Kanban" at bounding box center [69, 244] width 40 height 13
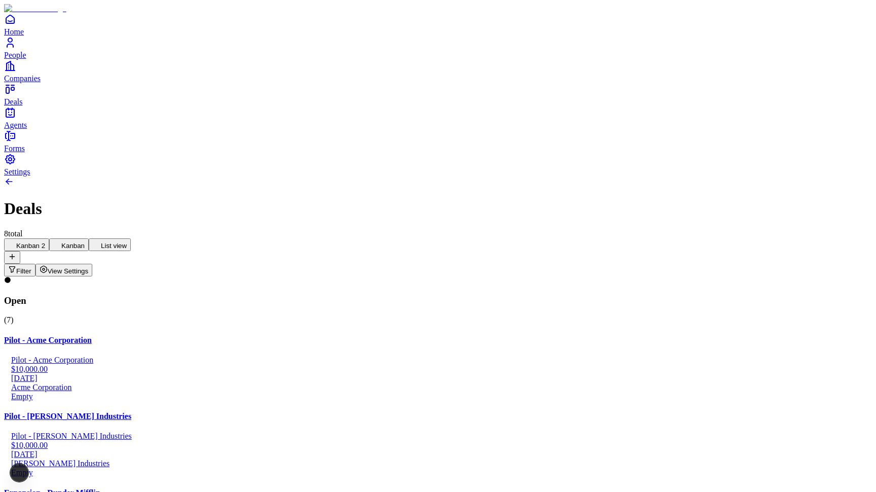
click at [131, 238] on button "List view" at bounding box center [110, 244] width 42 height 13
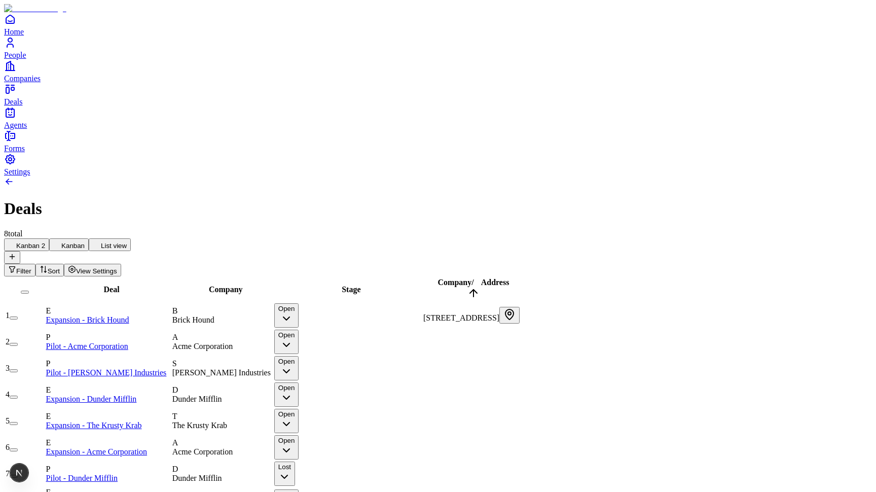
click at [61, 240] on icon at bounding box center [57, 244] width 8 height 8
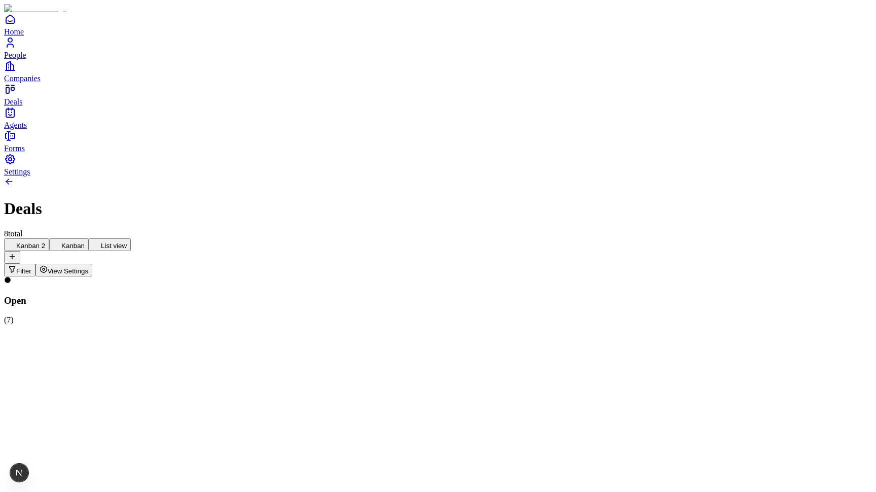
click at [49, 238] on button "Kanban 2" at bounding box center [26, 244] width 45 height 13
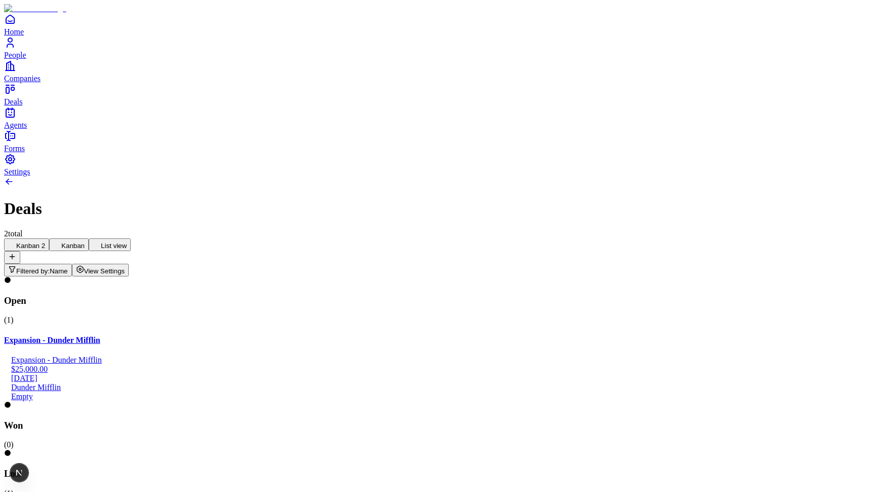
click at [89, 238] on button "Kanban" at bounding box center [69, 244] width 40 height 13
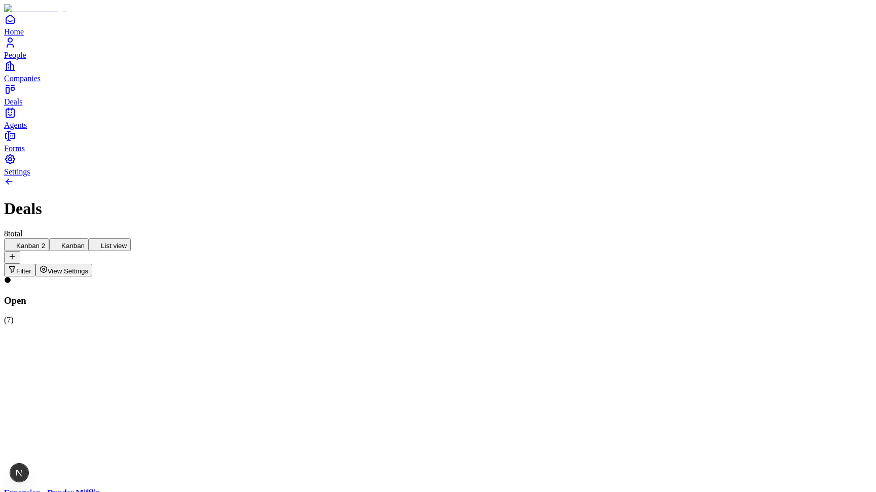
click at [49, 238] on button "Kanban 2" at bounding box center [26, 244] width 45 height 13
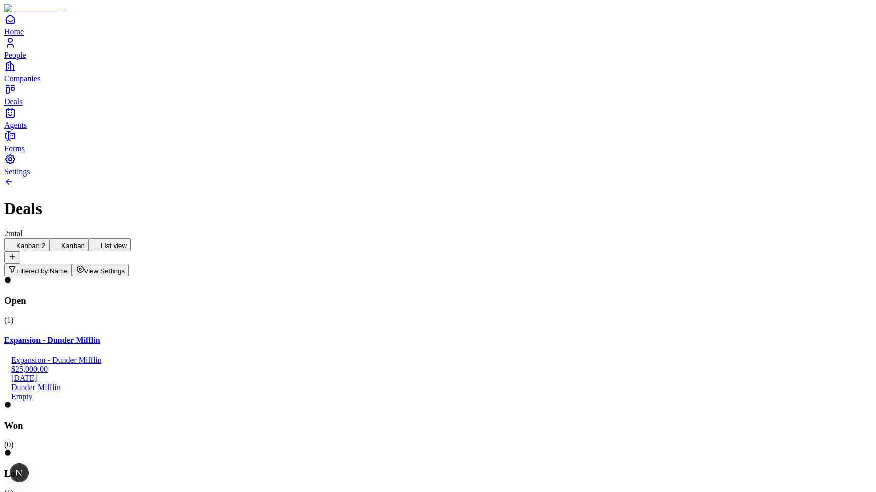
click at [89, 238] on button "Kanban" at bounding box center [69, 244] width 40 height 13
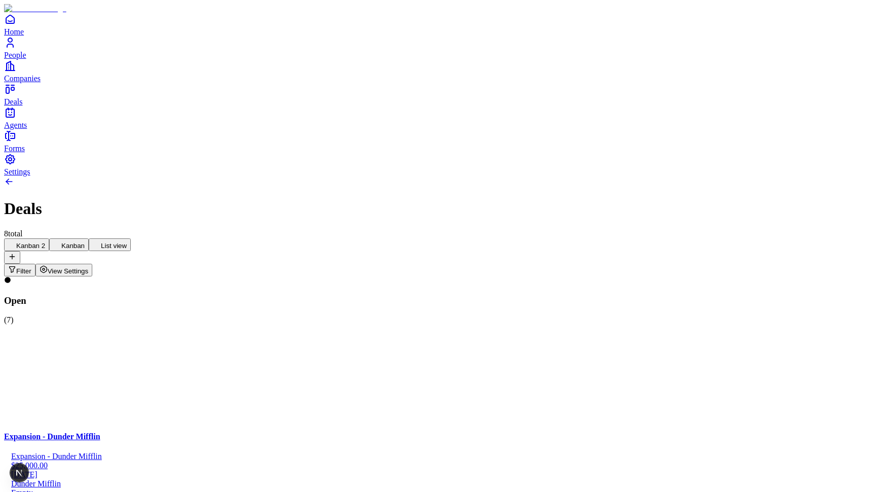
click at [49, 238] on button "Kanban 2" at bounding box center [26, 244] width 45 height 13
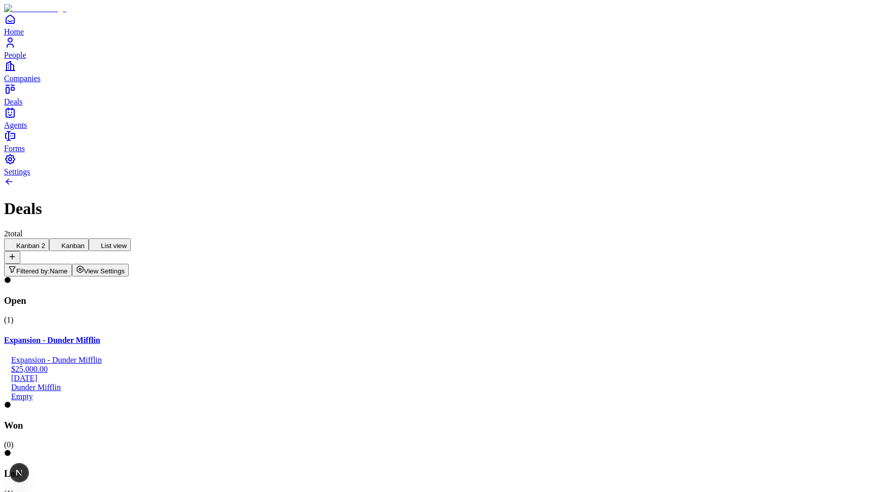
click at [68, 267] on span "Name" at bounding box center [59, 271] width 18 height 8
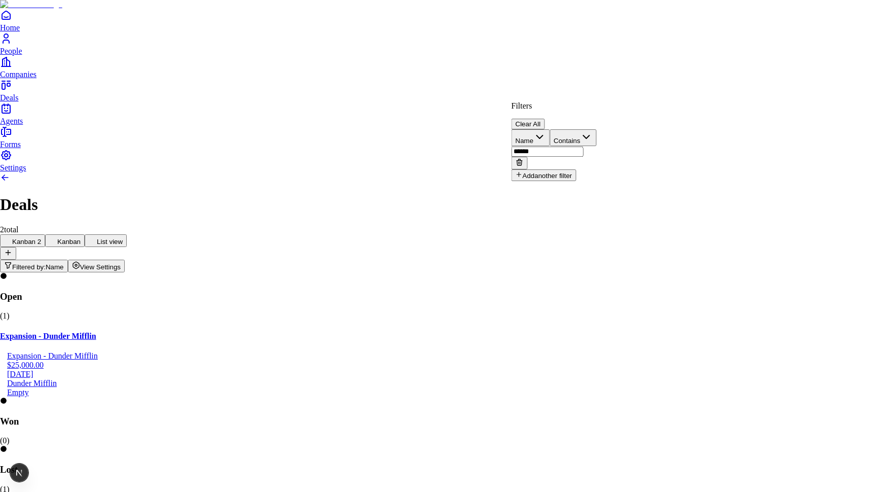
click at [545, 119] on button "Clear All" at bounding box center [527, 124] width 33 height 11
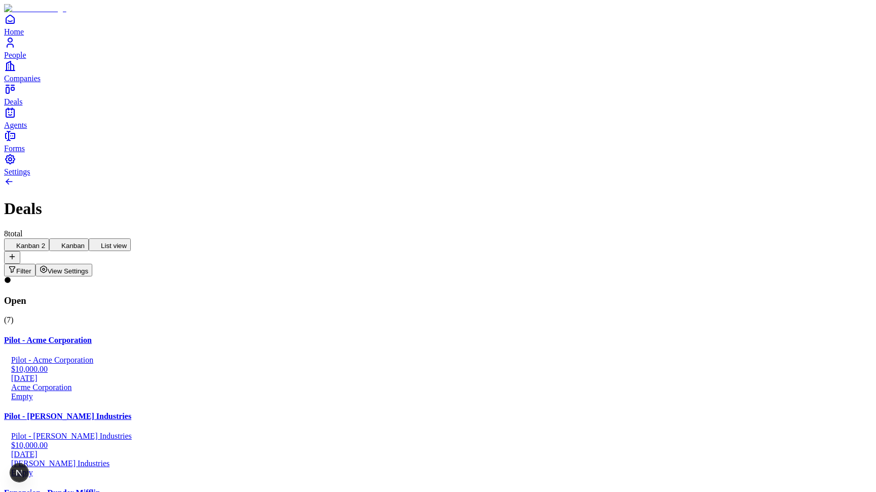
click at [89, 238] on button "Kanban" at bounding box center [69, 244] width 40 height 13
click at [131, 238] on button "List view" at bounding box center [110, 244] width 42 height 13
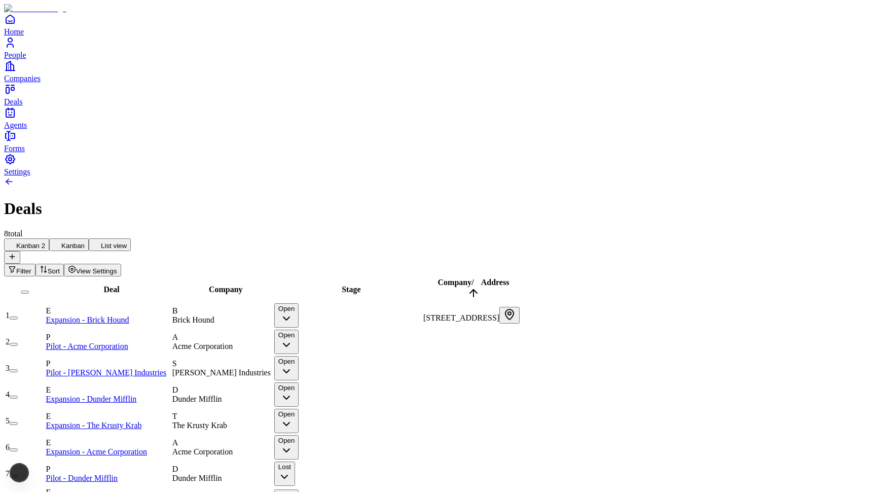
click at [49, 238] on button "Kanban 2" at bounding box center [26, 244] width 45 height 13
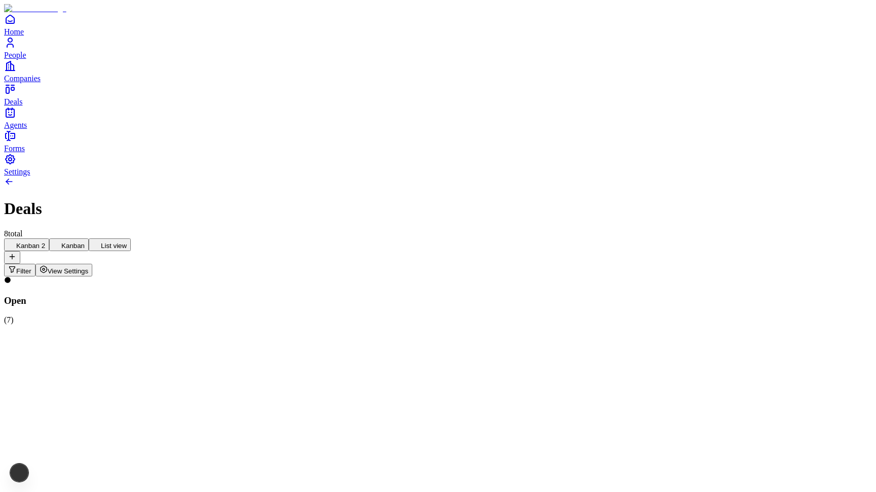
click at [89, 238] on button "Kanban" at bounding box center [69, 244] width 40 height 13
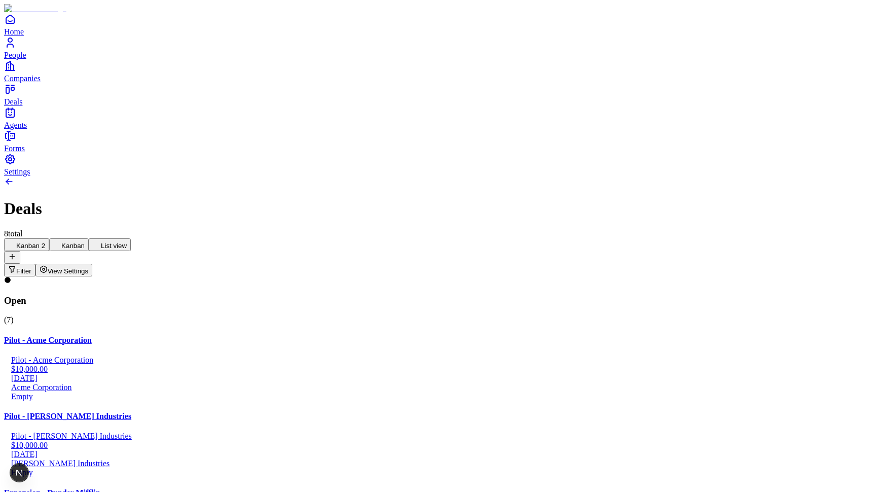
click at [131, 238] on button "List view" at bounding box center [110, 244] width 42 height 13
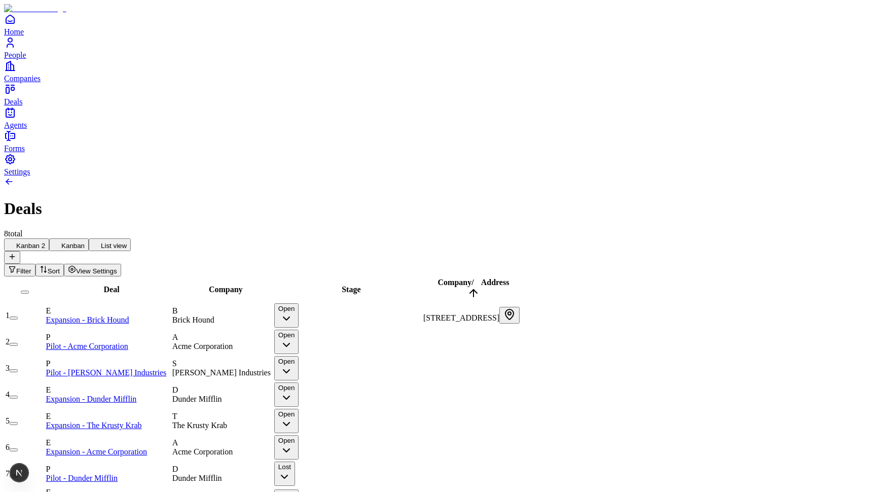
click at [270, 176] on div "Deals 8 total" at bounding box center [438, 207] width 868 height 62
click at [49, 238] on button "Kanban 2" at bounding box center [26, 244] width 45 height 13
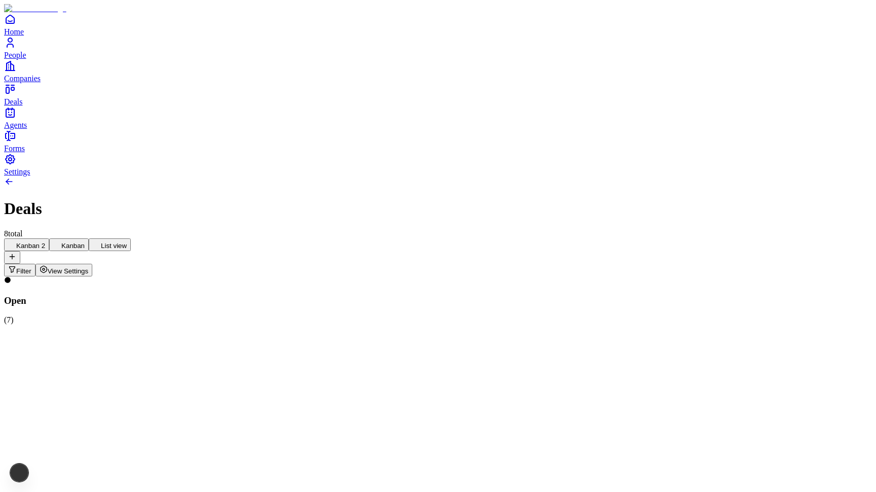
click at [89, 238] on button "Kanban" at bounding box center [69, 244] width 40 height 13
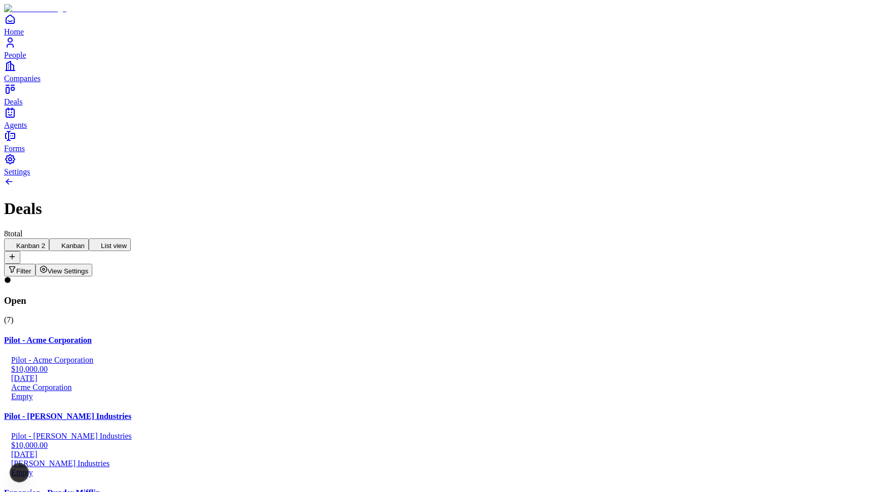
click at [131, 238] on button "List view" at bounding box center [110, 244] width 42 height 13
